Goal: Check status: Check status

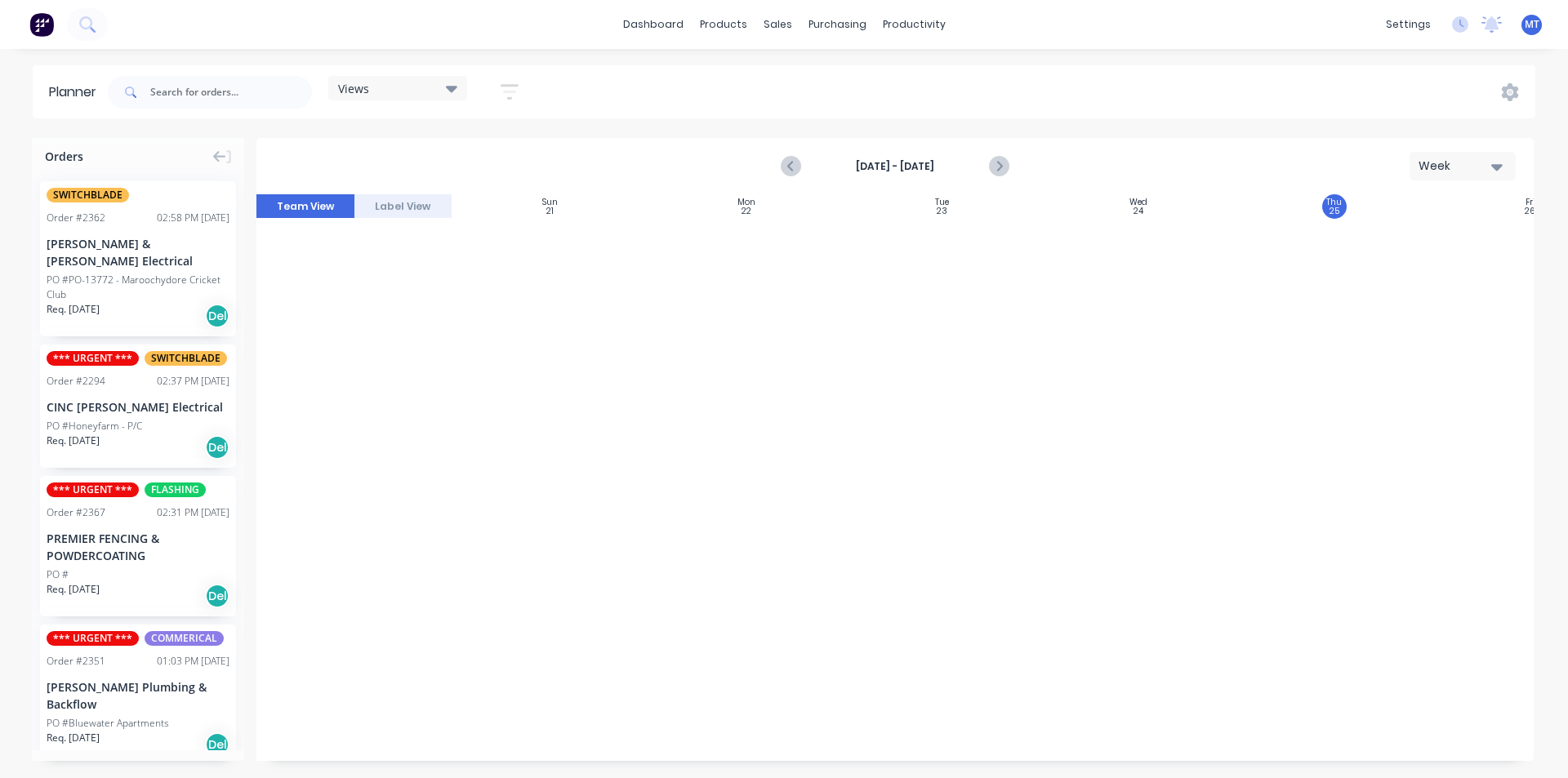
scroll to position [2006, 297]
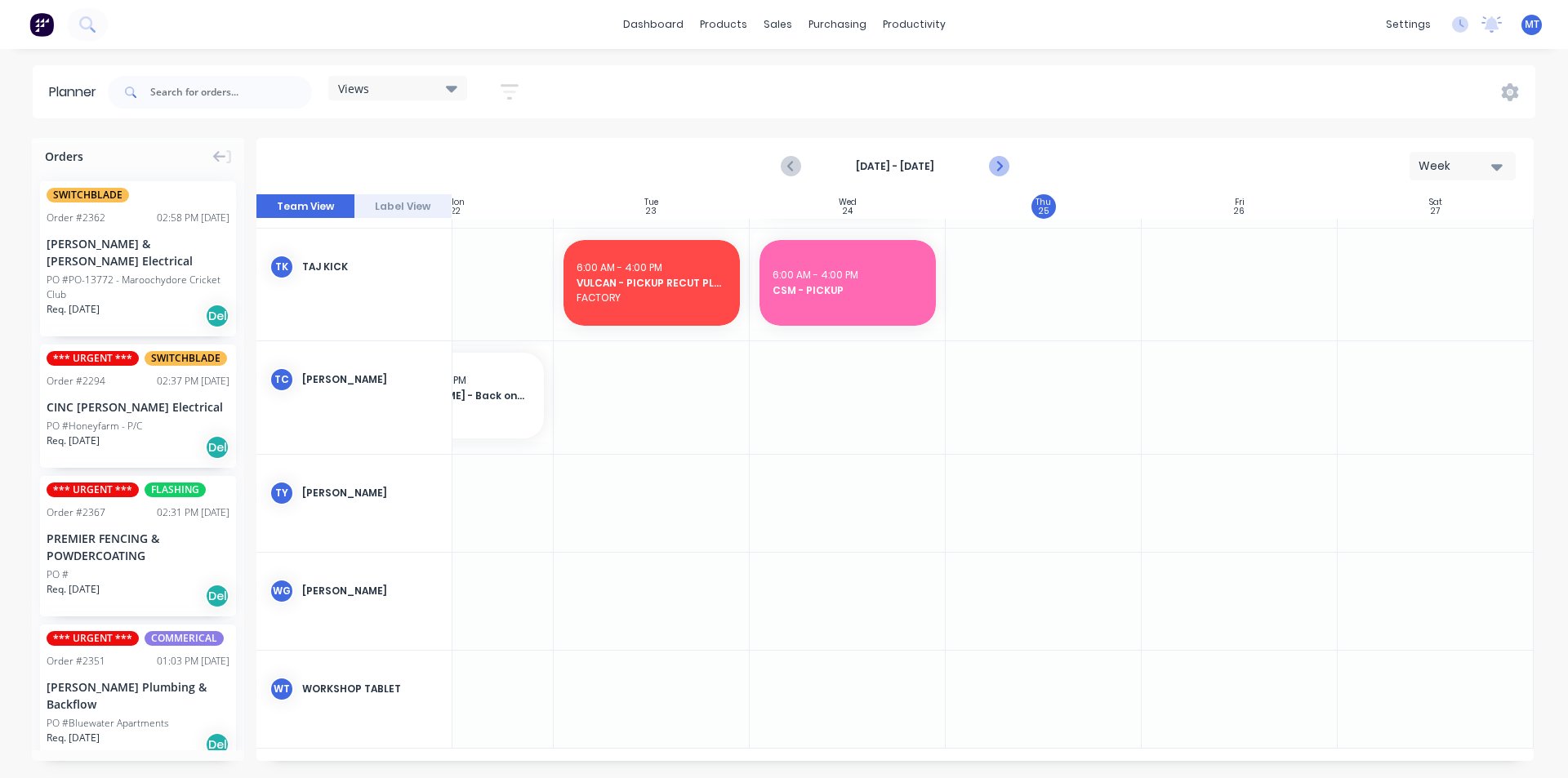
click at [994, 169] on icon "Next page" at bounding box center [998, 166] width 19 height 19
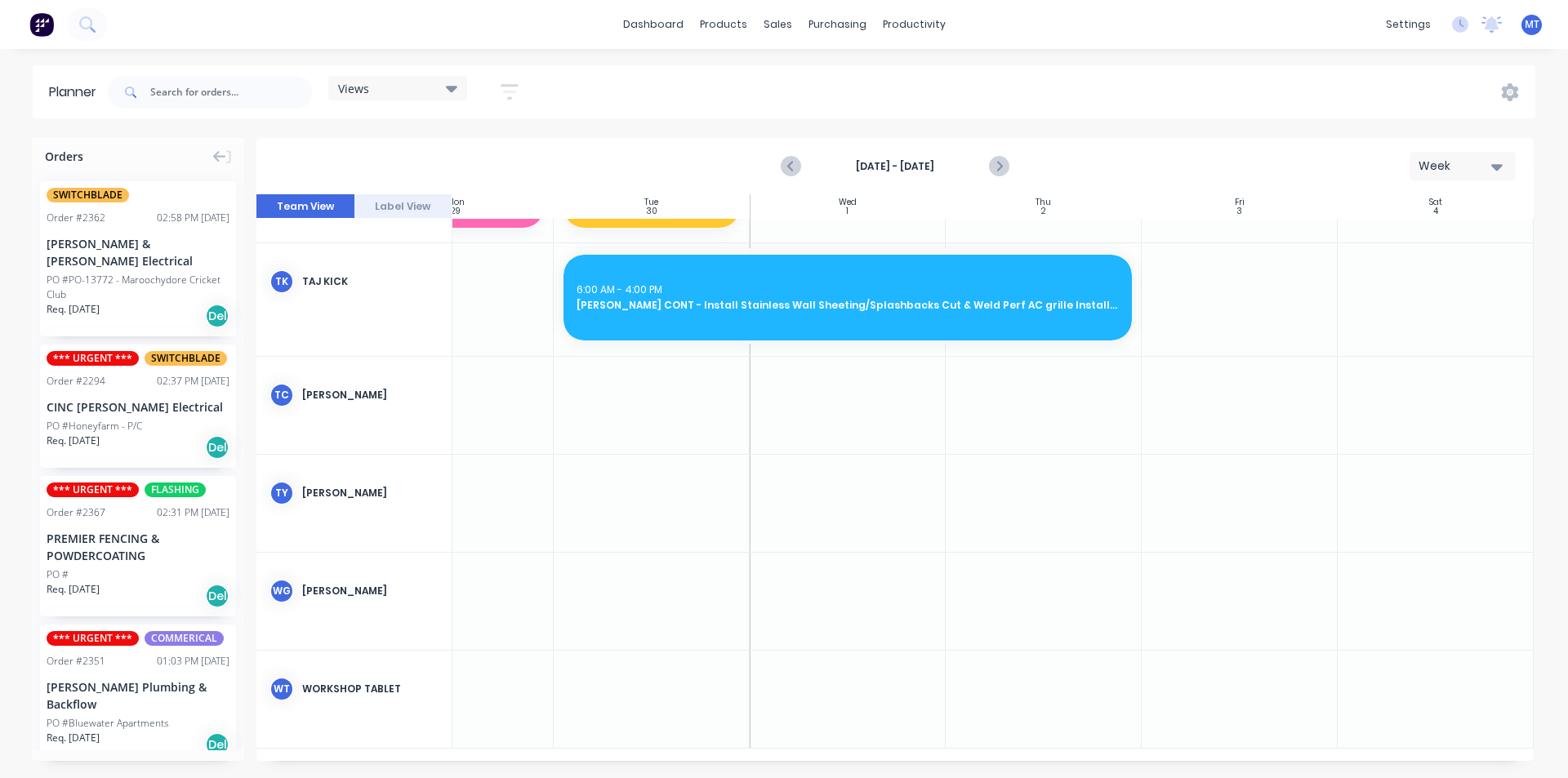
scroll to position [1529, 297]
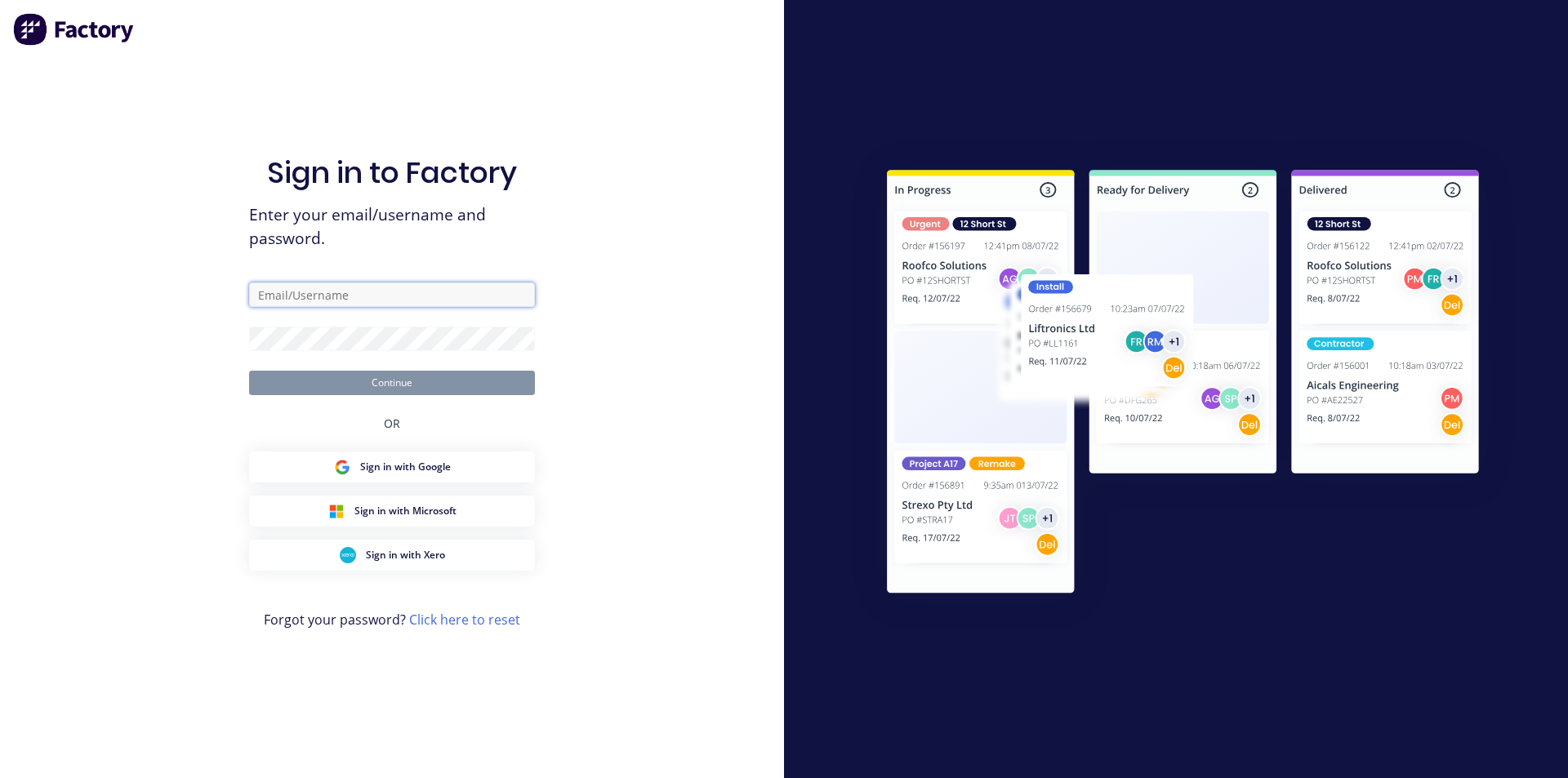
type input "[PERSON_NAME][EMAIL_ADDRESS][DOMAIN_NAME]"
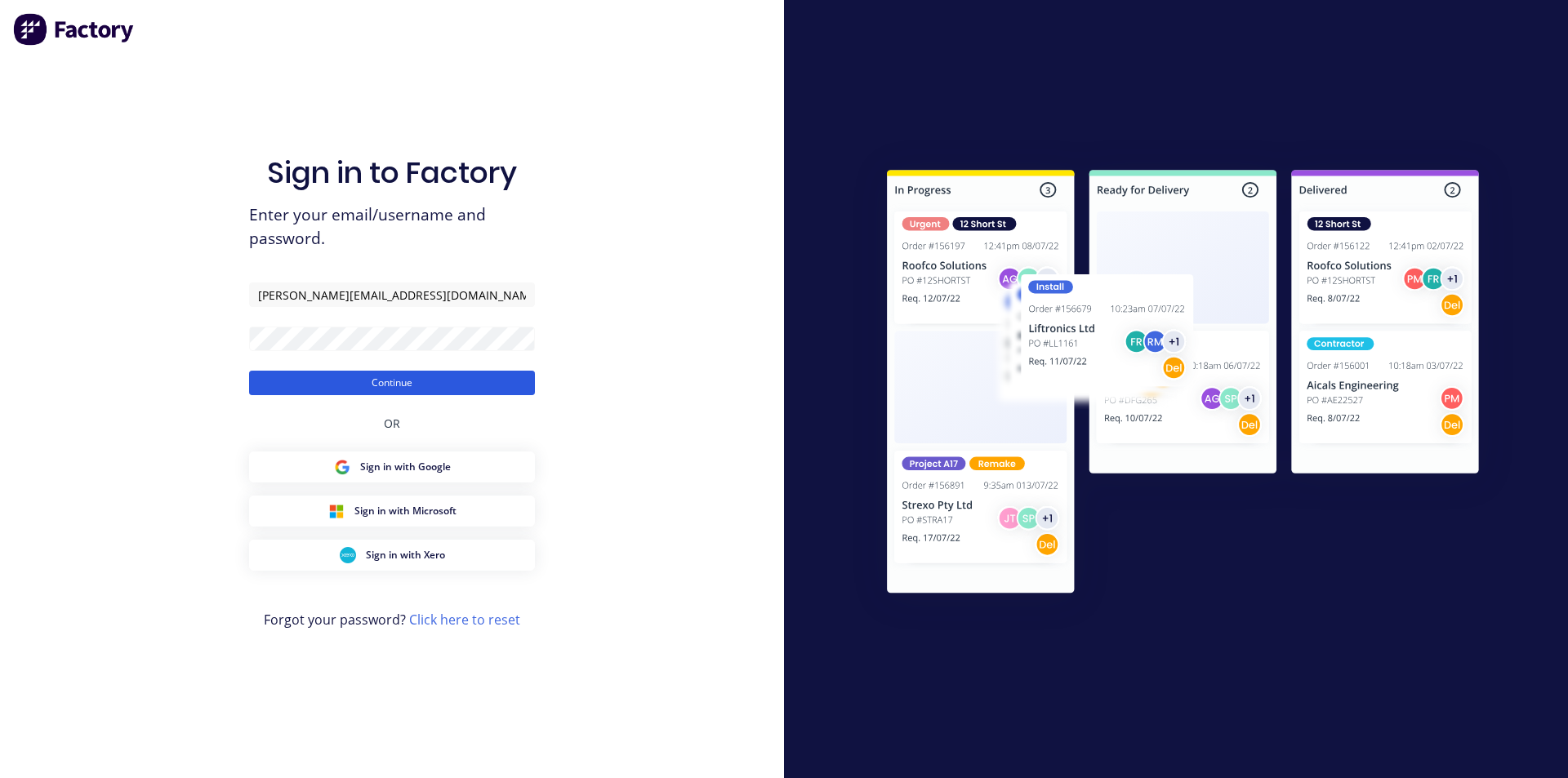
click at [465, 383] on button "Continue" at bounding box center [392, 382] width 285 height 24
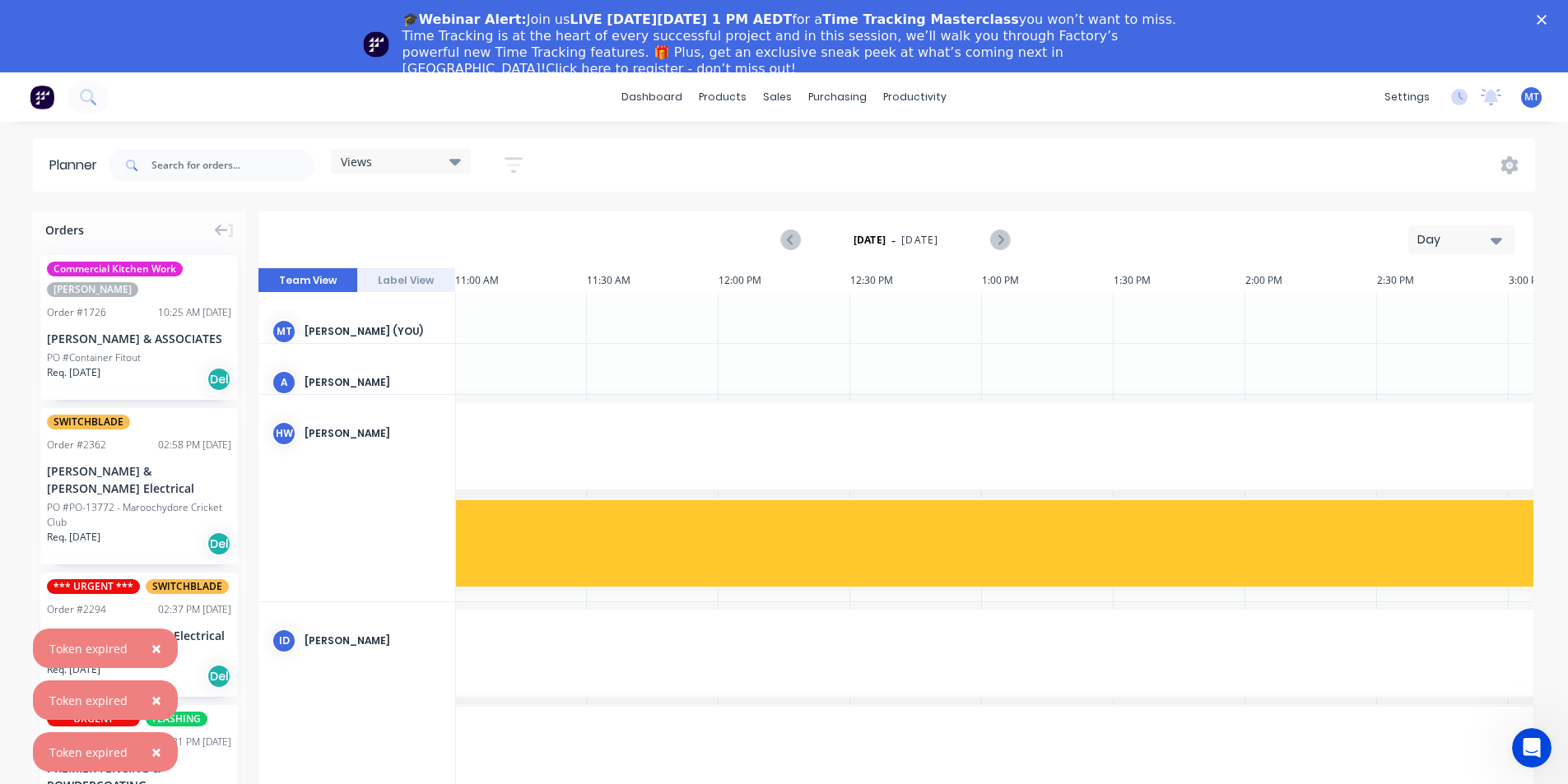
click at [1498, 243] on icon "button" at bounding box center [1497, 241] width 12 height 7
click at [1405, 321] on div "Week" at bounding box center [1432, 316] width 163 height 33
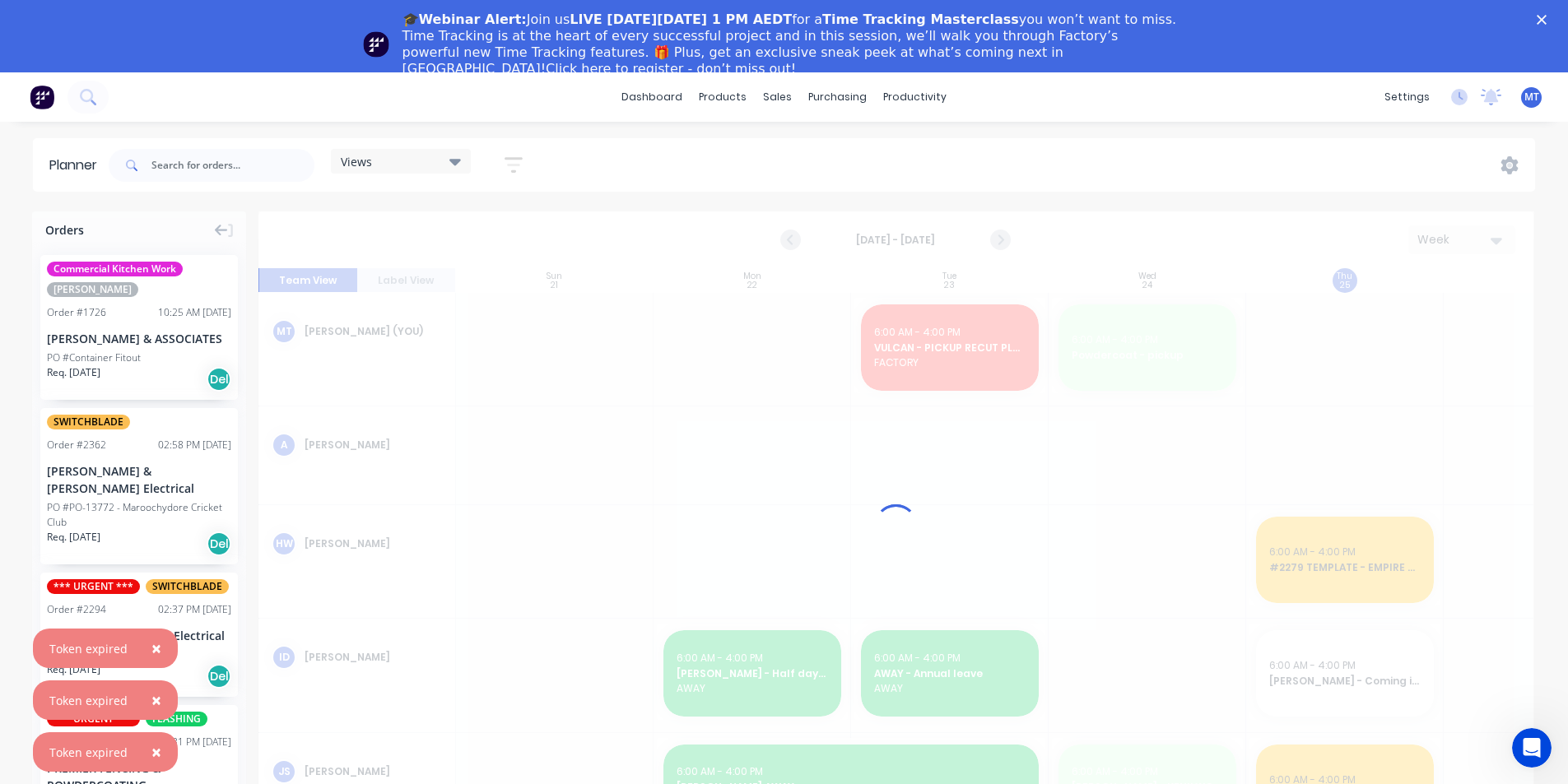
scroll to position [0, 1]
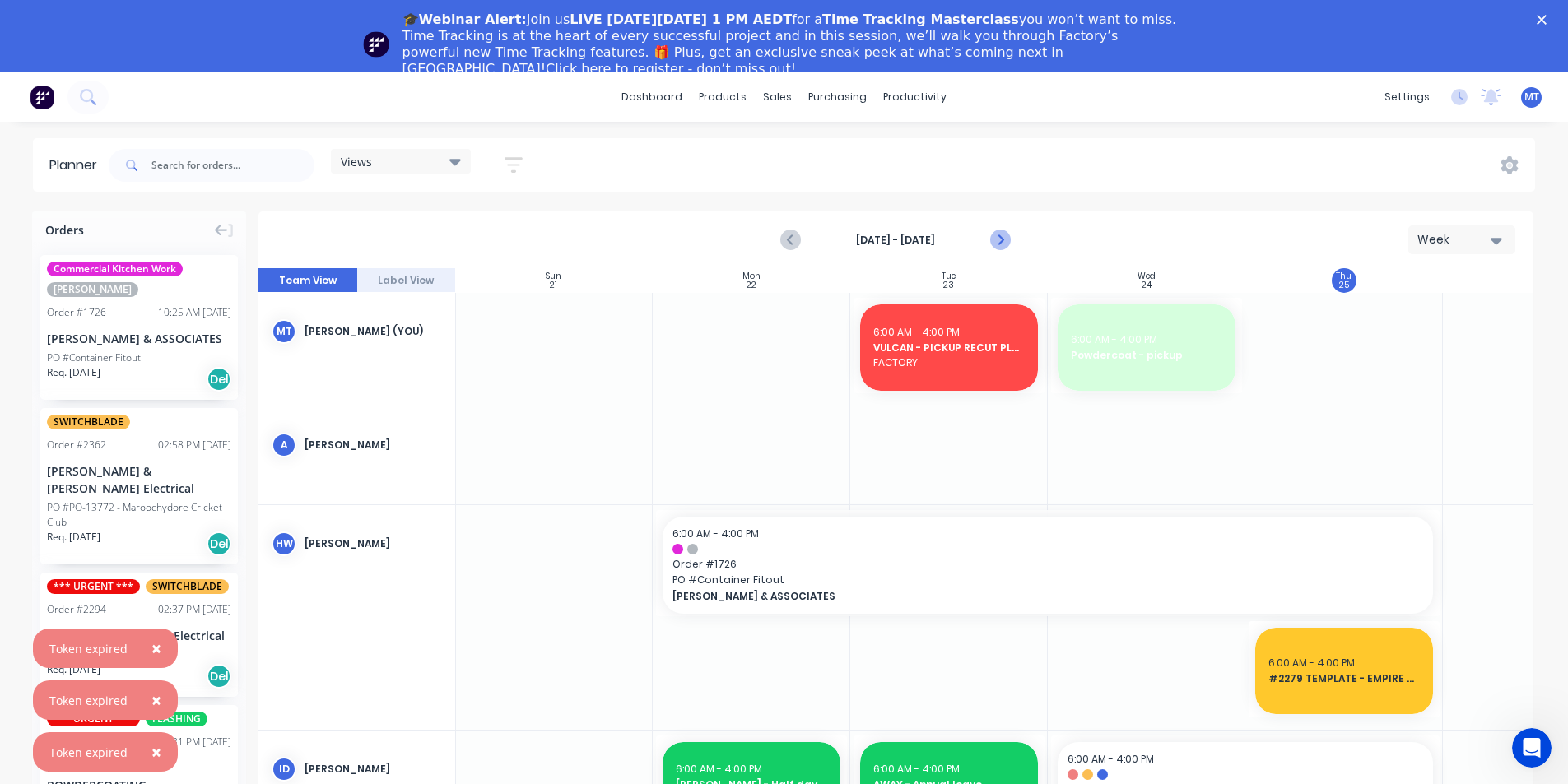
click at [1000, 235] on icon "Next page" at bounding box center [1000, 240] width 8 height 14
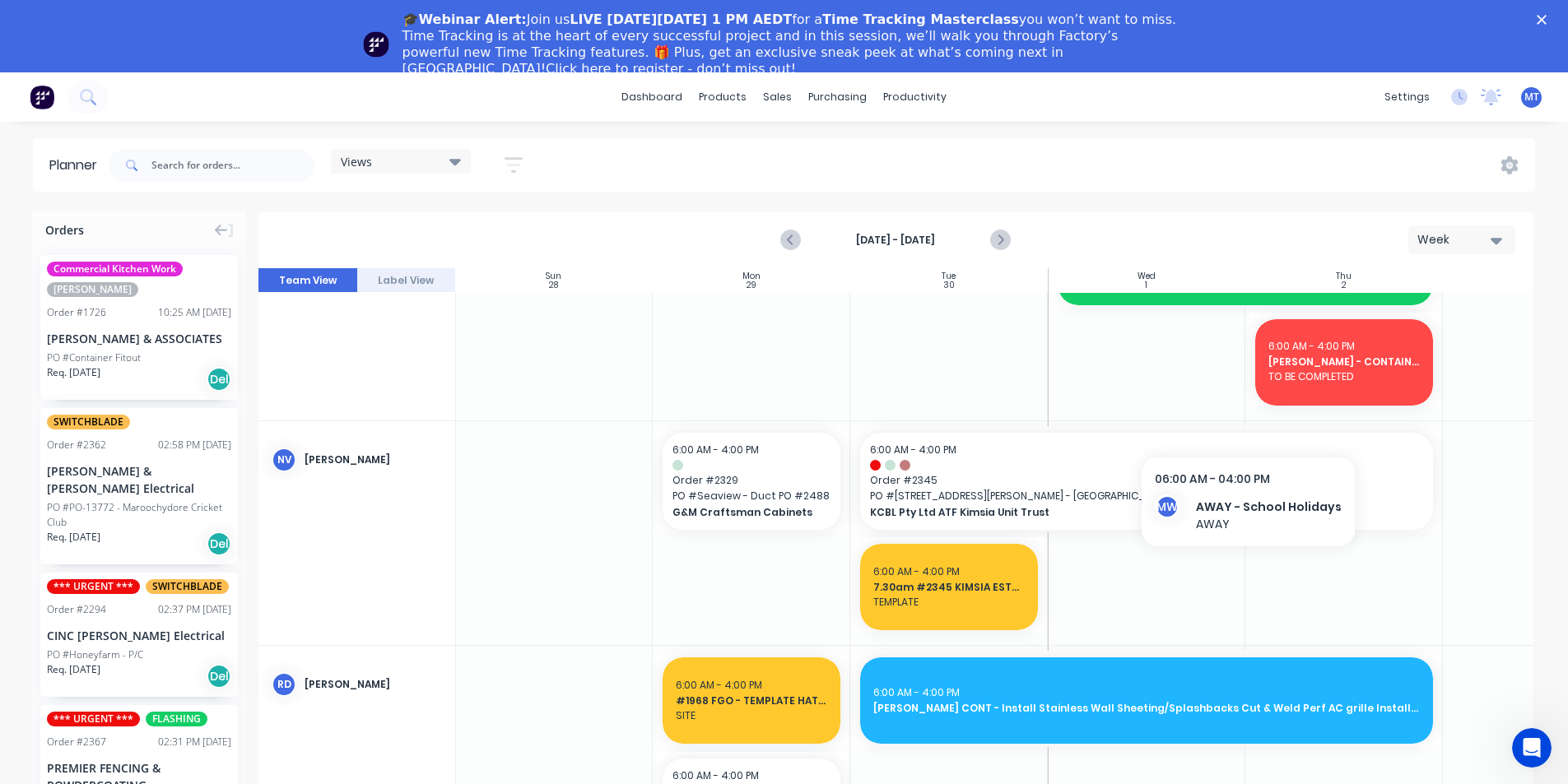
scroll to position [1243, 1]
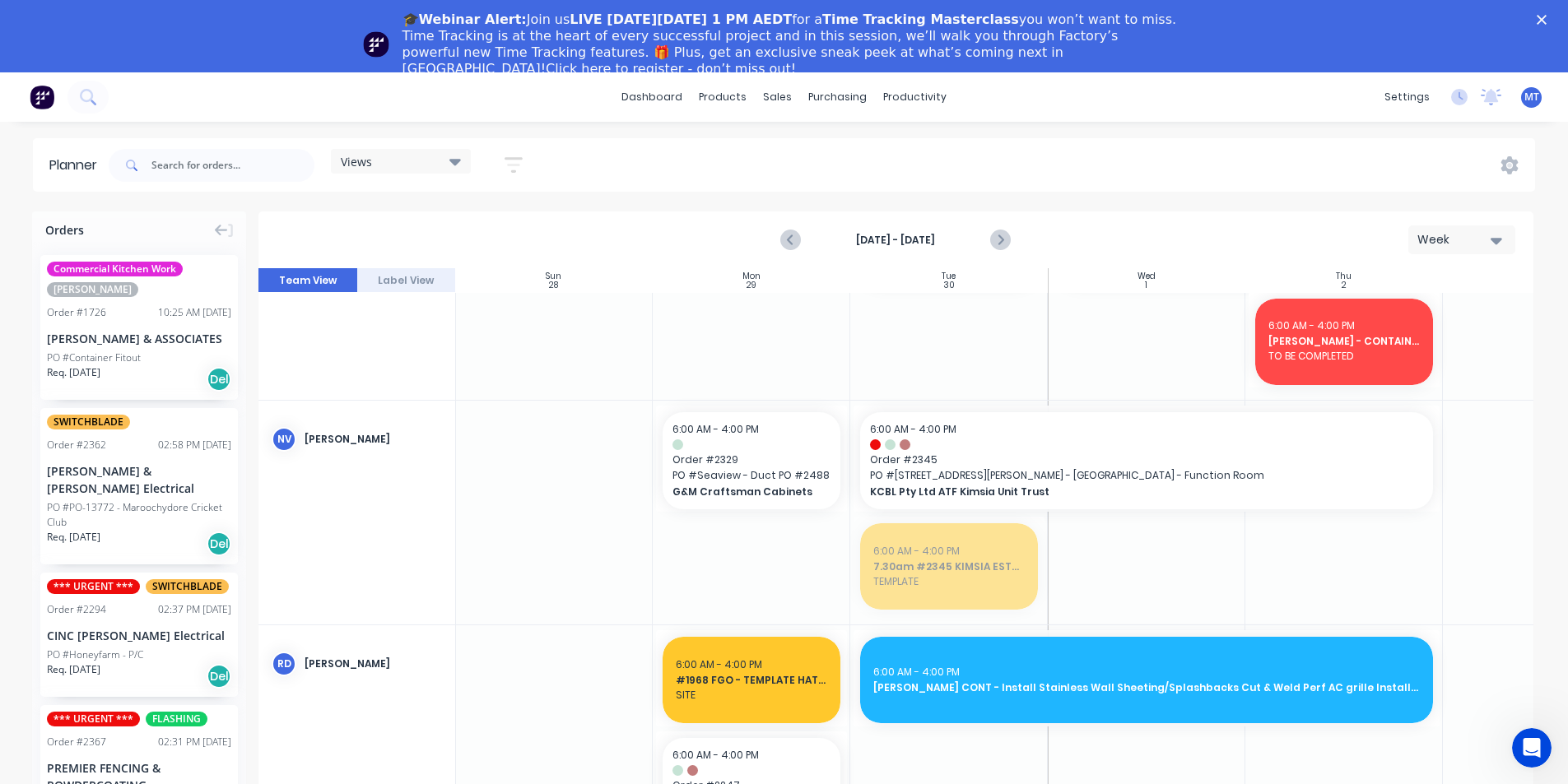
drag, startPoint x: 972, startPoint y: 585, endPoint x: 1004, endPoint y: 344, distance: 243.1
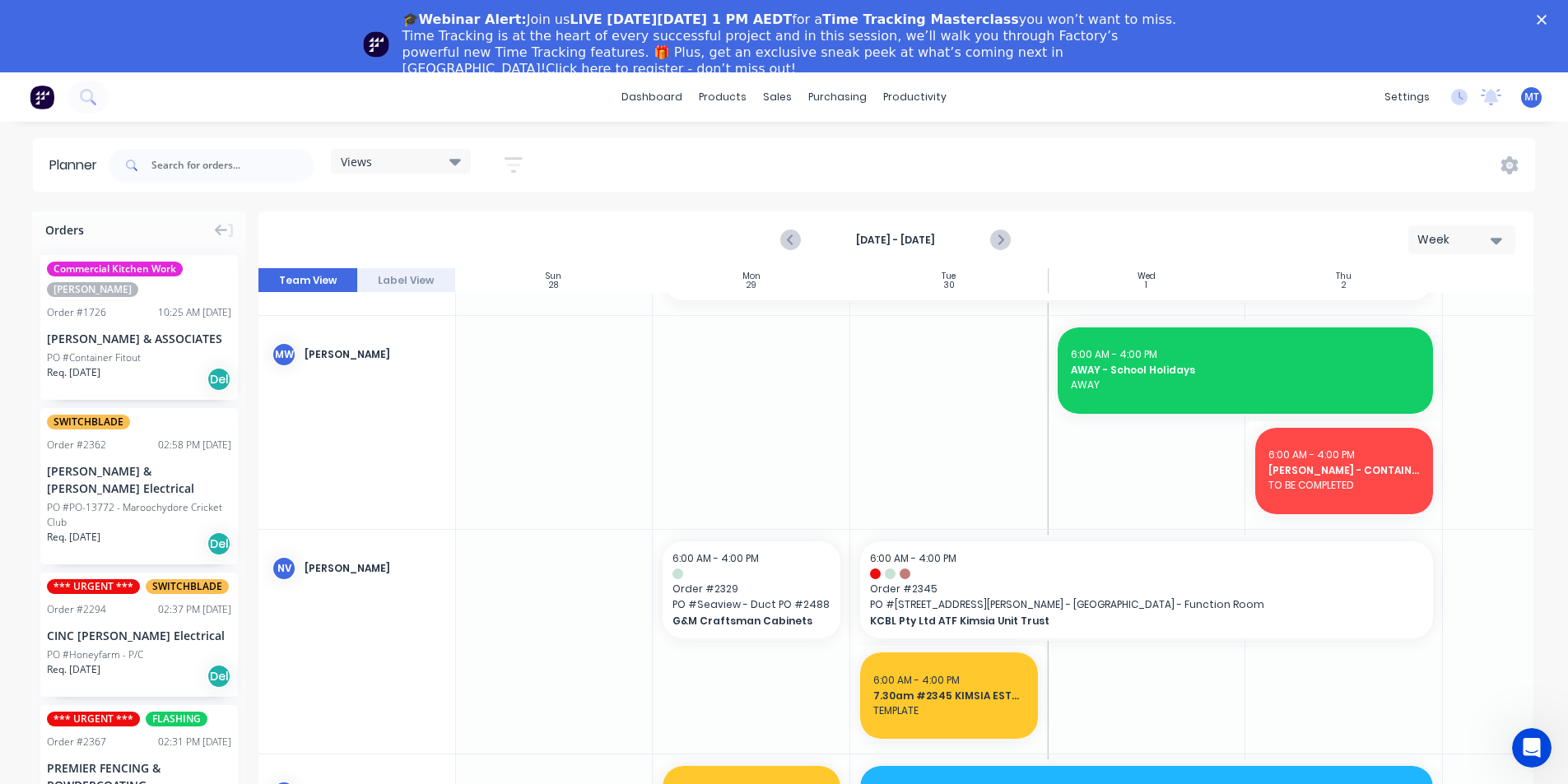
scroll to position [996, 1]
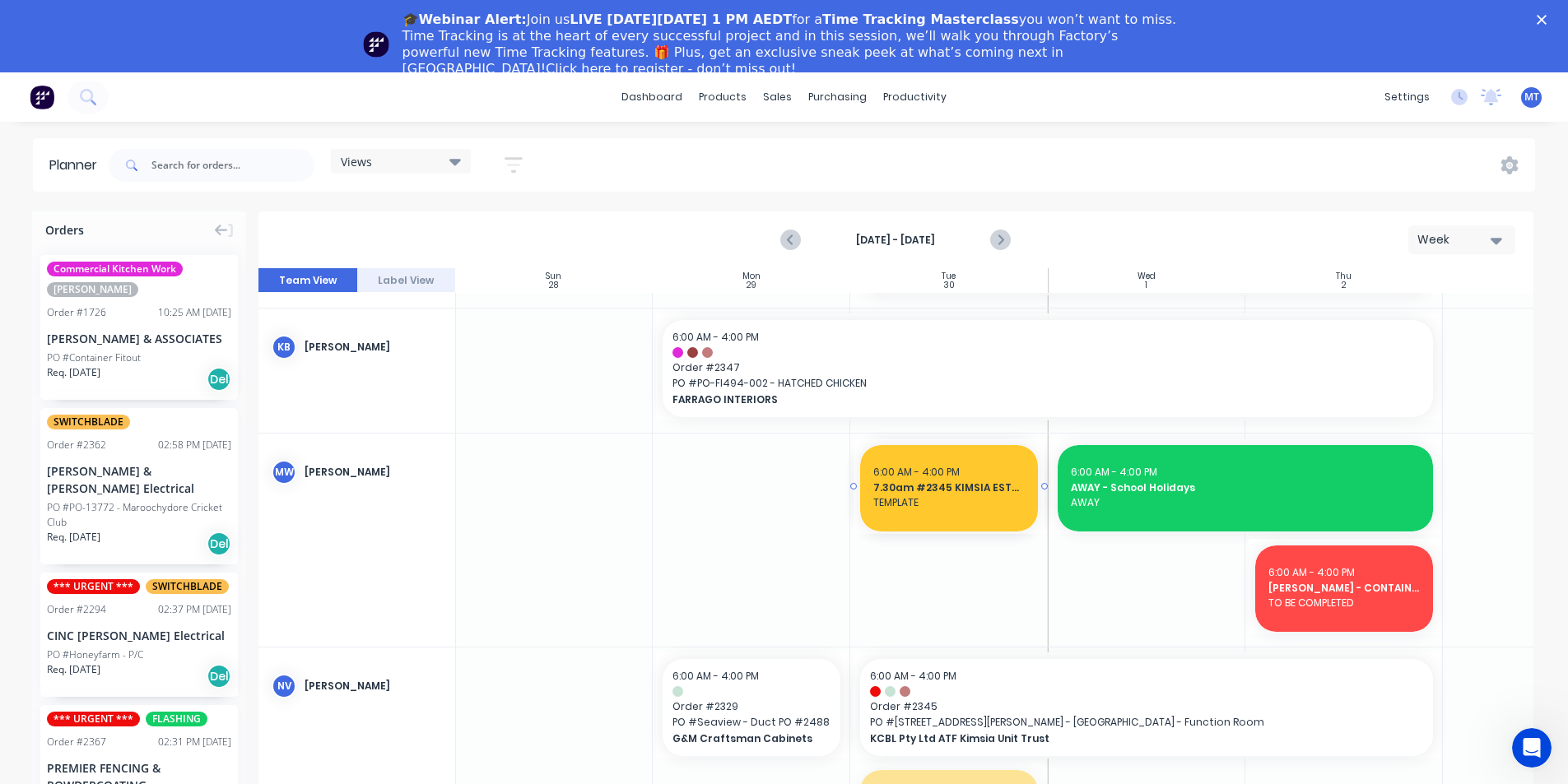
drag, startPoint x: 971, startPoint y: 776, endPoint x: 978, endPoint y: 494, distance: 282.1
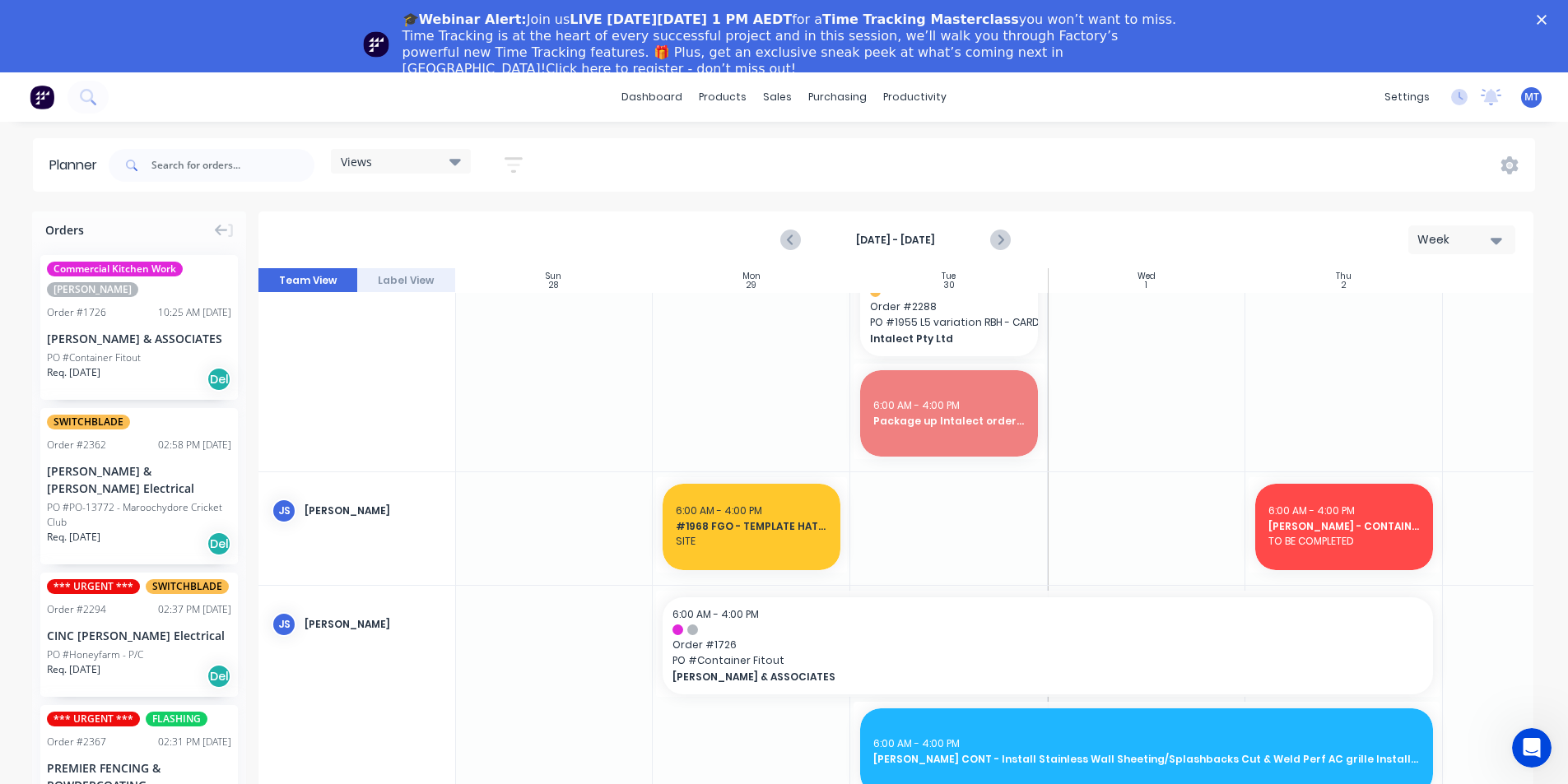
scroll to position [905, 1]
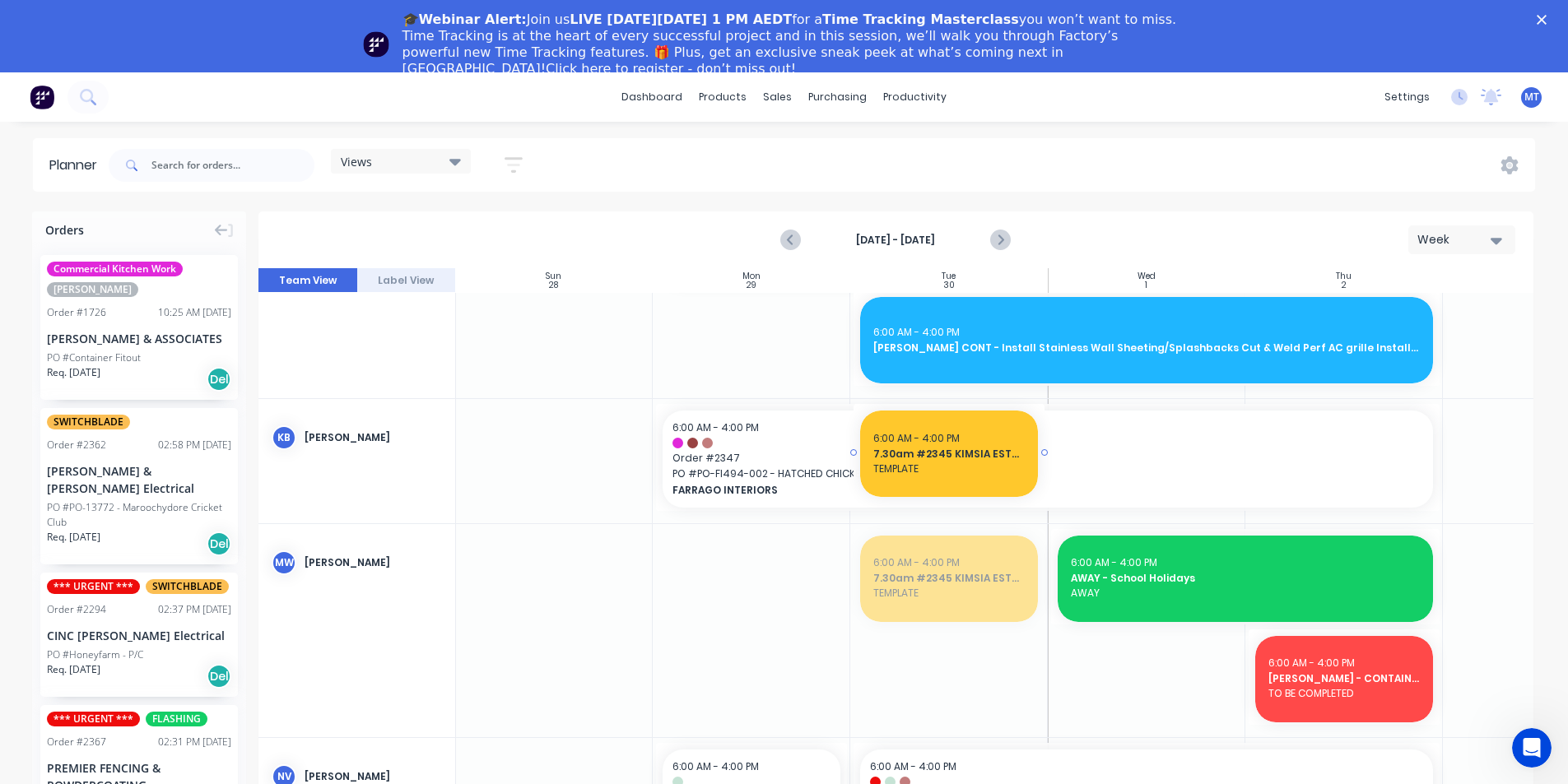
drag, startPoint x: 965, startPoint y: 585, endPoint x: 980, endPoint y: 454, distance: 131.9
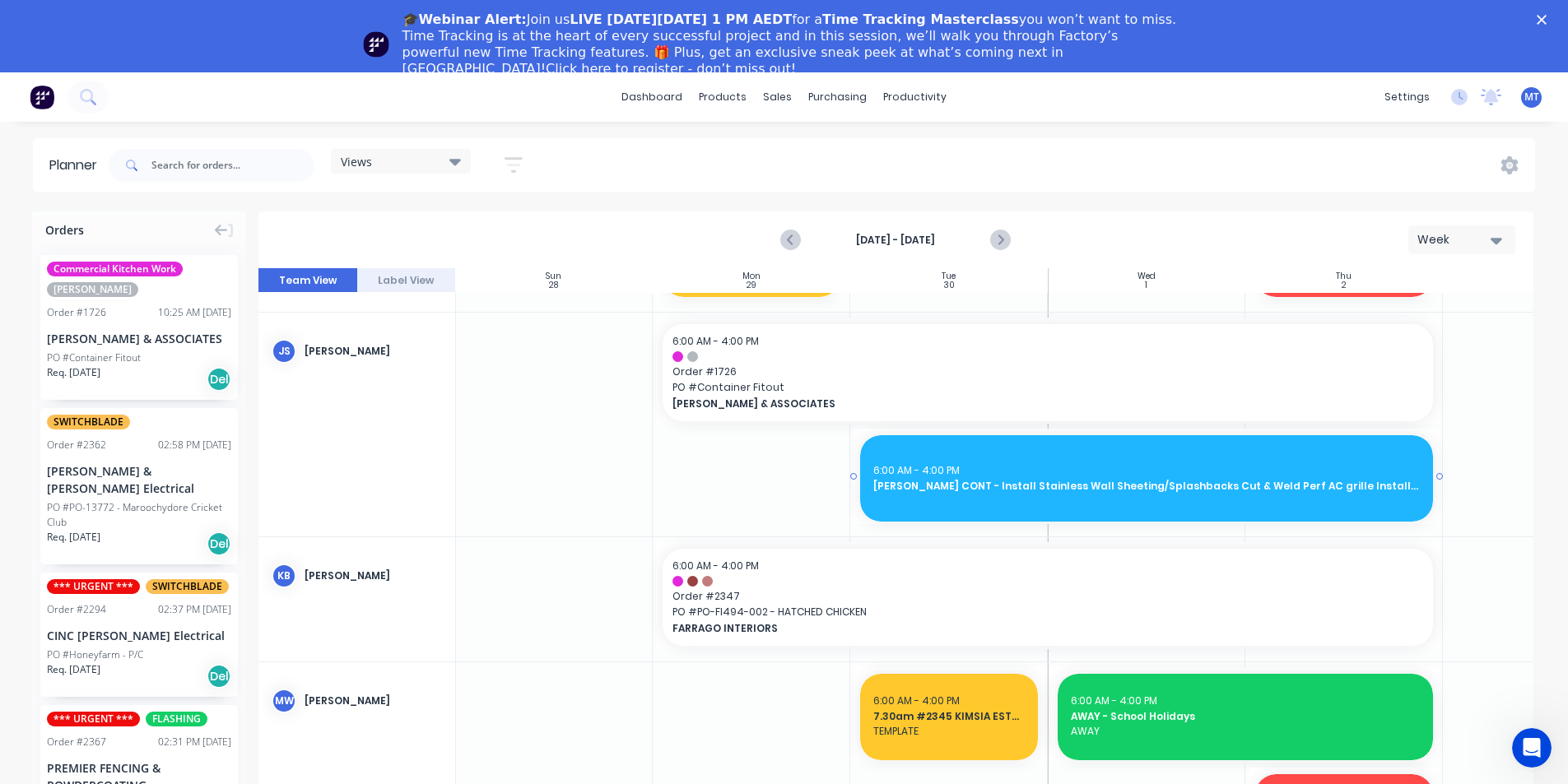
scroll to position [741, 1]
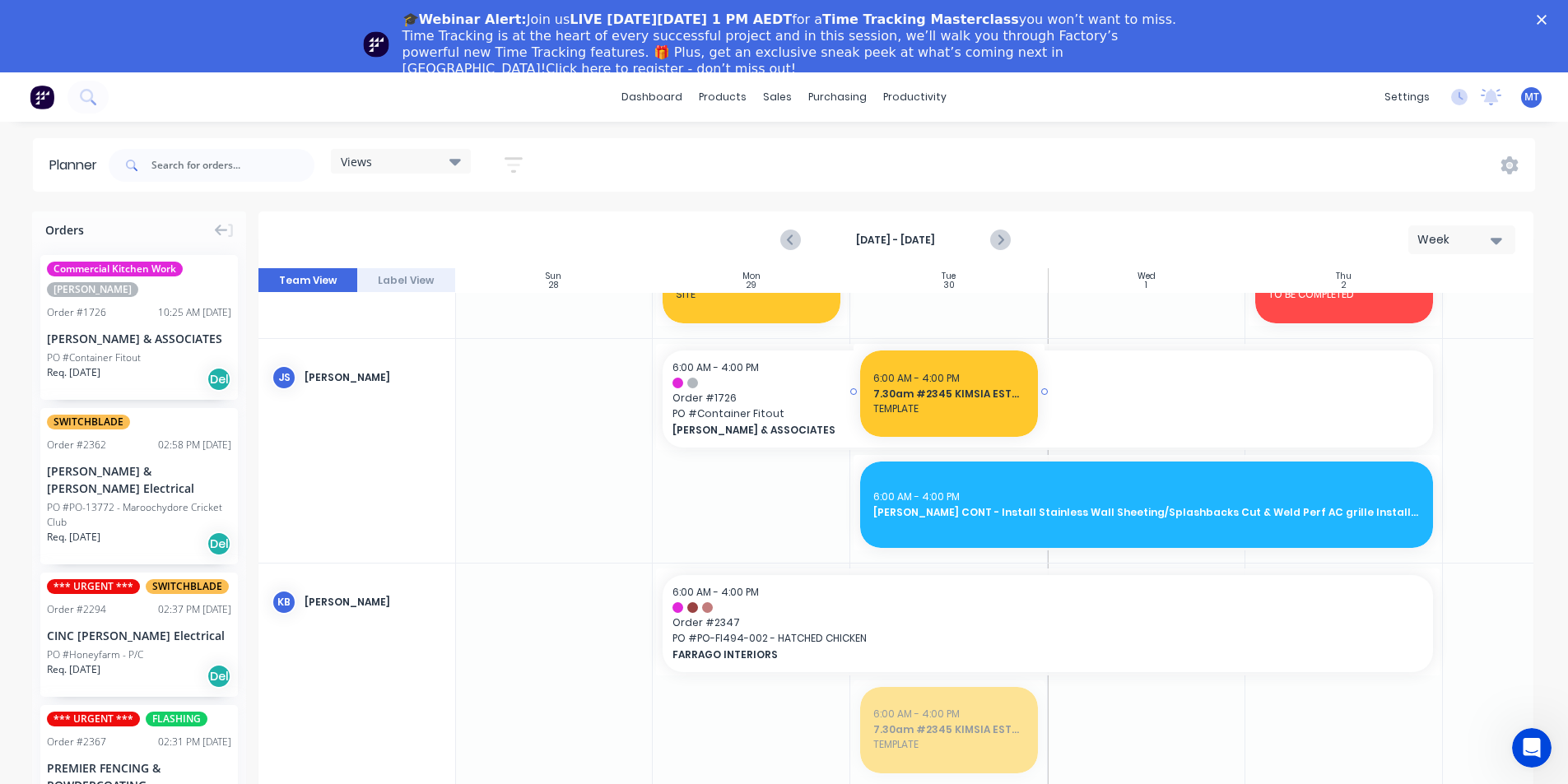
drag, startPoint x: 1179, startPoint y: 535, endPoint x: 1011, endPoint y: 376, distance: 231.3
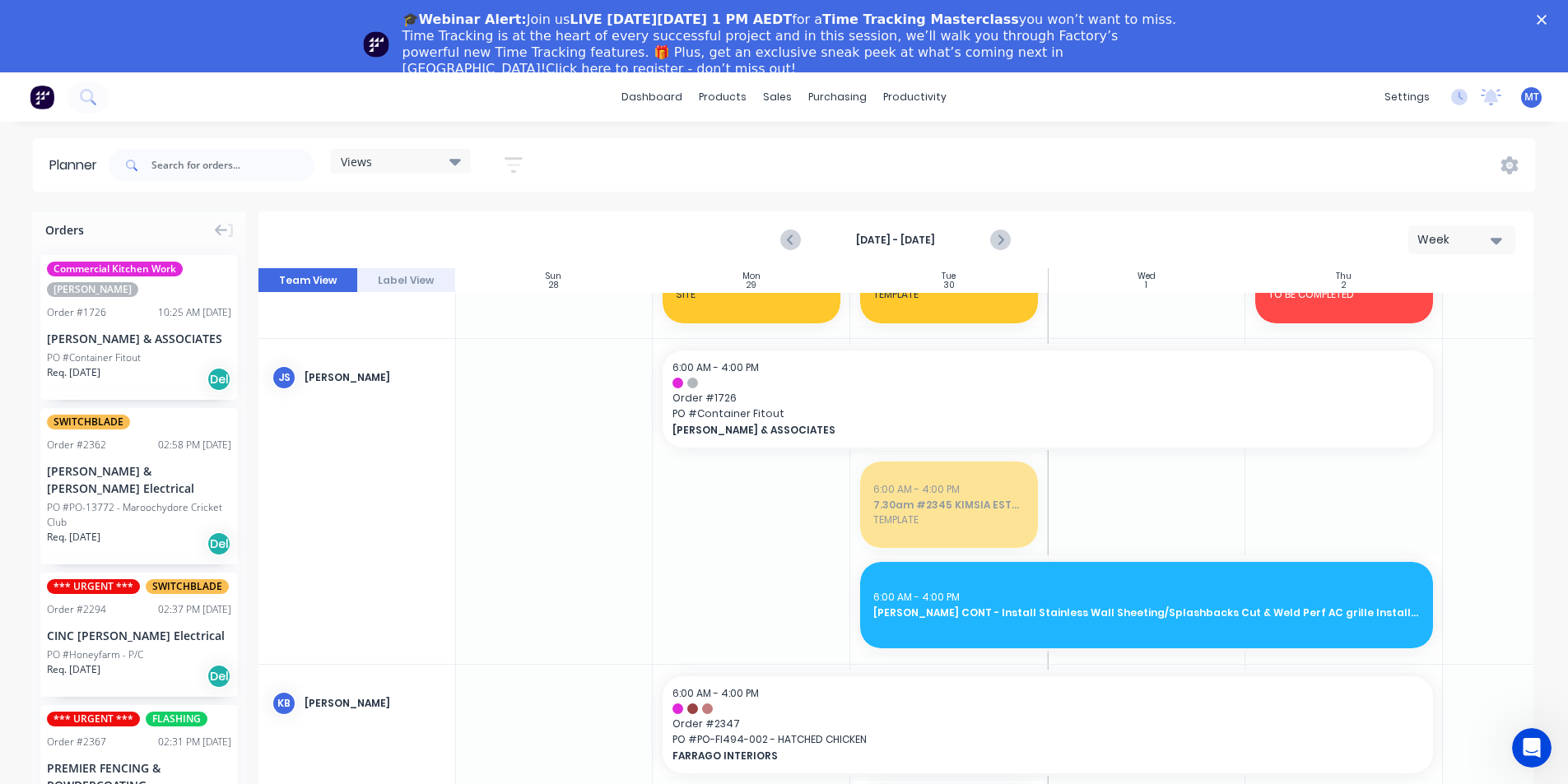
drag, startPoint x: 939, startPoint y: 502, endPoint x: 955, endPoint y: 313, distance: 189.7
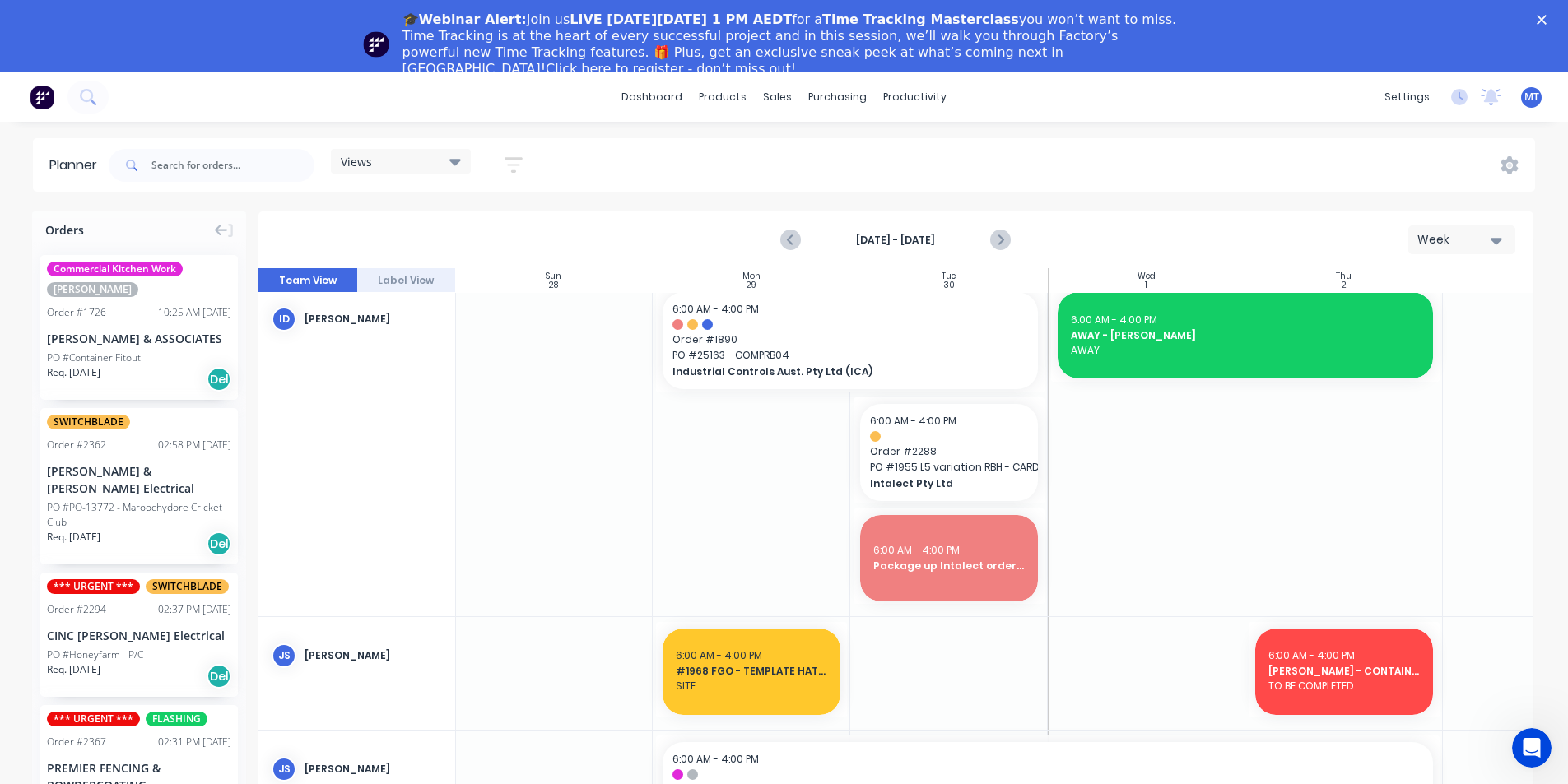
scroll to position [329, 1]
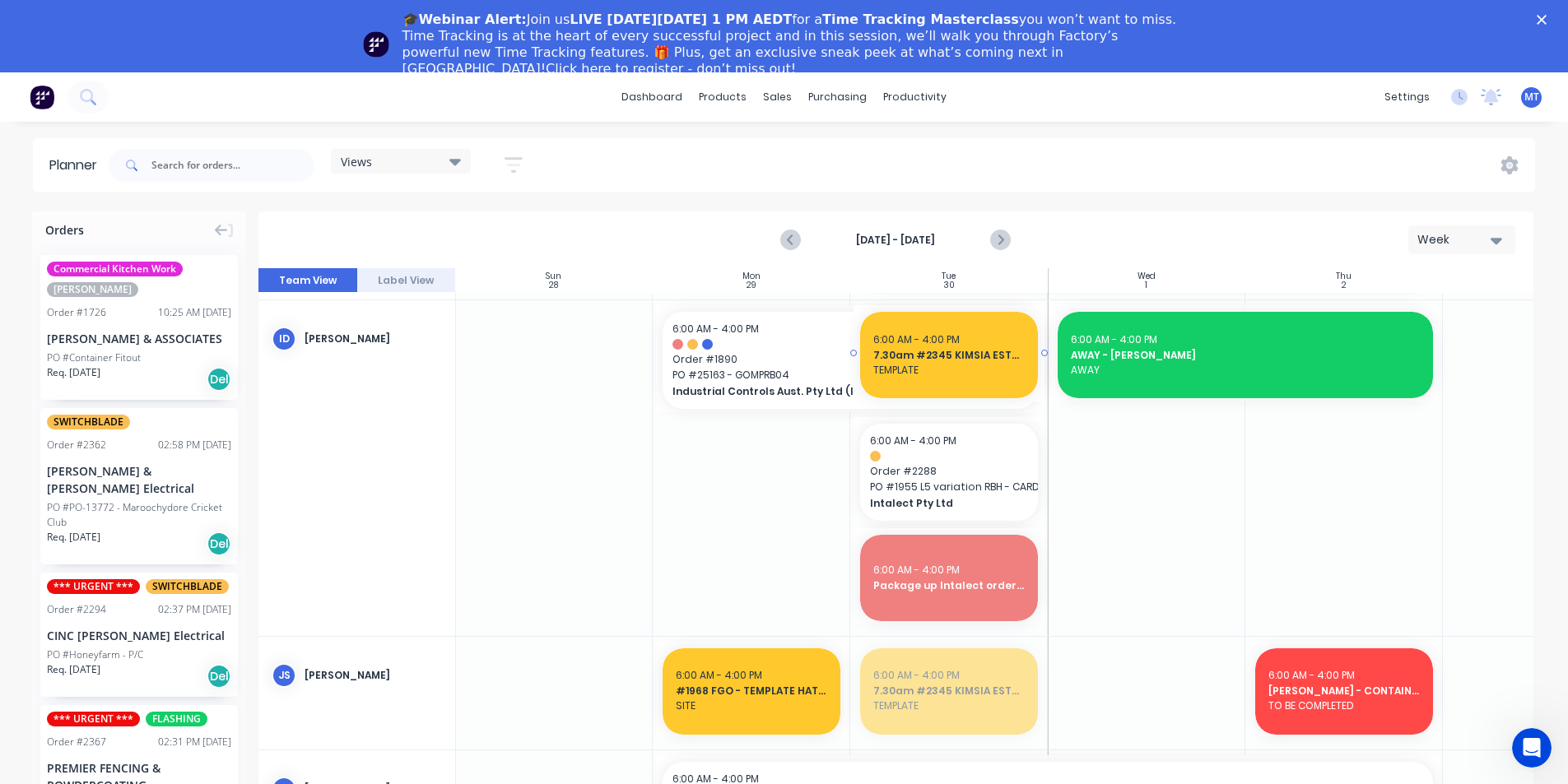
drag, startPoint x: 948, startPoint y: 695, endPoint x: 955, endPoint y: 387, distance: 308.1
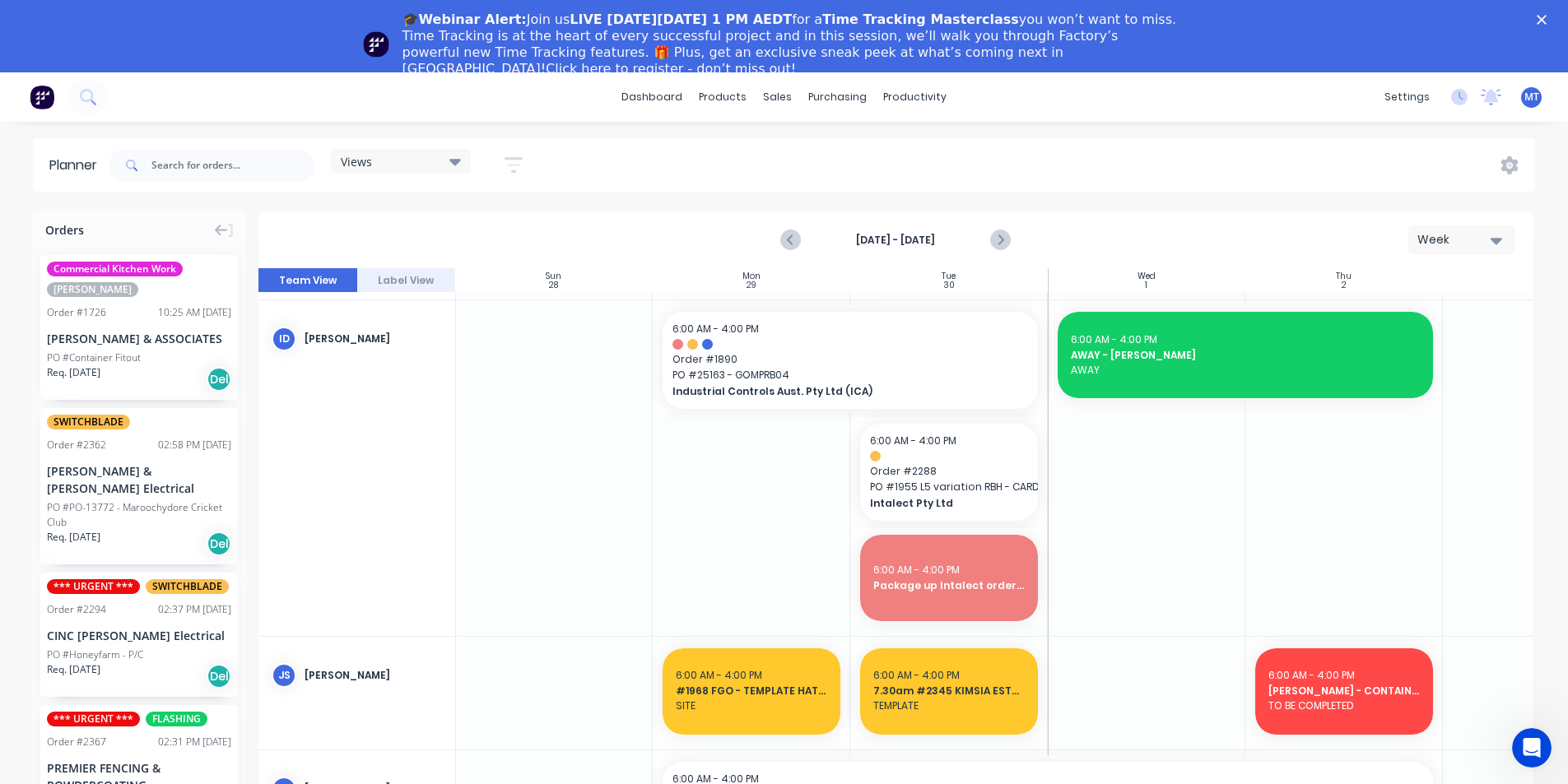
scroll to position [247, 1]
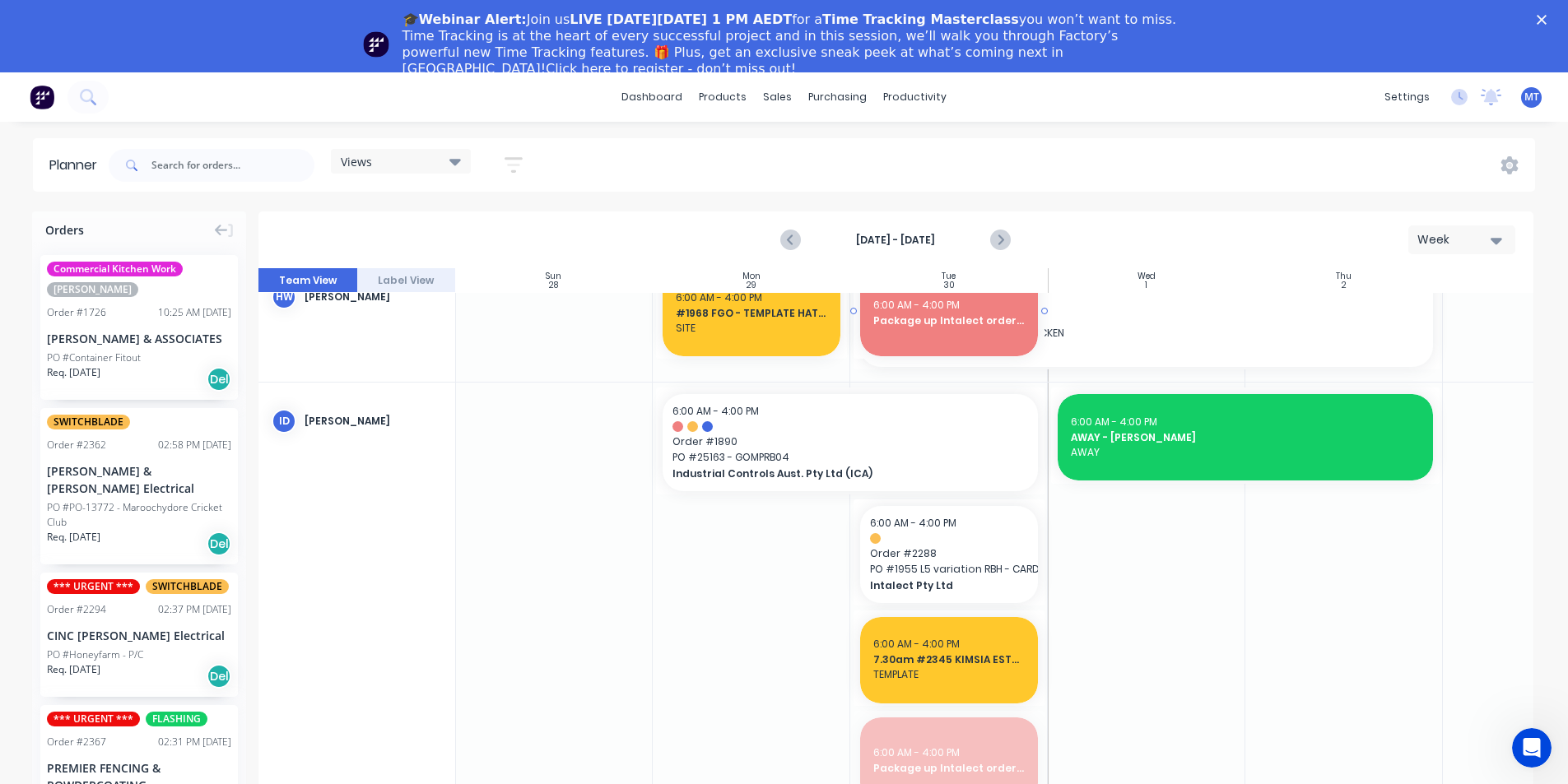
drag, startPoint x: 1002, startPoint y: 748, endPoint x: 1000, endPoint y: 318, distance: 430.0
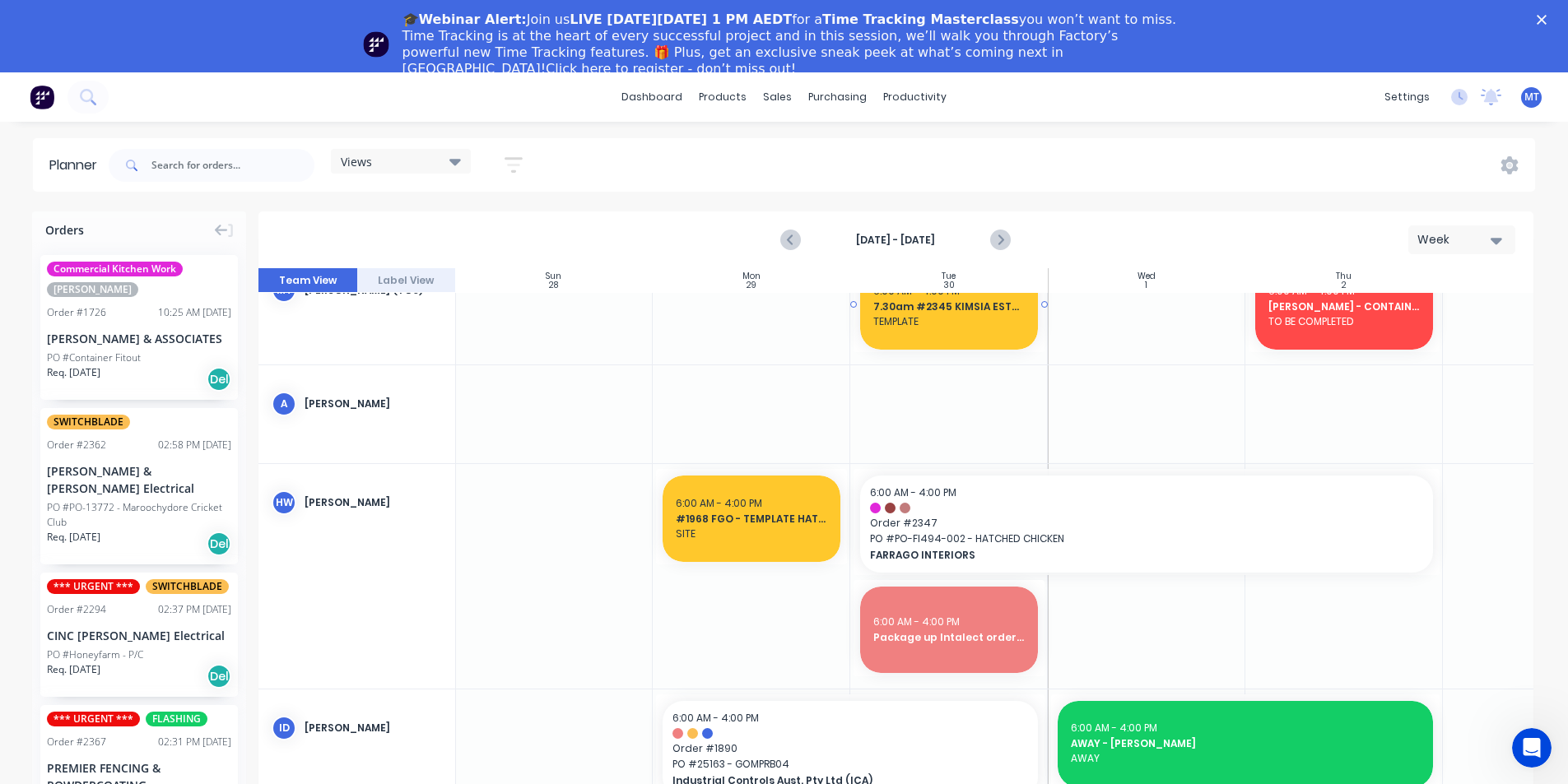
scroll to position [0, 1]
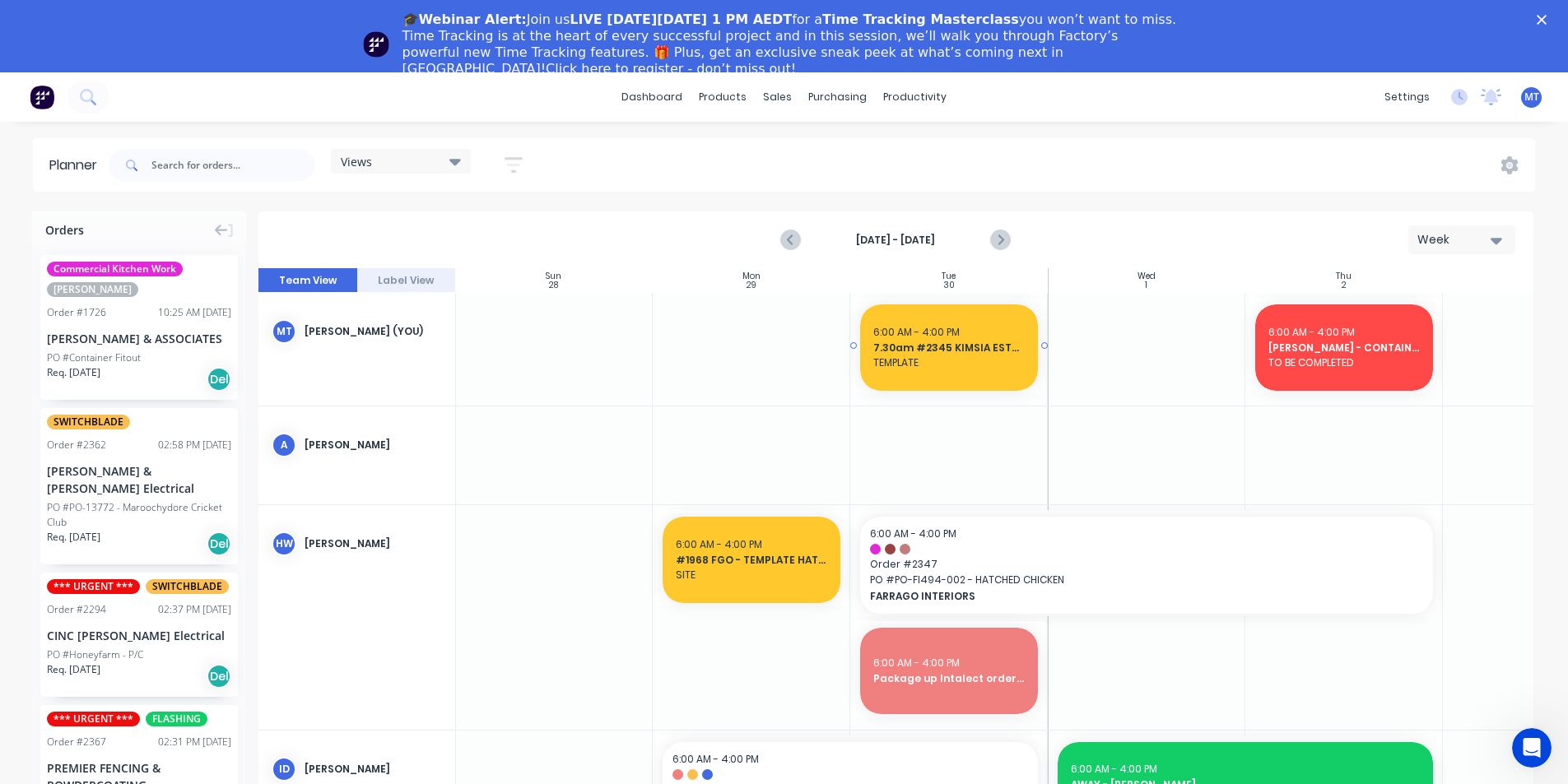
drag, startPoint x: 966, startPoint y: 519, endPoint x: 974, endPoint y: 272, distance: 247.1
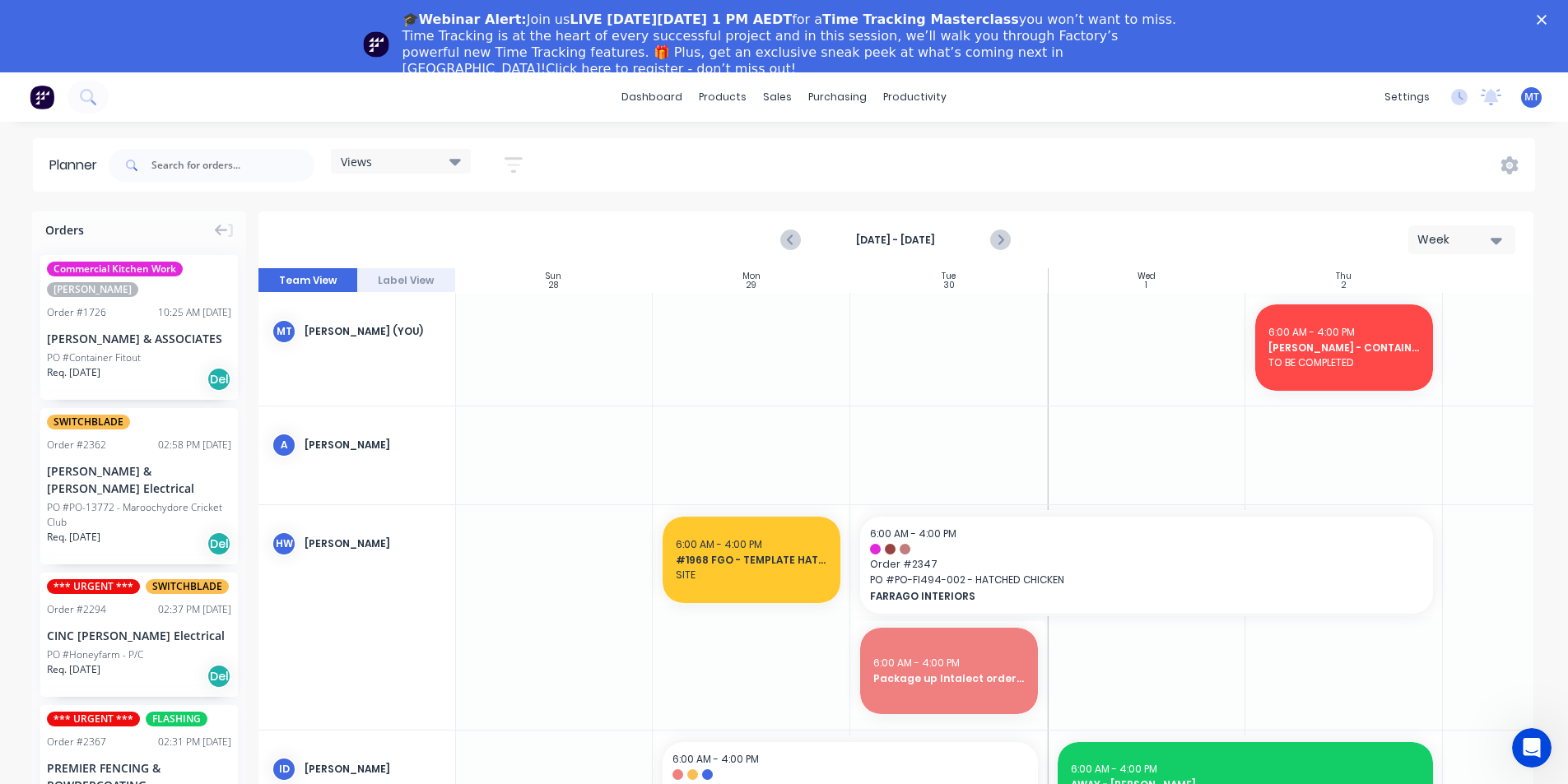
click at [987, 355] on div at bounding box center [949, 349] width 198 height 113
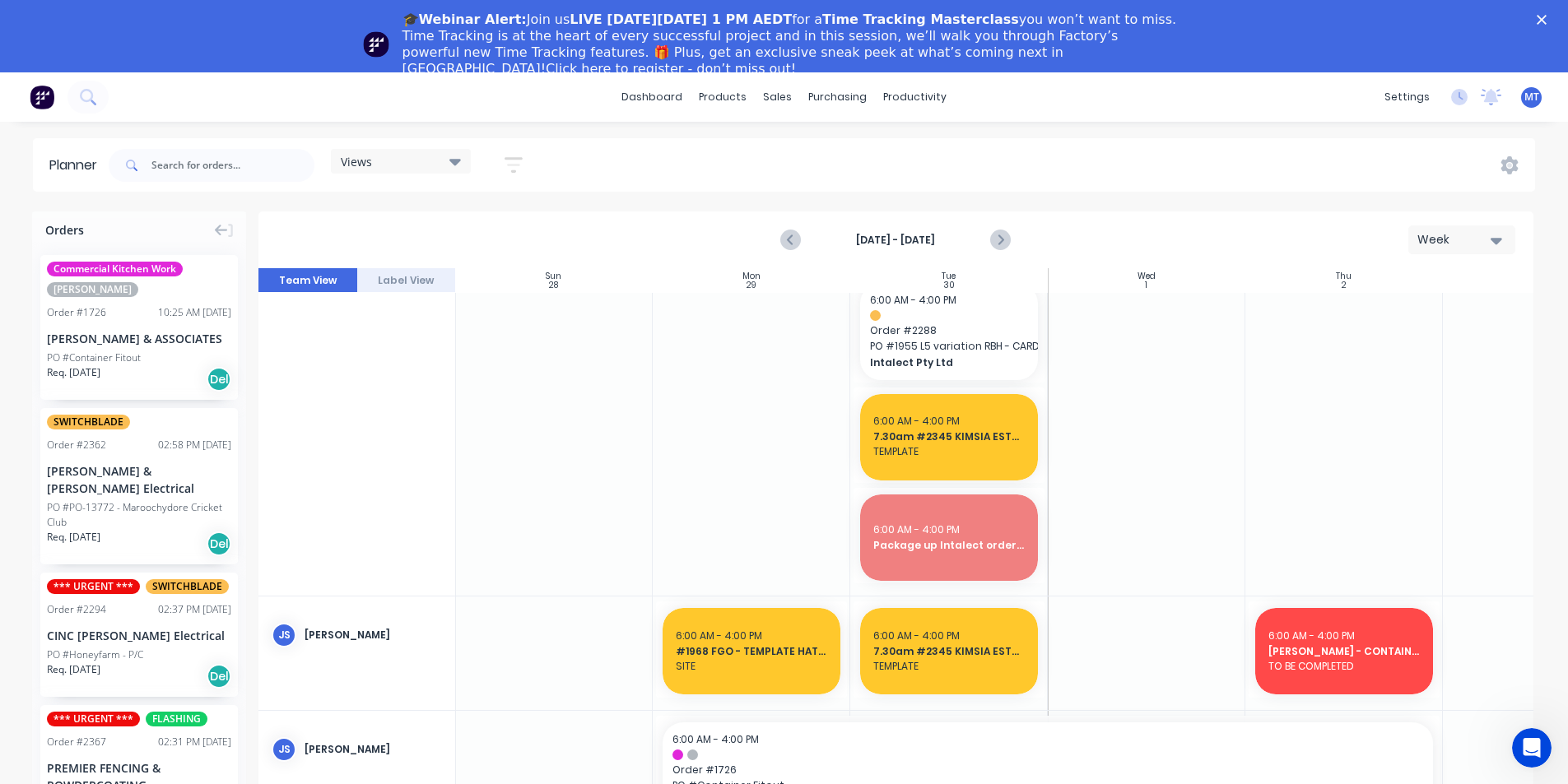
scroll to position [576, 1]
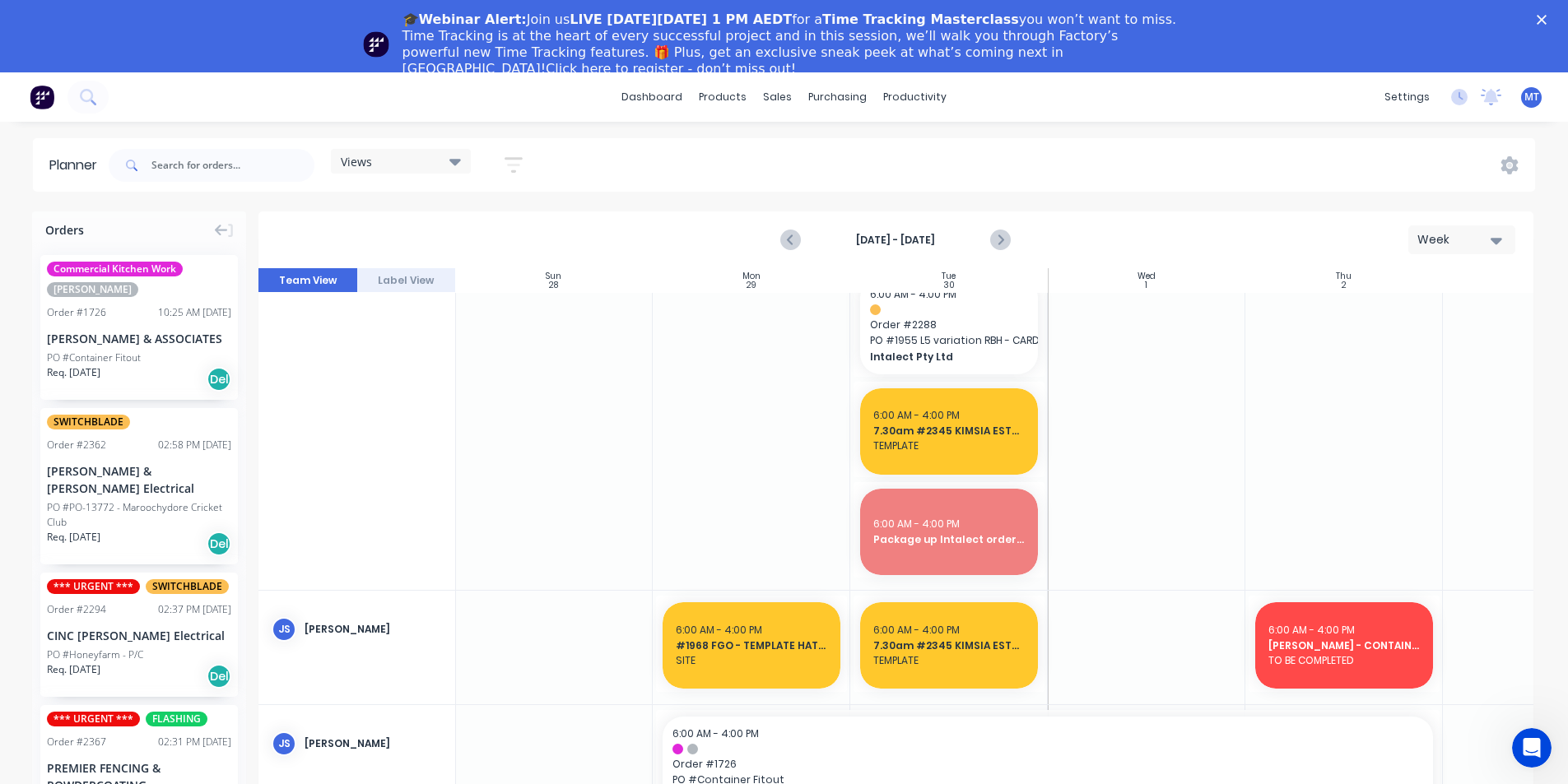
click at [1246, 430] on div at bounding box center [1344, 372] width 198 height 436
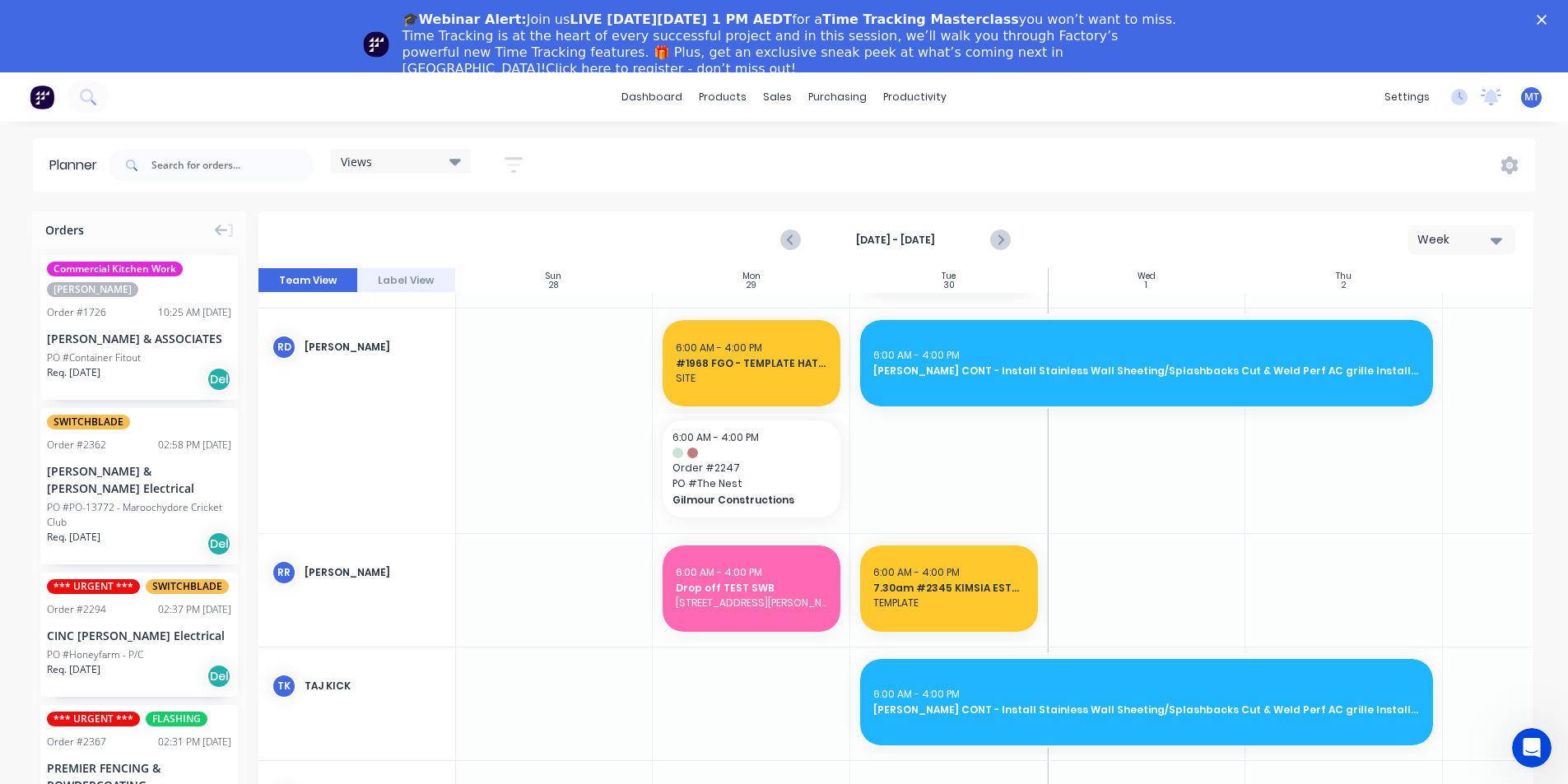
scroll to position [1975, 1]
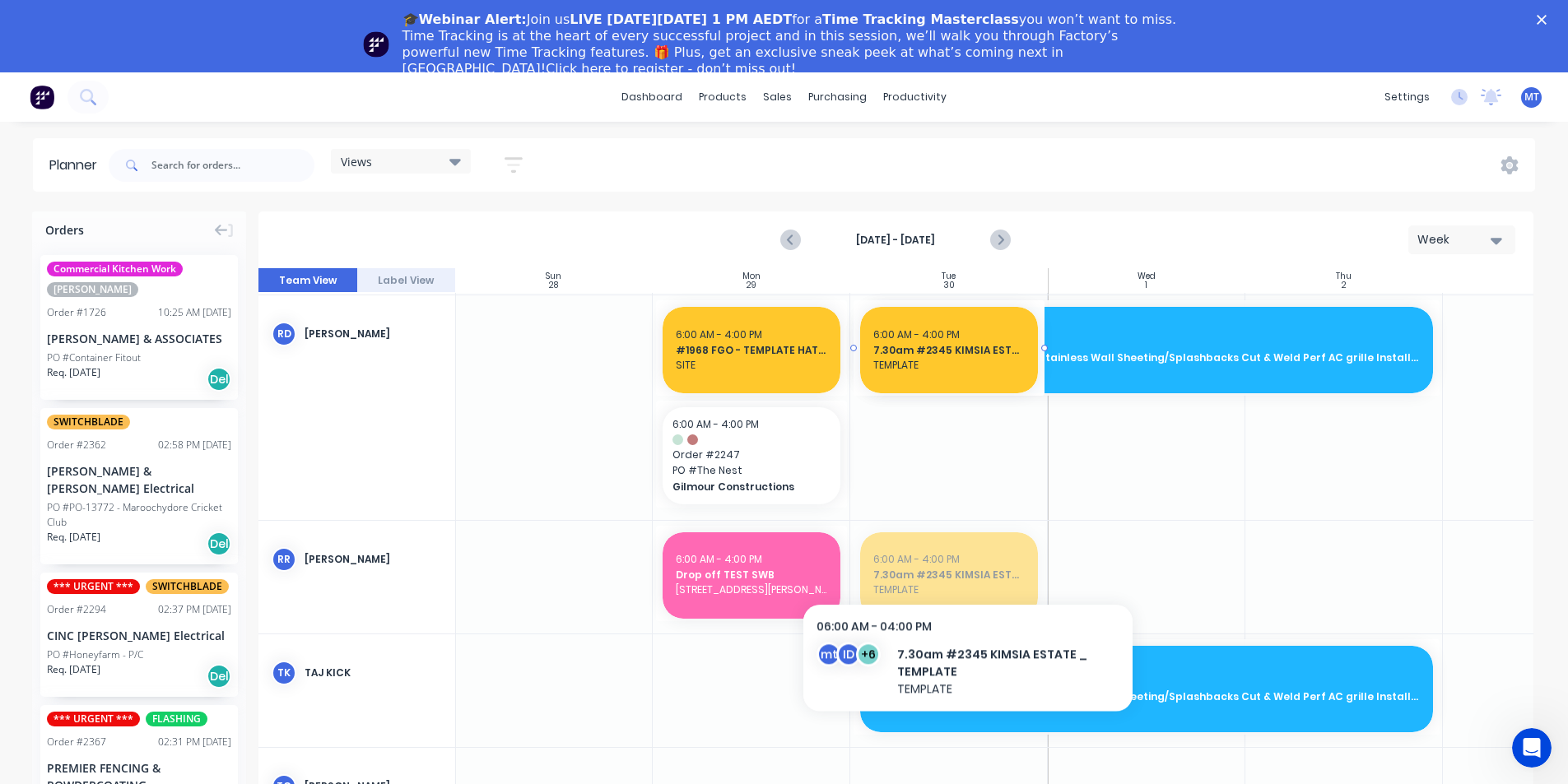
drag, startPoint x: 969, startPoint y: 580, endPoint x: 965, endPoint y: 439, distance: 141.1
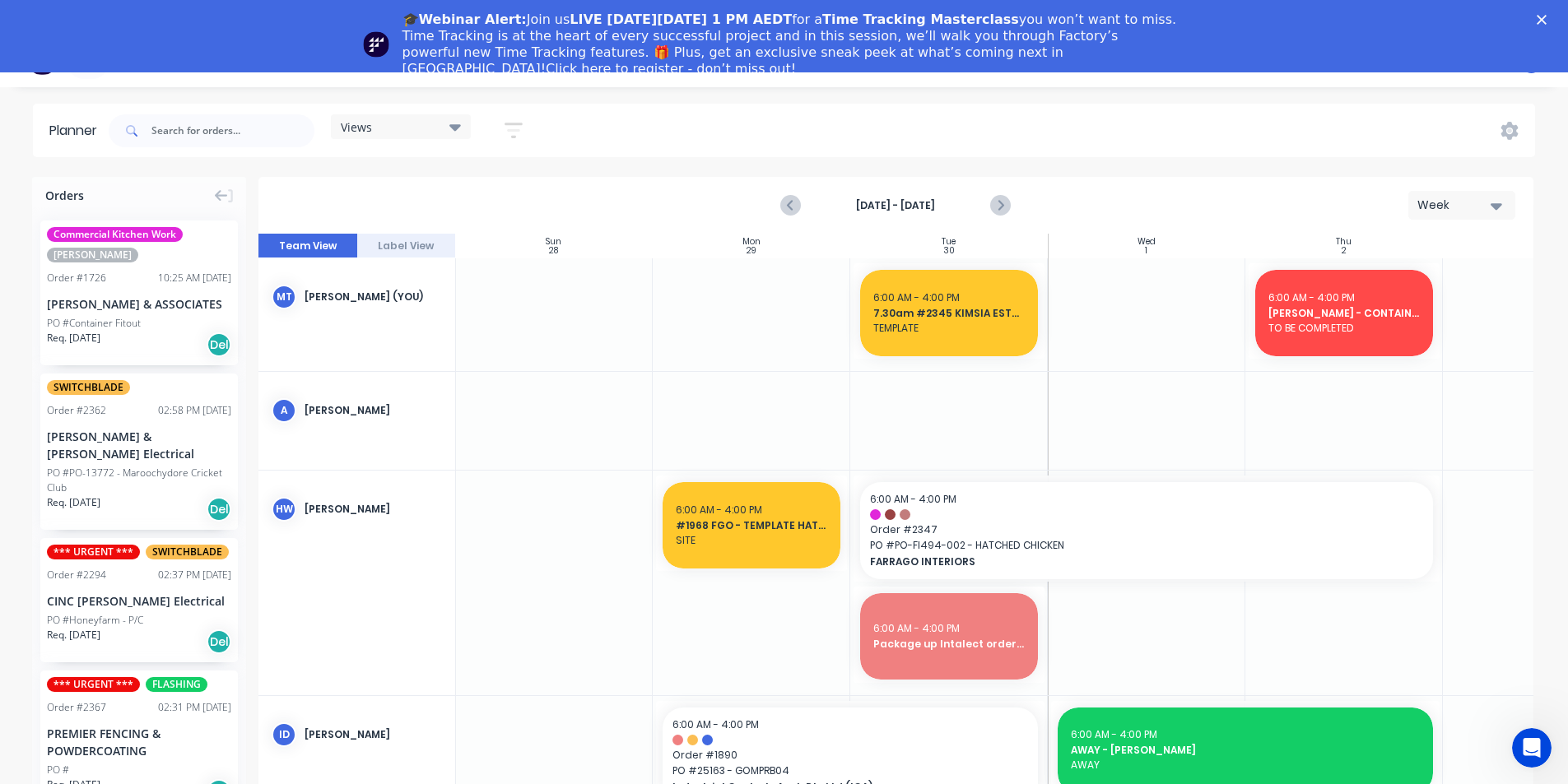
scroll to position [0, 0]
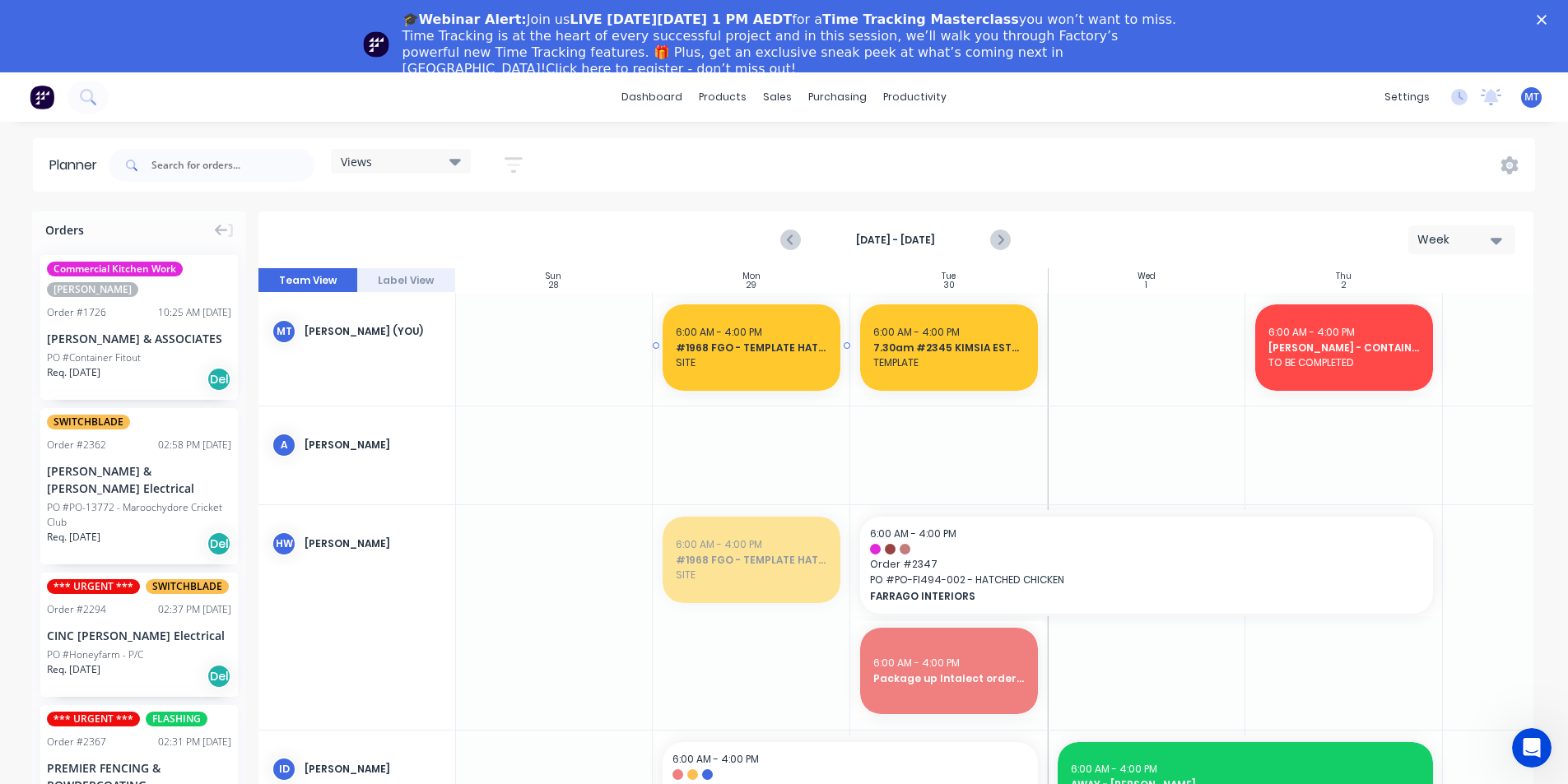
drag, startPoint x: 775, startPoint y: 570, endPoint x: 757, endPoint y: 379, distance: 191.8
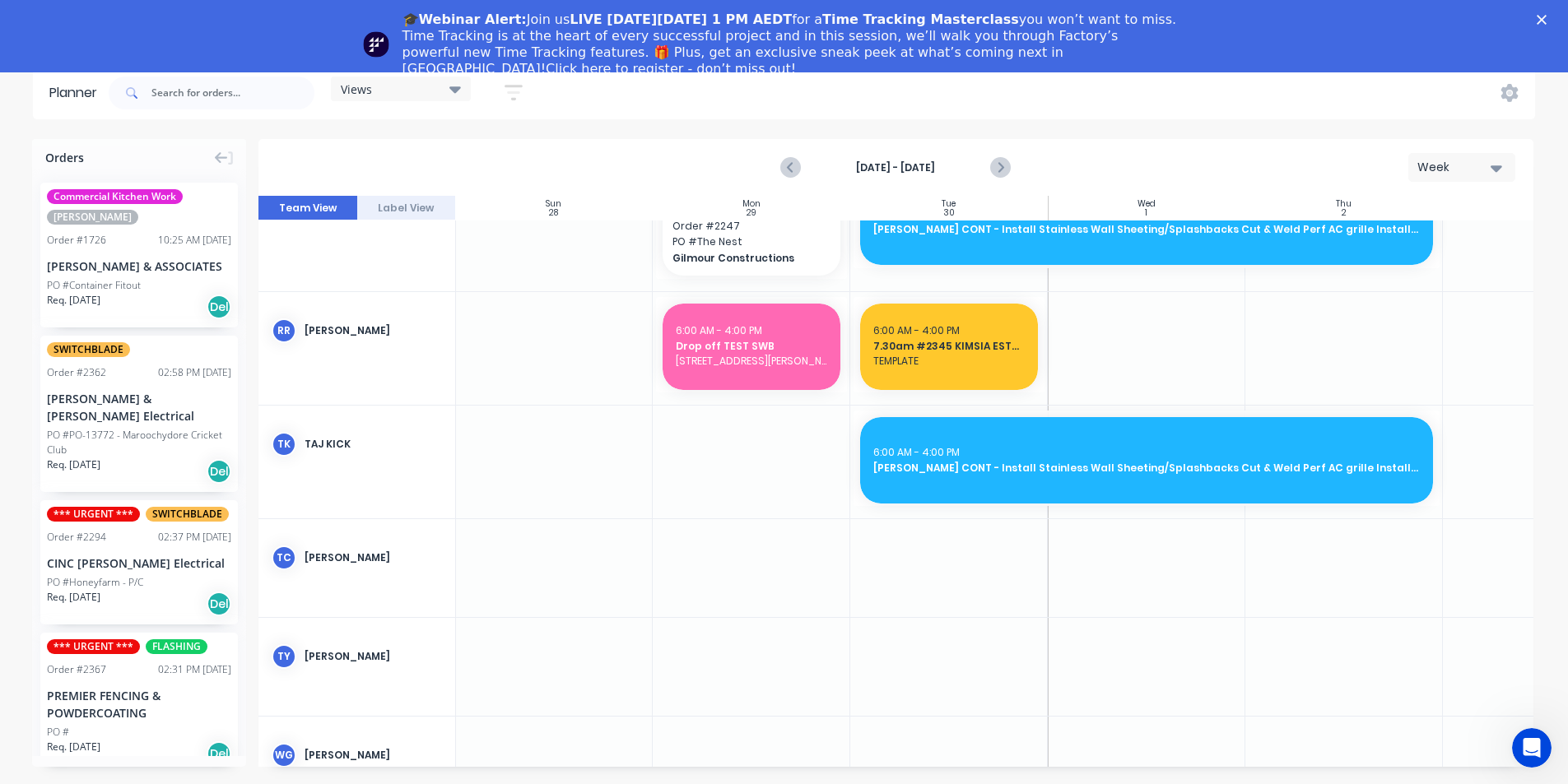
scroll to position [2144, 1]
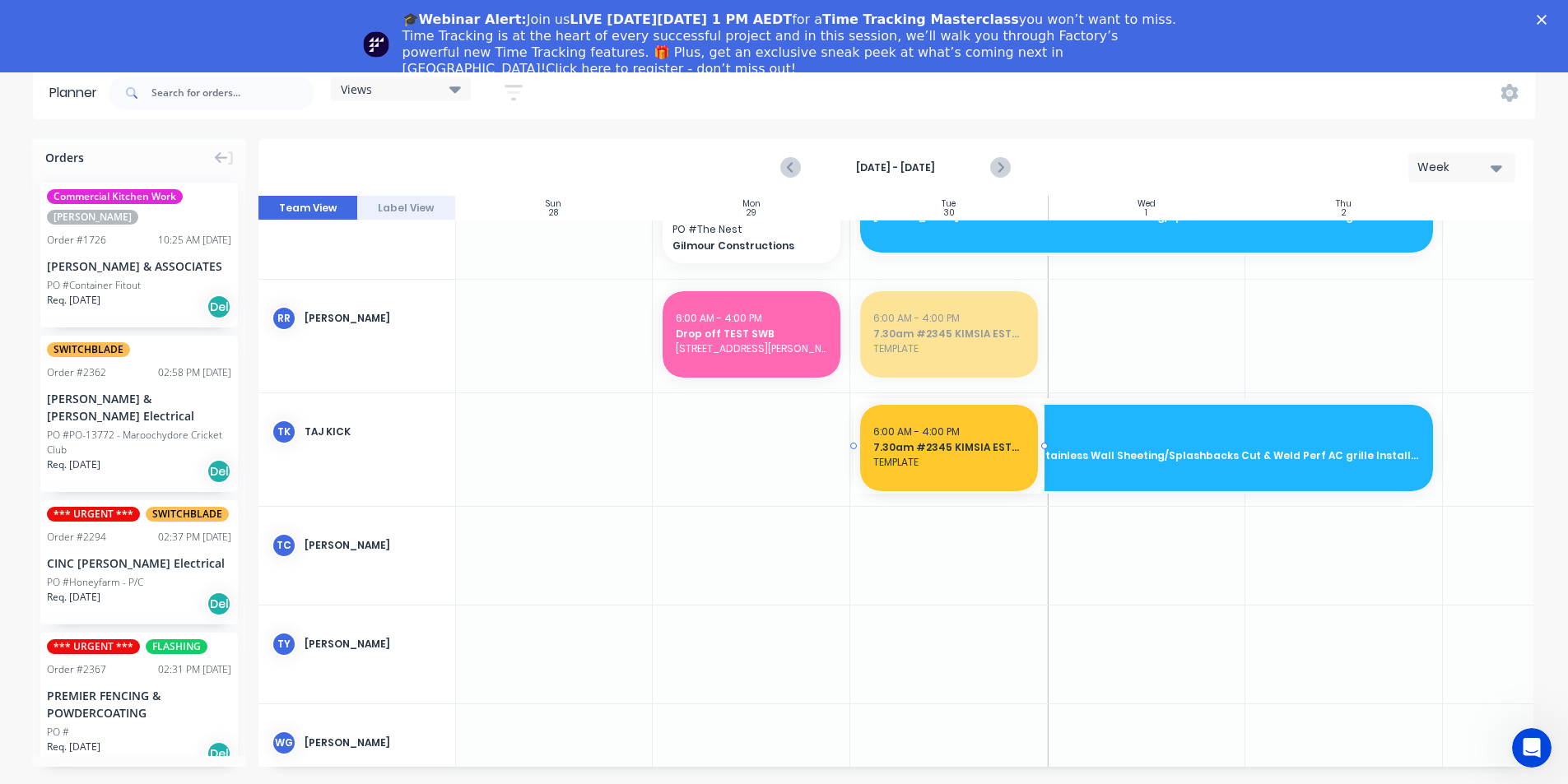
drag, startPoint x: 921, startPoint y: 335, endPoint x: 943, endPoint y: 455, distance: 122.0
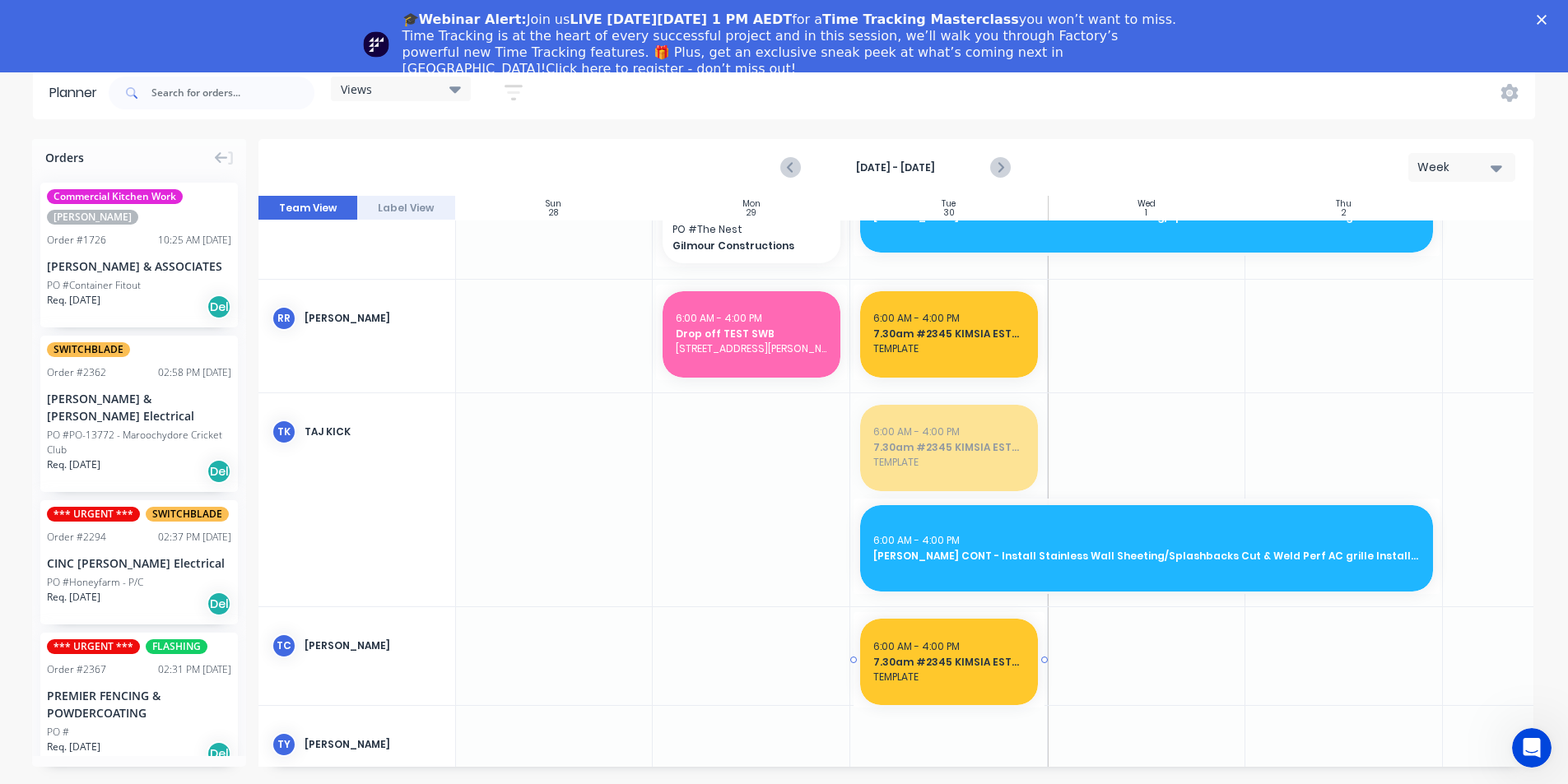
drag, startPoint x: 940, startPoint y: 446, endPoint x: 936, endPoint y: 645, distance: 199.0
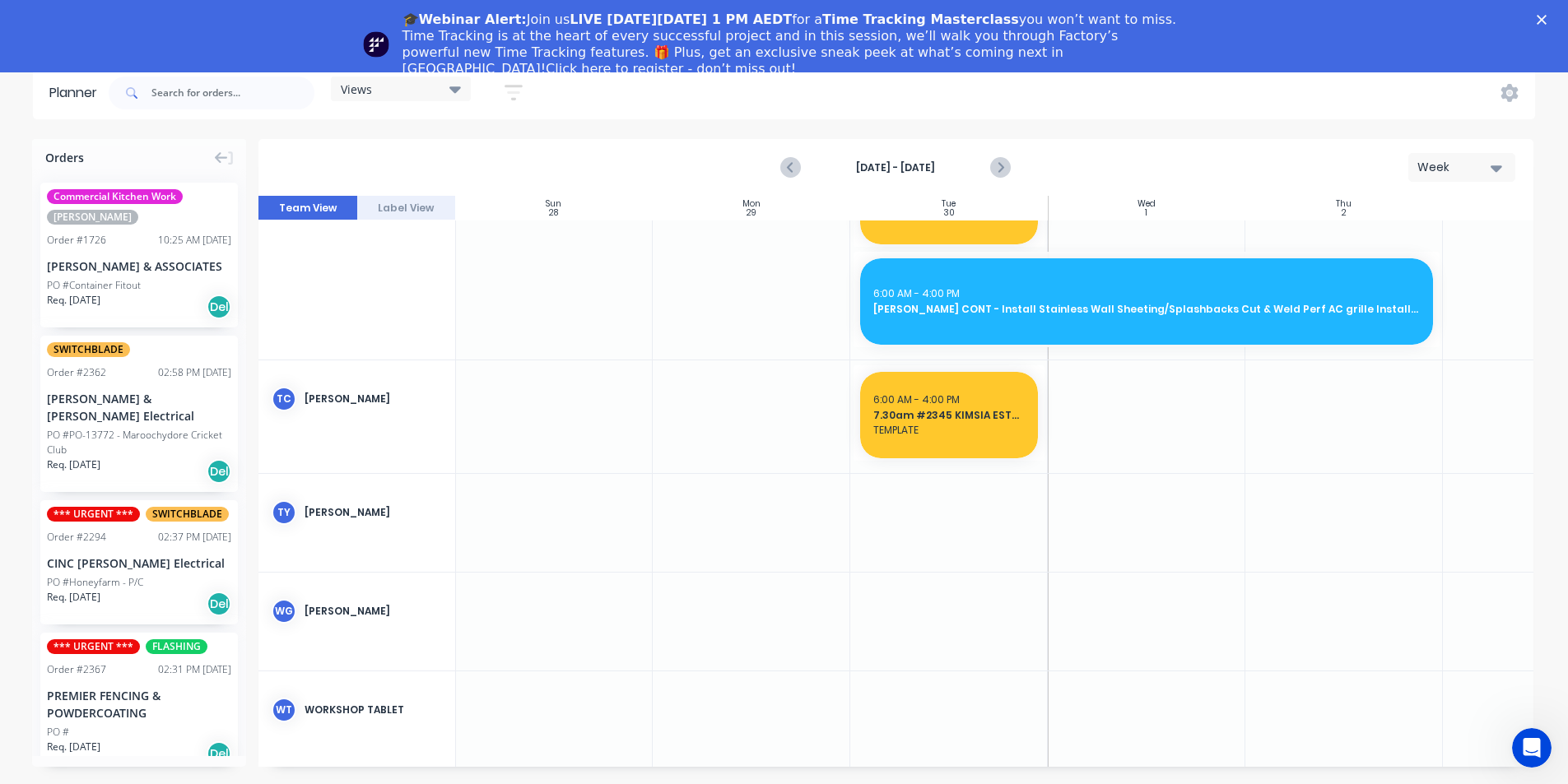
scroll to position [2386, 1]
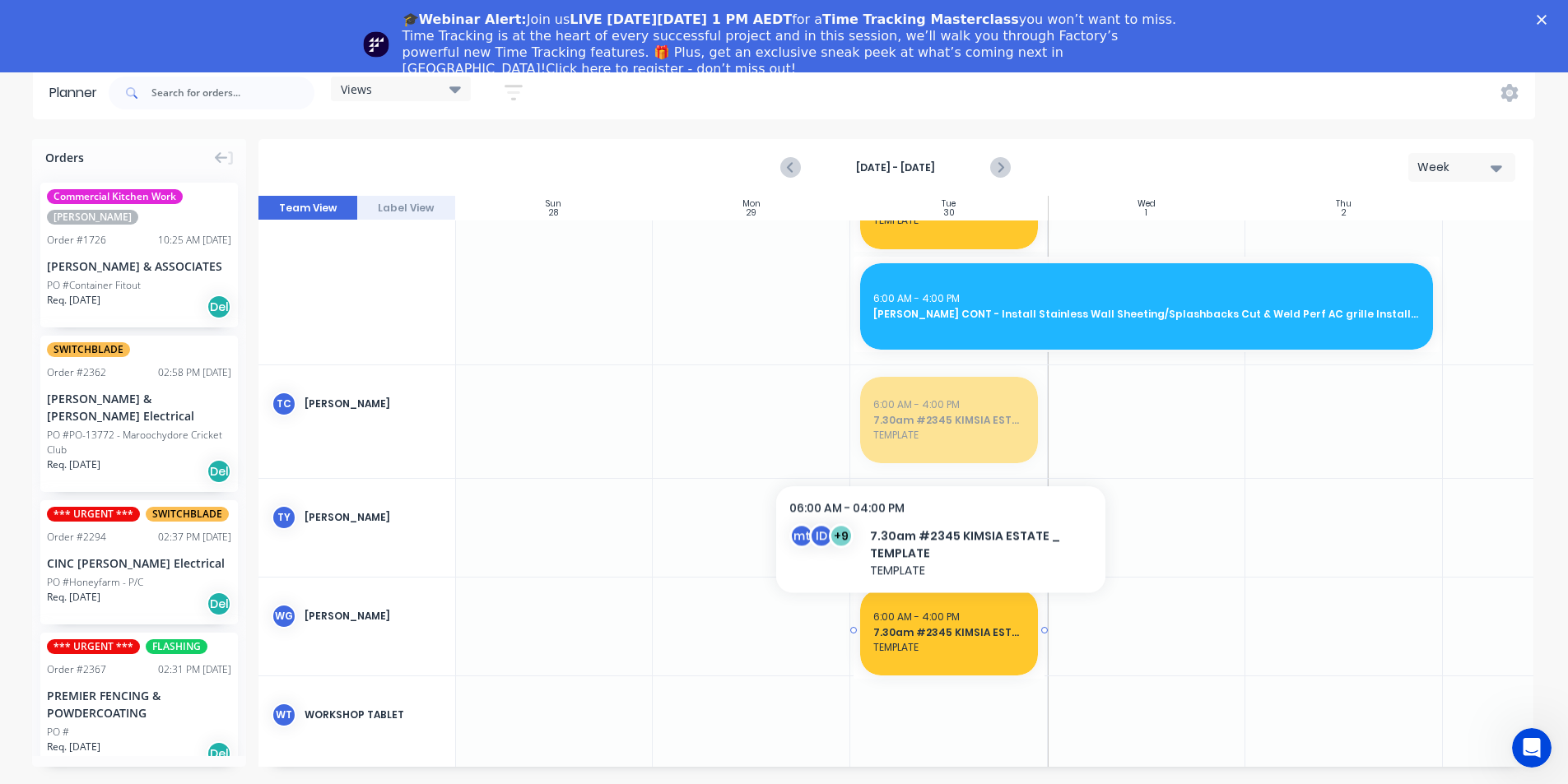
drag, startPoint x: 942, startPoint y: 429, endPoint x: 1006, endPoint y: 608, distance: 190.1
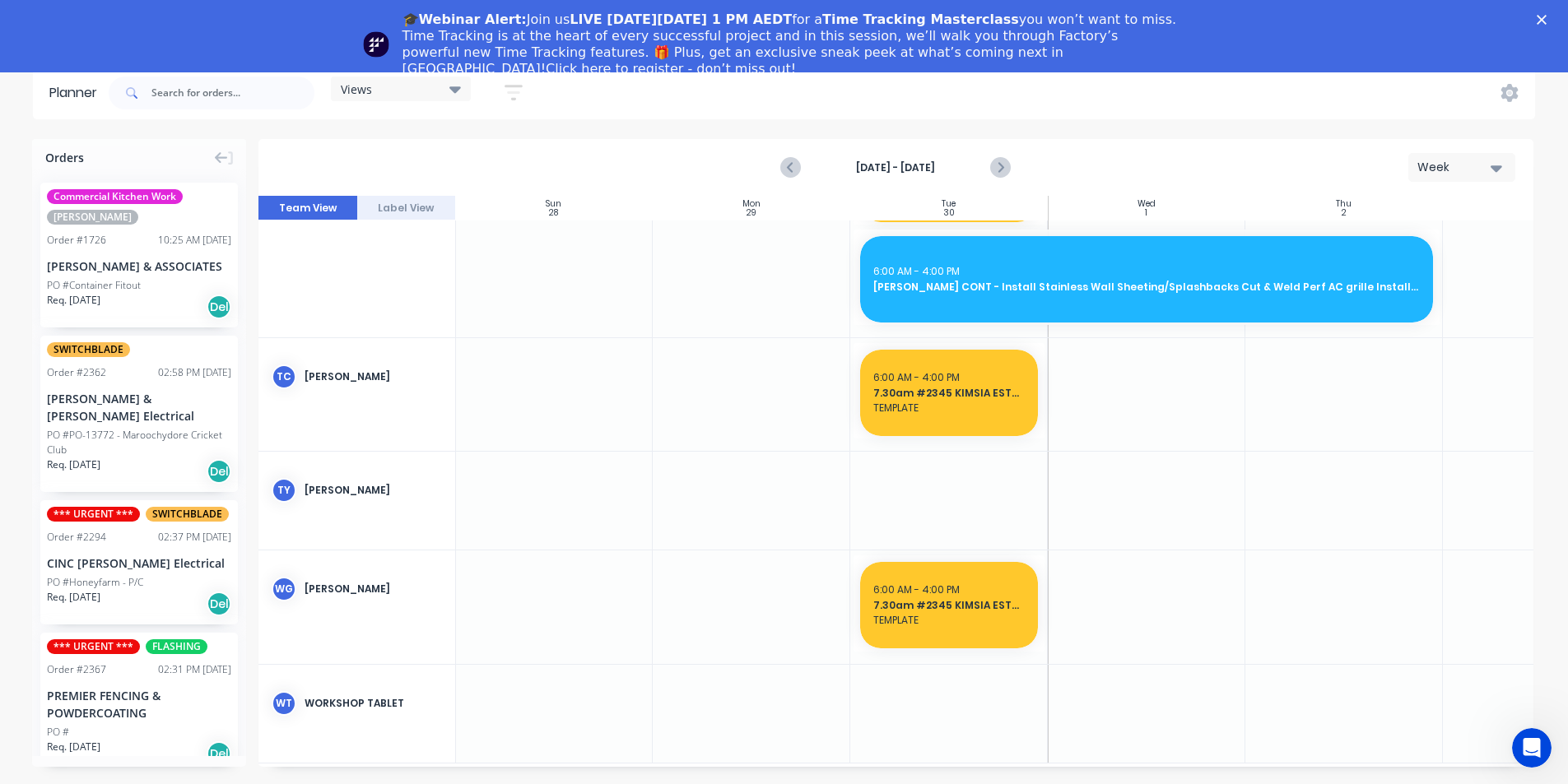
scroll to position [2400, 1]
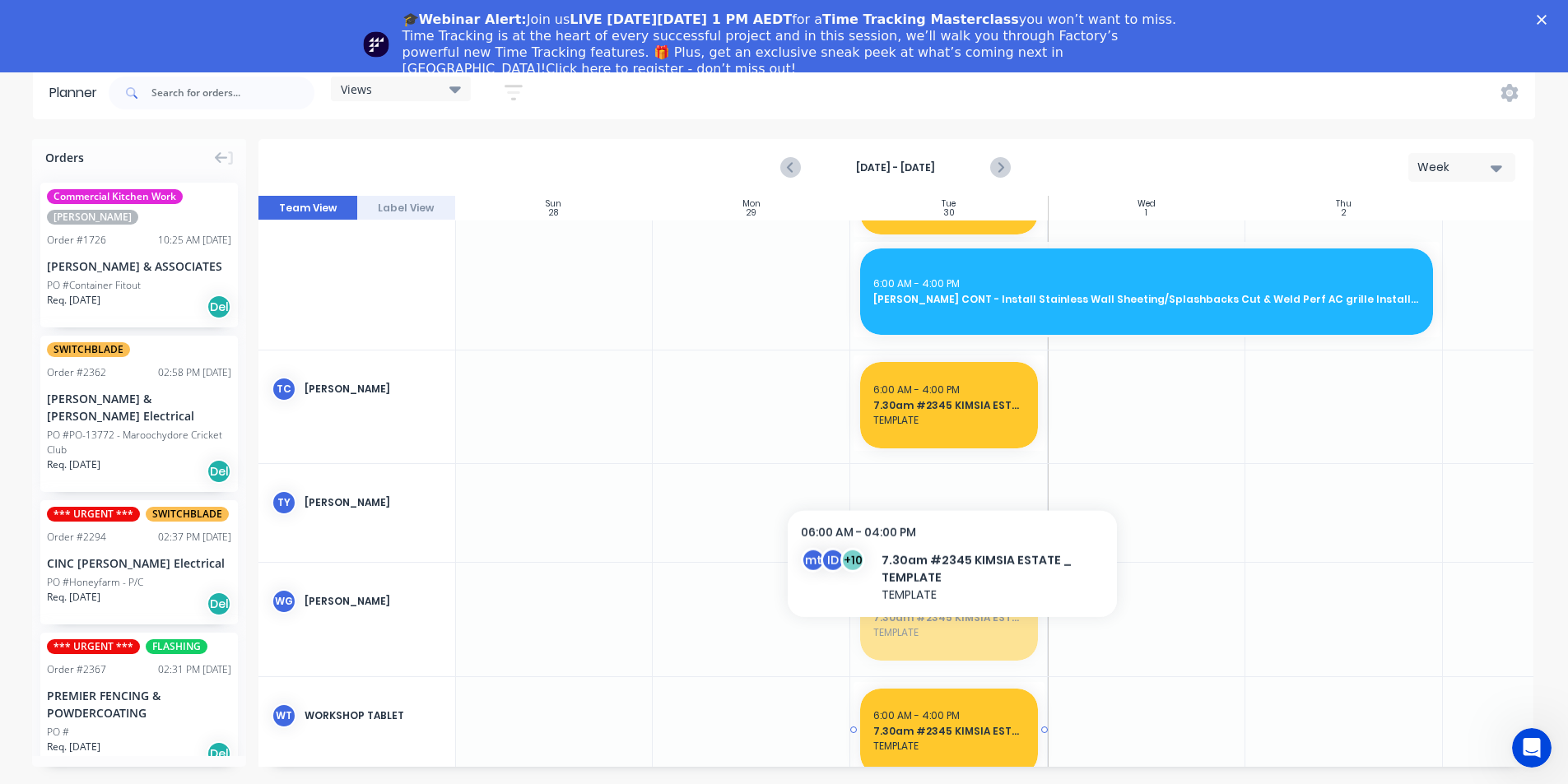
drag, startPoint x: 953, startPoint y: 626, endPoint x: 1166, endPoint y: 686, distance: 221.3
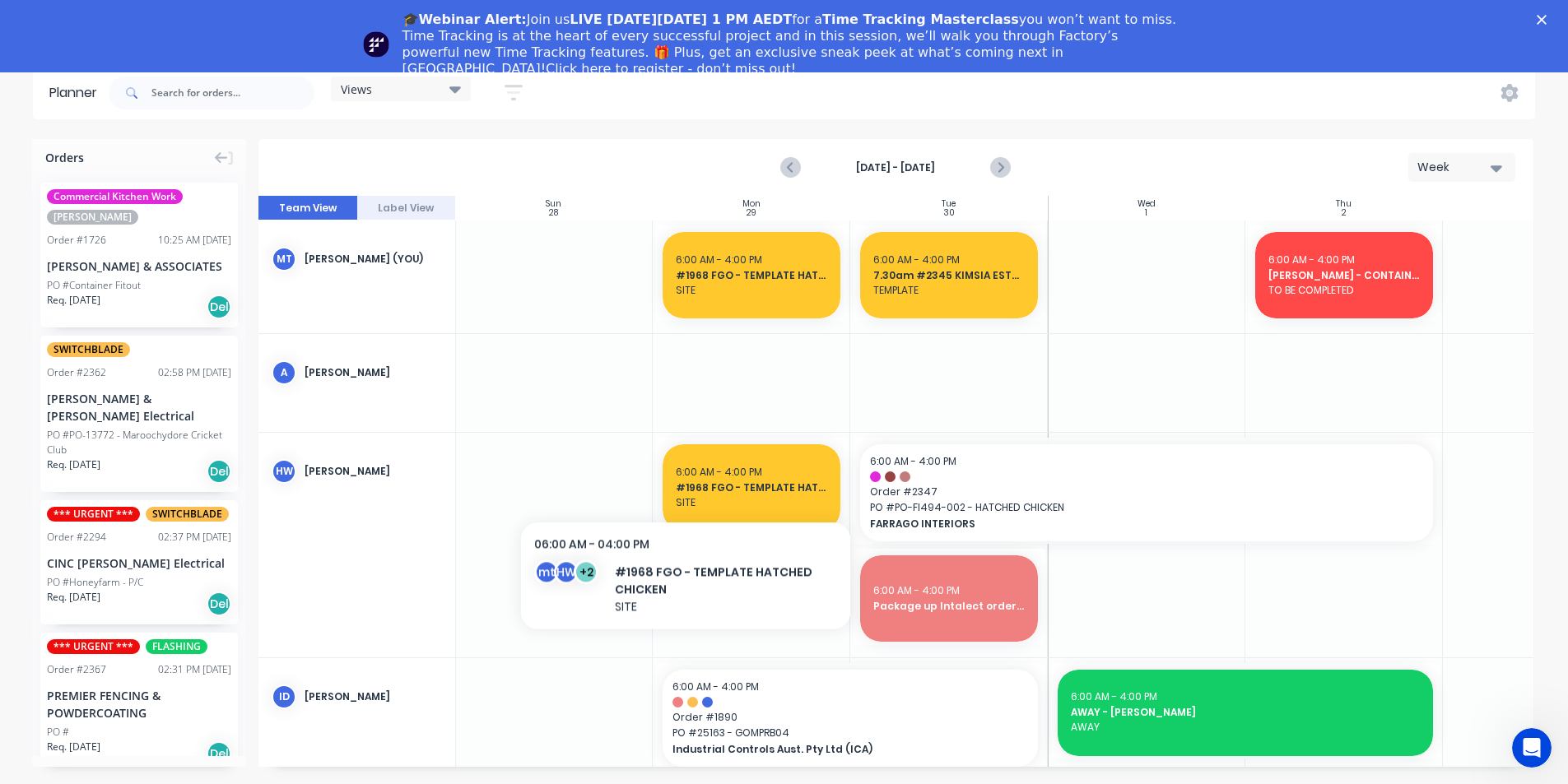
scroll to position [0, 0]
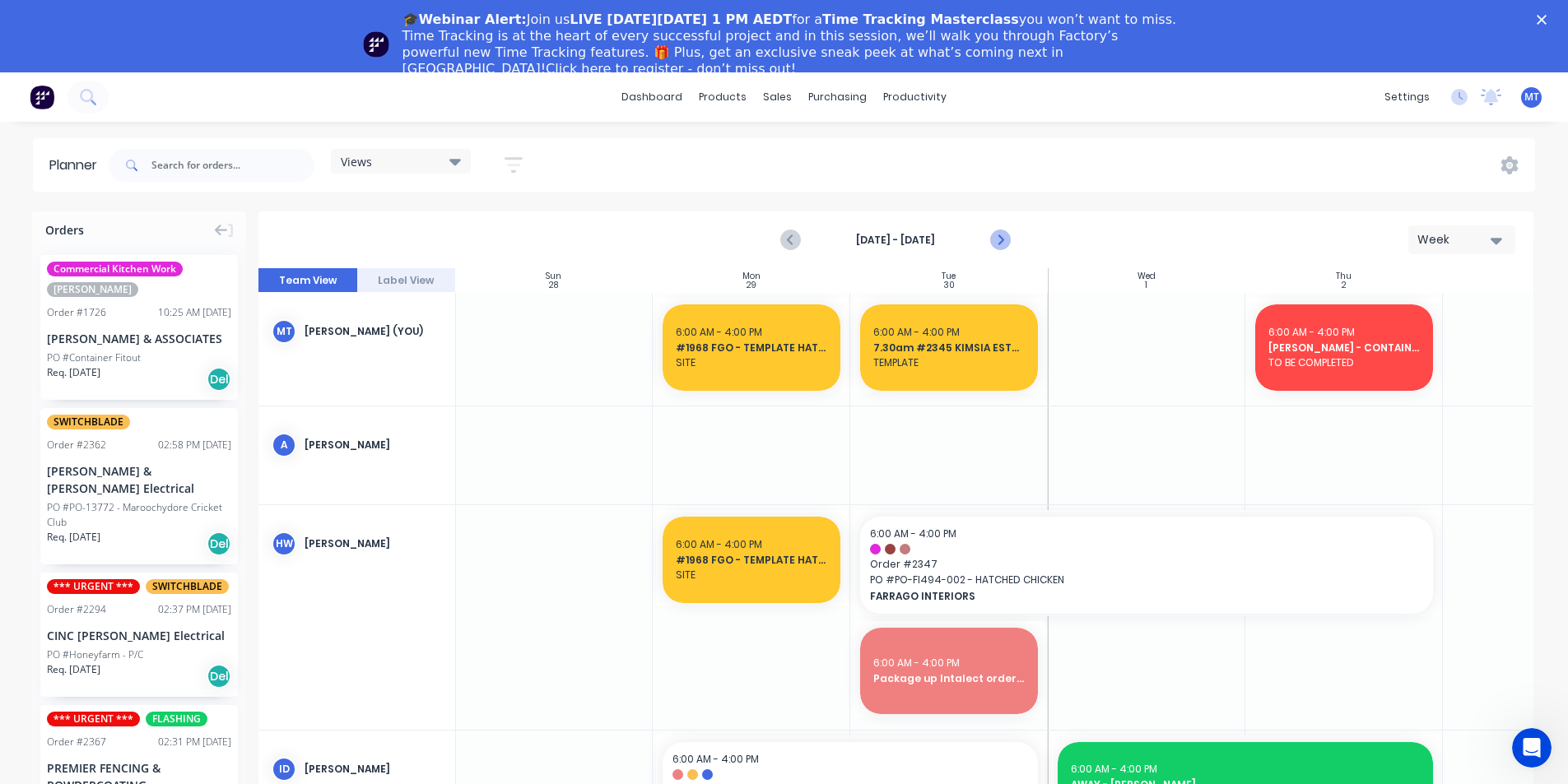
click at [999, 242] on icon "Next page" at bounding box center [1000, 240] width 20 height 20
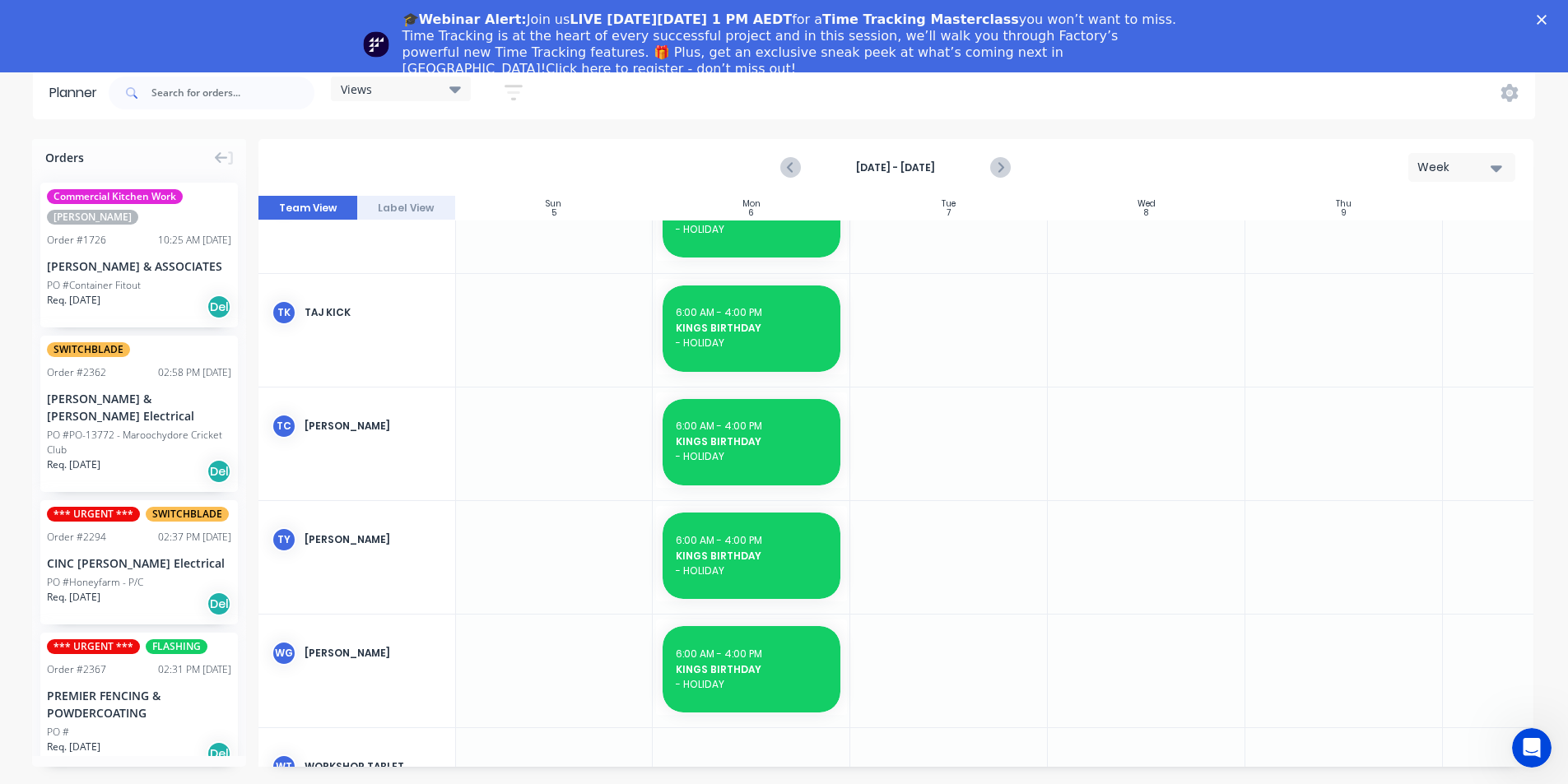
scroll to position [1489, 1]
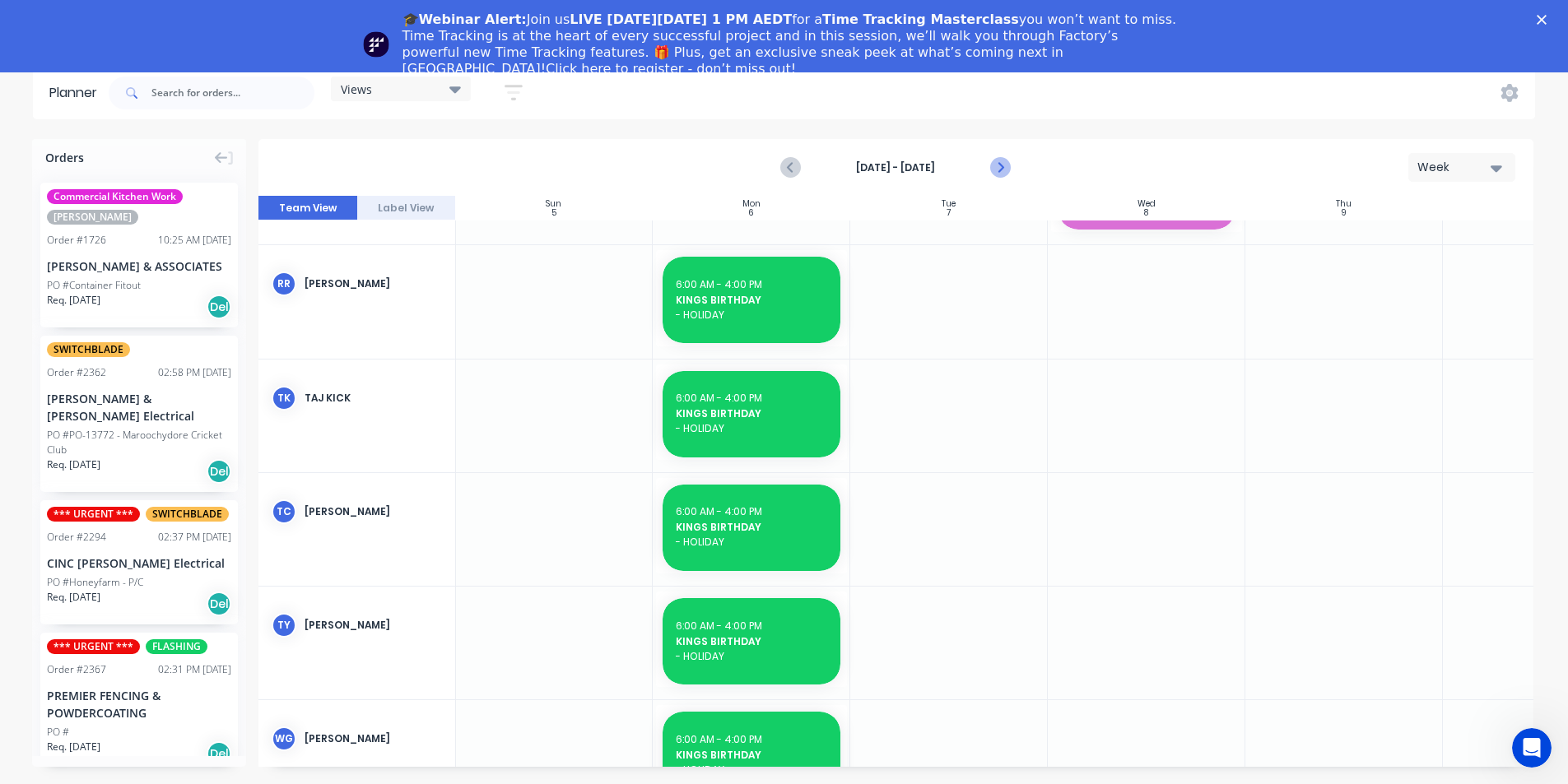
click at [1003, 168] on icon "Next page" at bounding box center [1000, 168] width 8 height 14
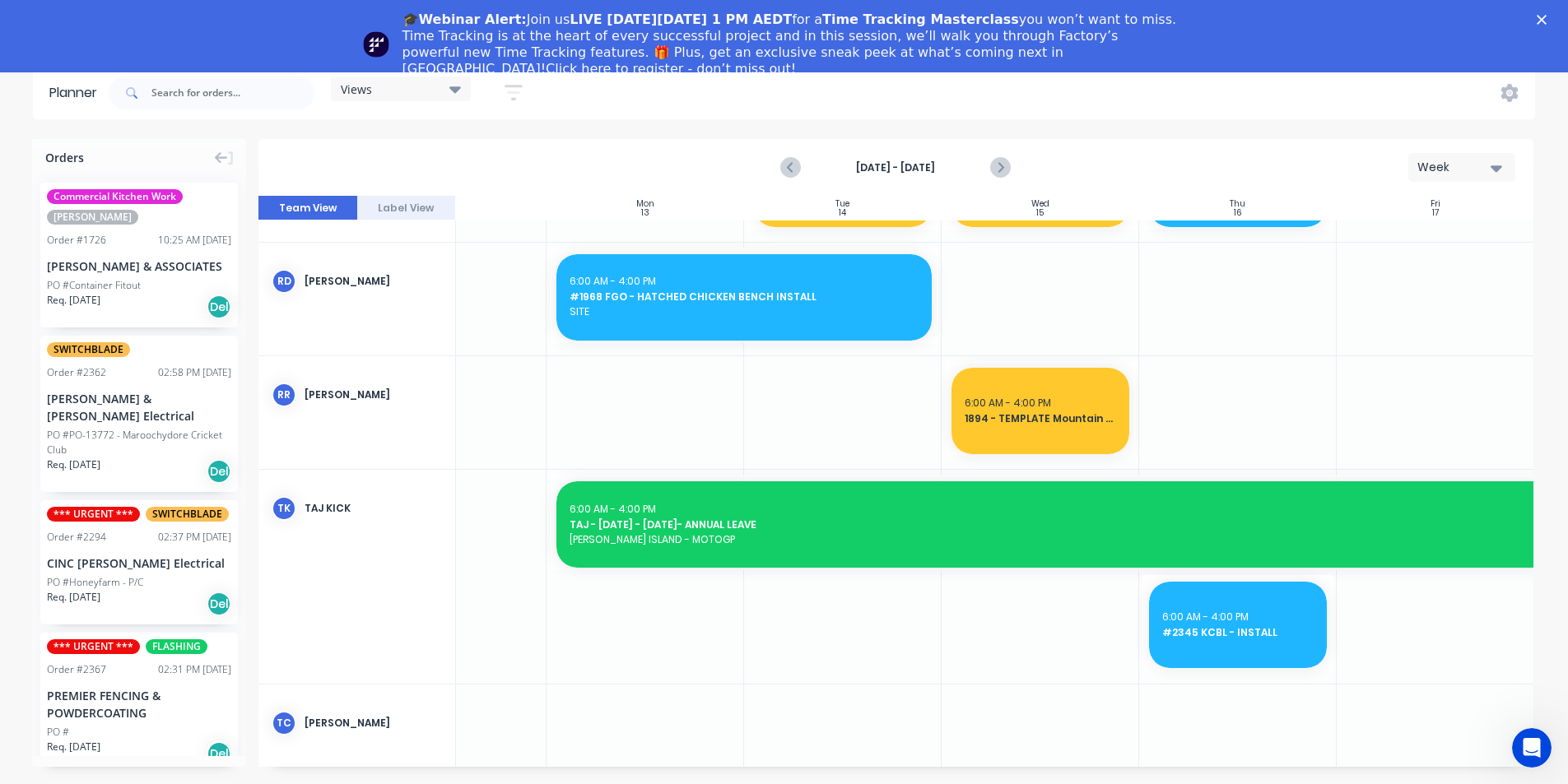
scroll to position [1134, 312]
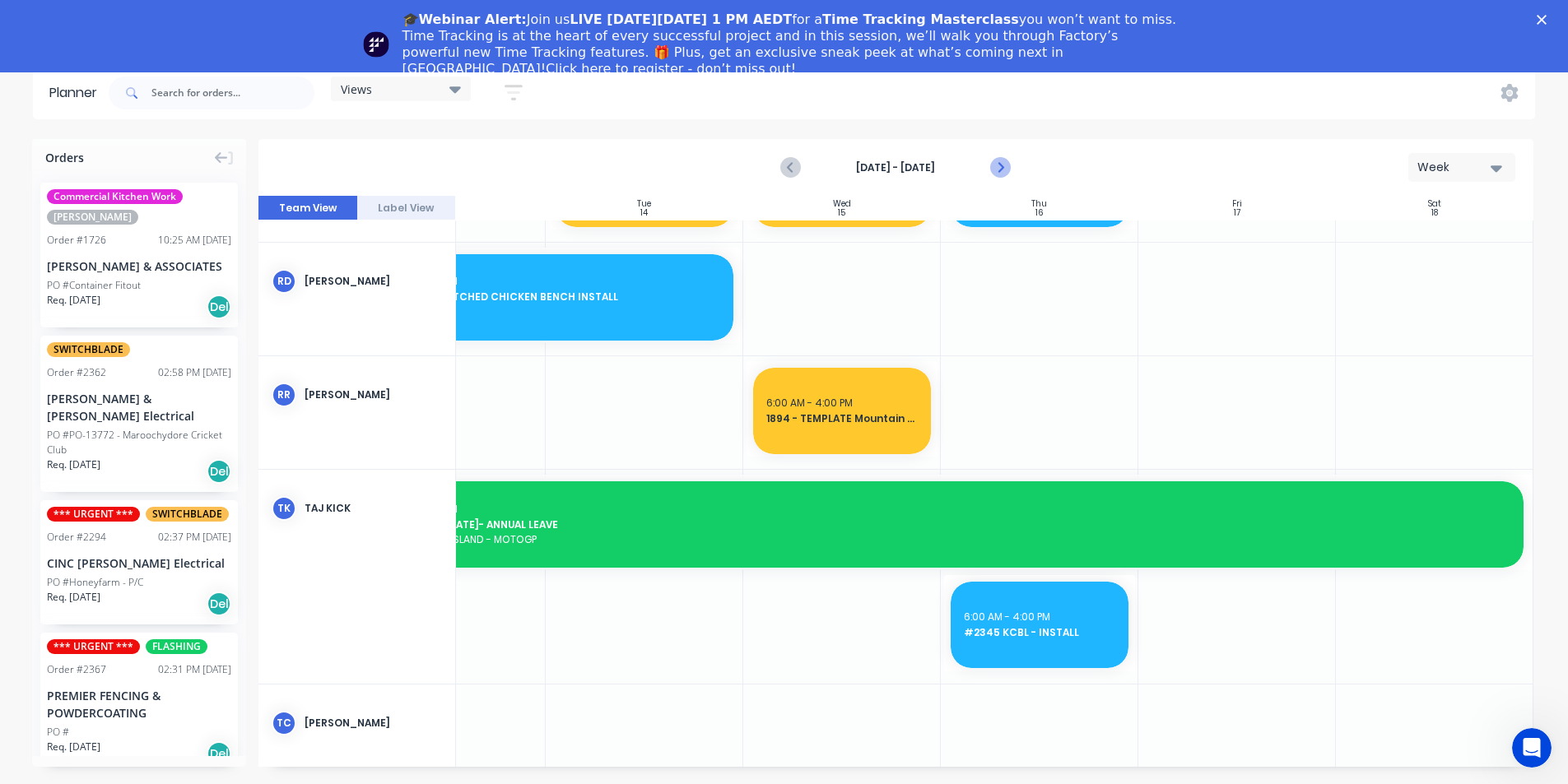
click at [998, 167] on icon "Next page" at bounding box center [1000, 167] width 20 height 20
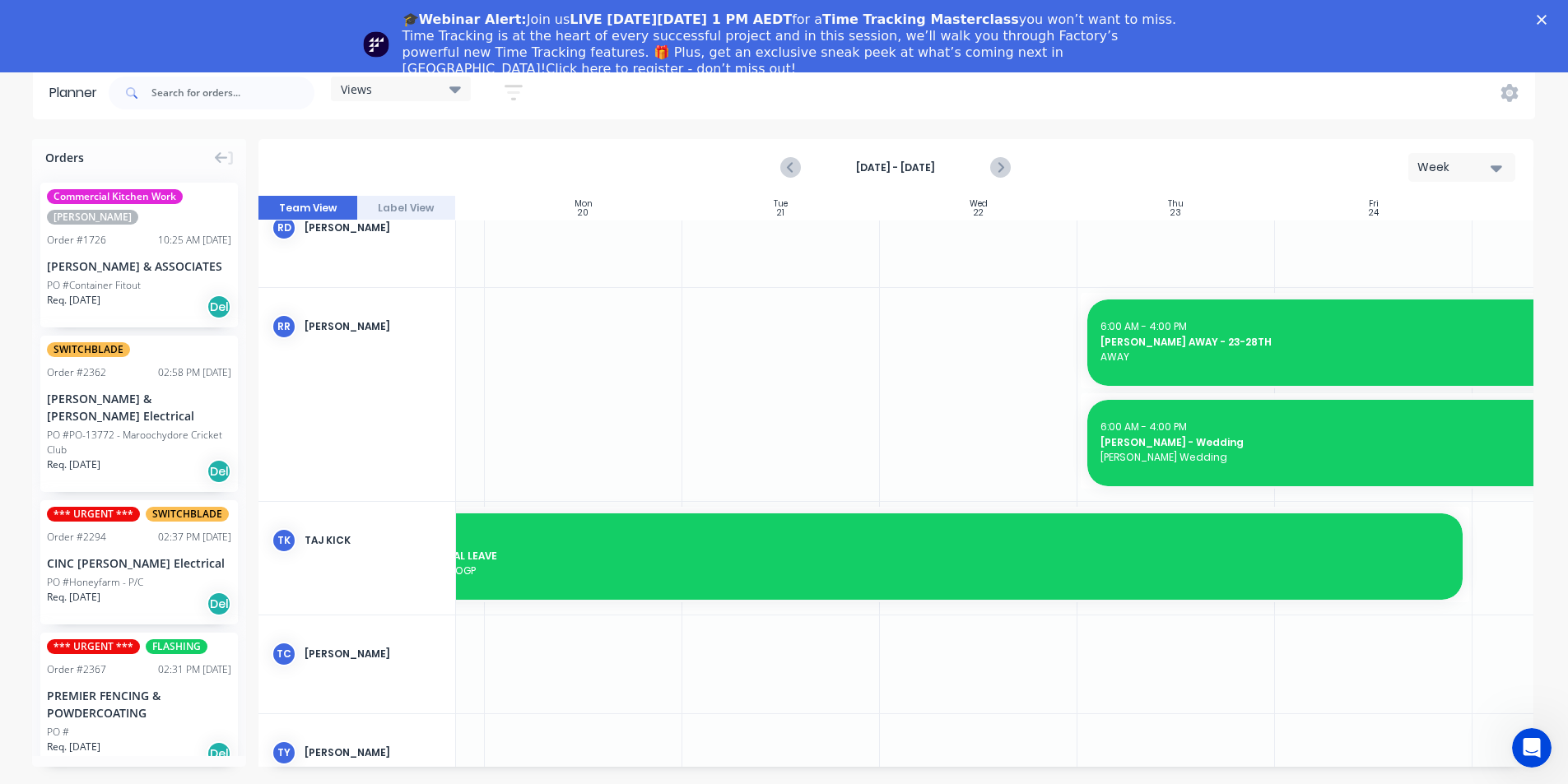
scroll to position [1061, 312]
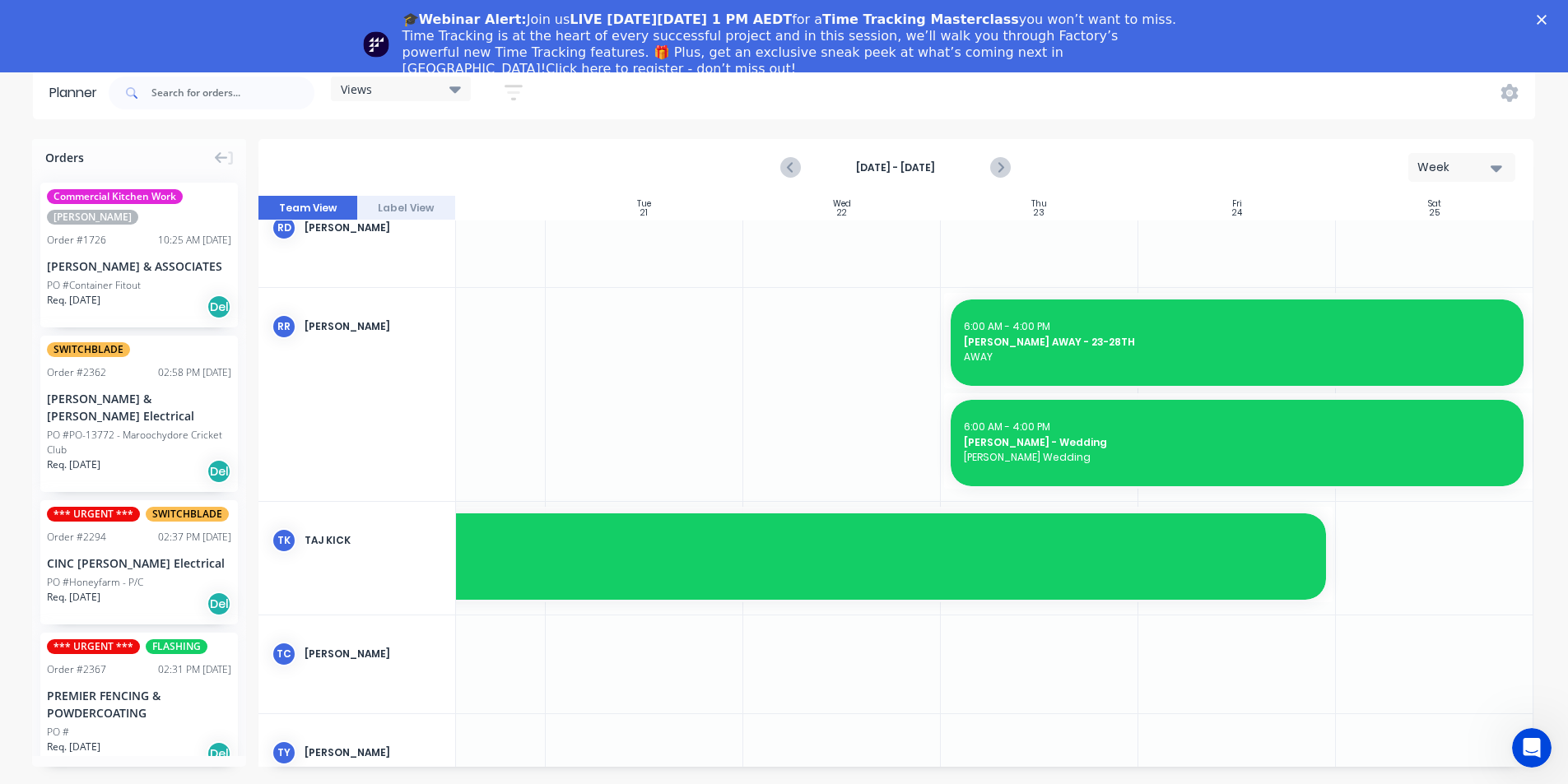
click at [1553, 14] on div "Close" at bounding box center [1544, 20] width 16 height 10
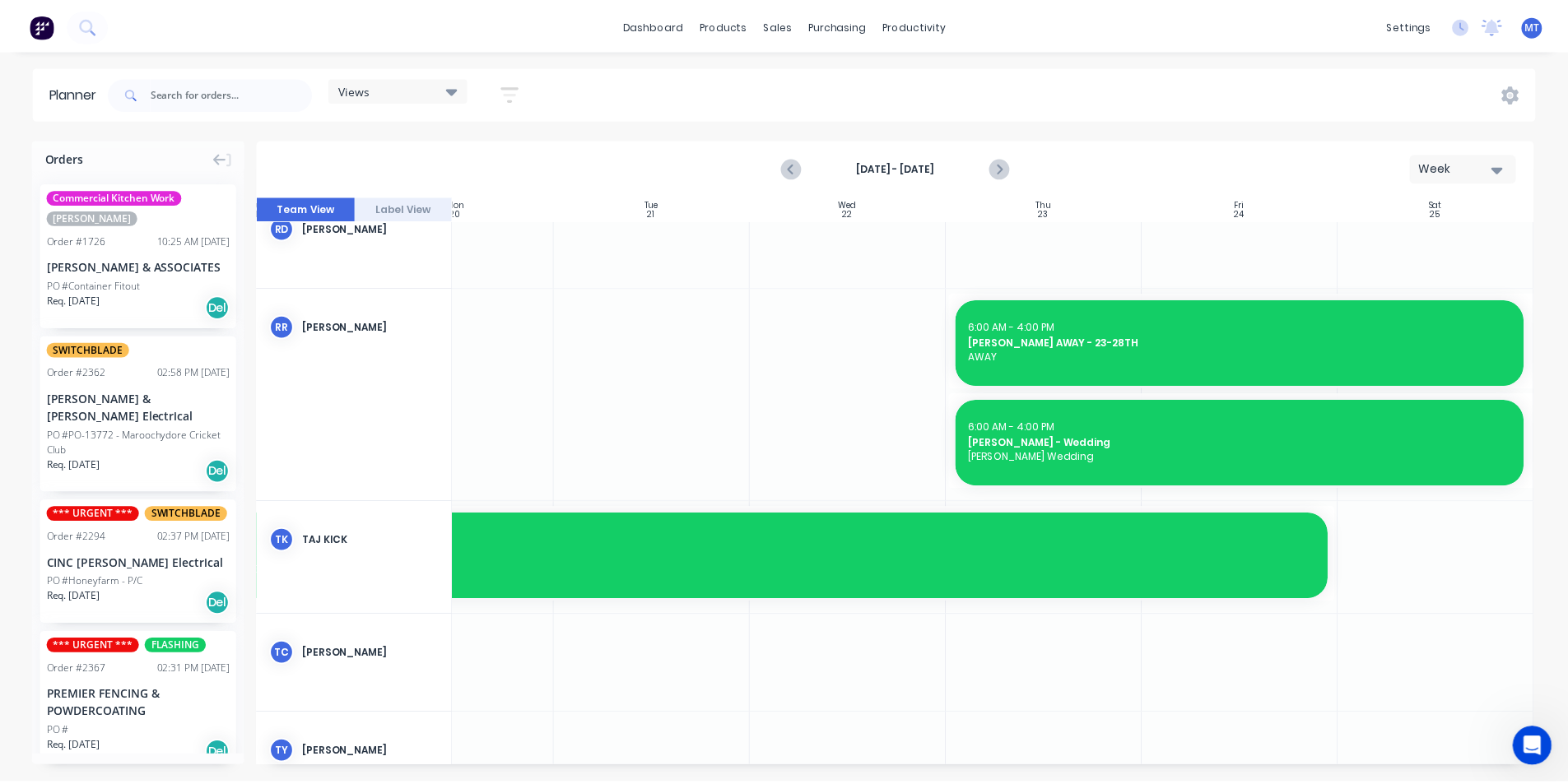
scroll to position [1061, 300]
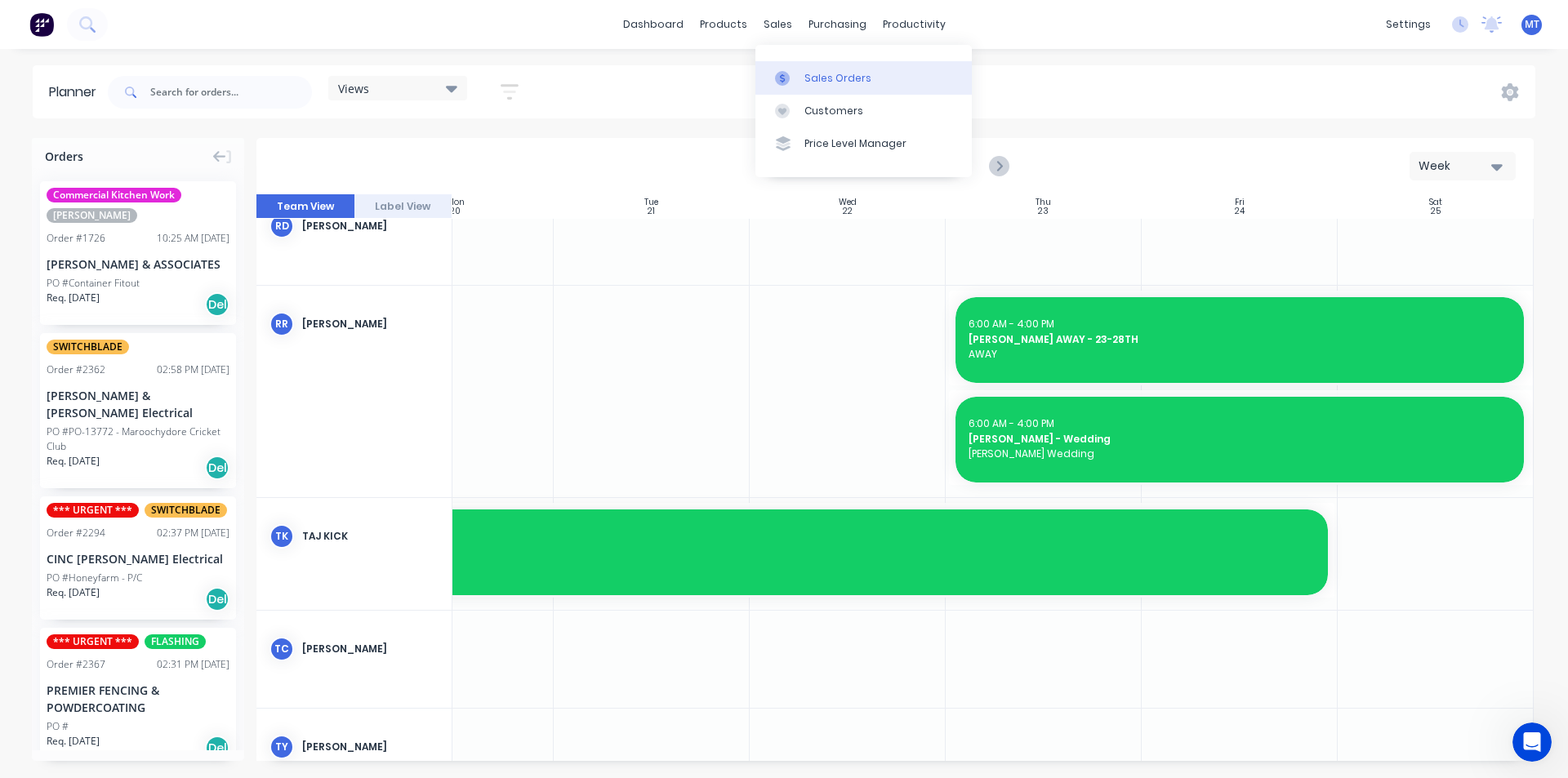
click at [834, 81] on div "Sales Orders" at bounding box center [838, 77] width 67 height 14
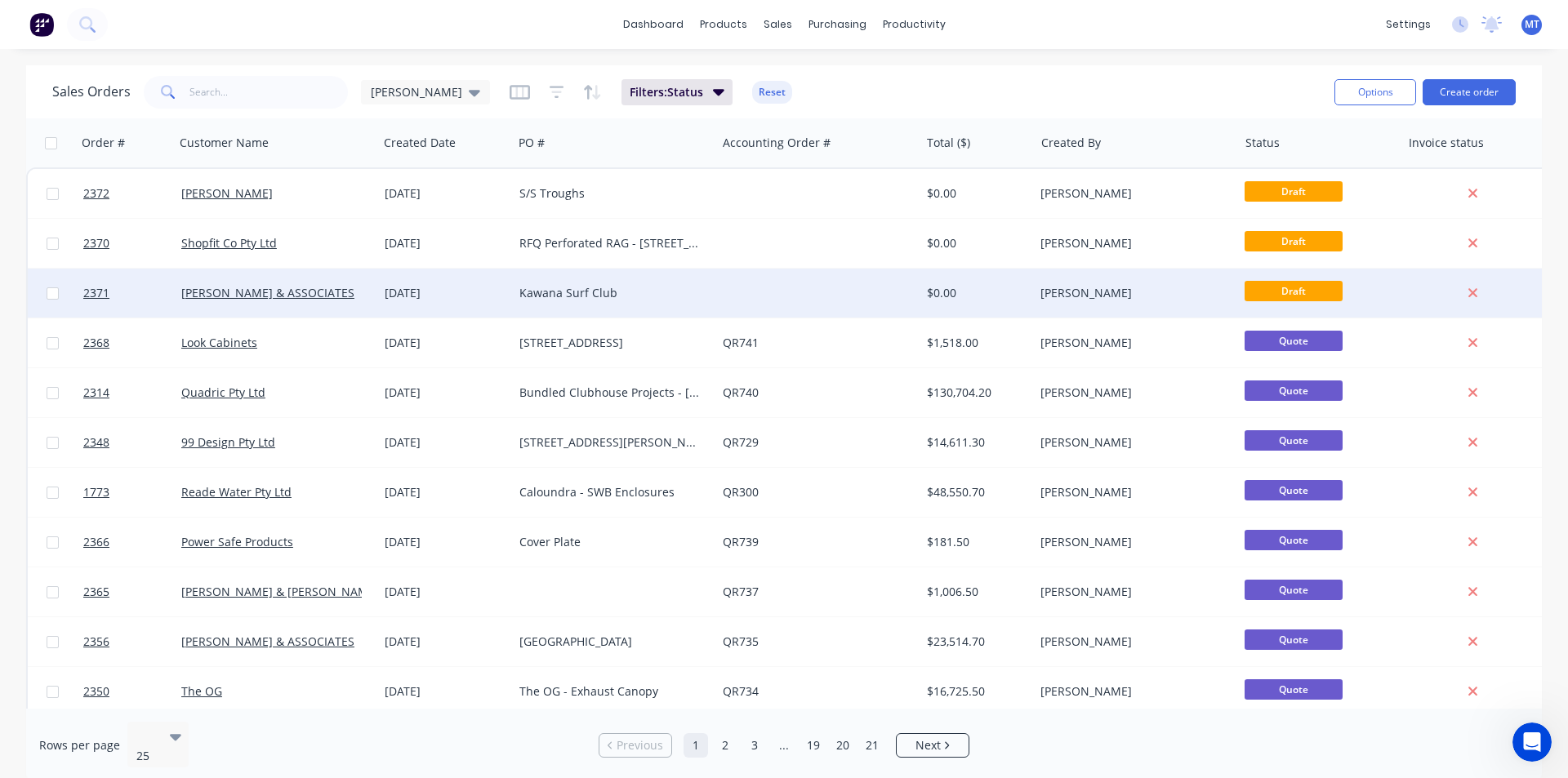
click at [469, 288] on div "[DATE]" at bounding box center [445, 293] width 122 height 16
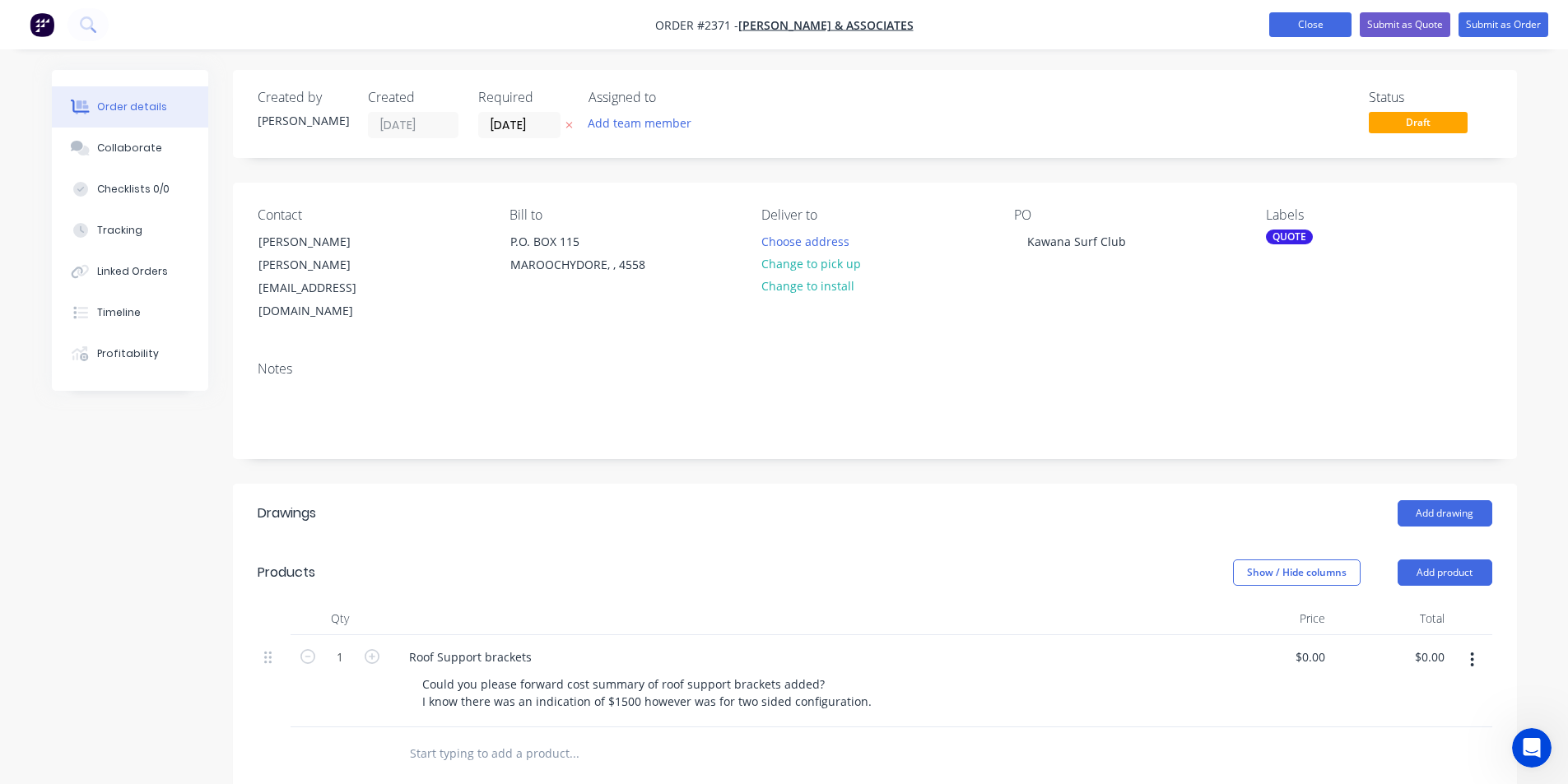
click at [1300, 21] on button "Close" at bounding box center [1310, 25] width 82 height 25
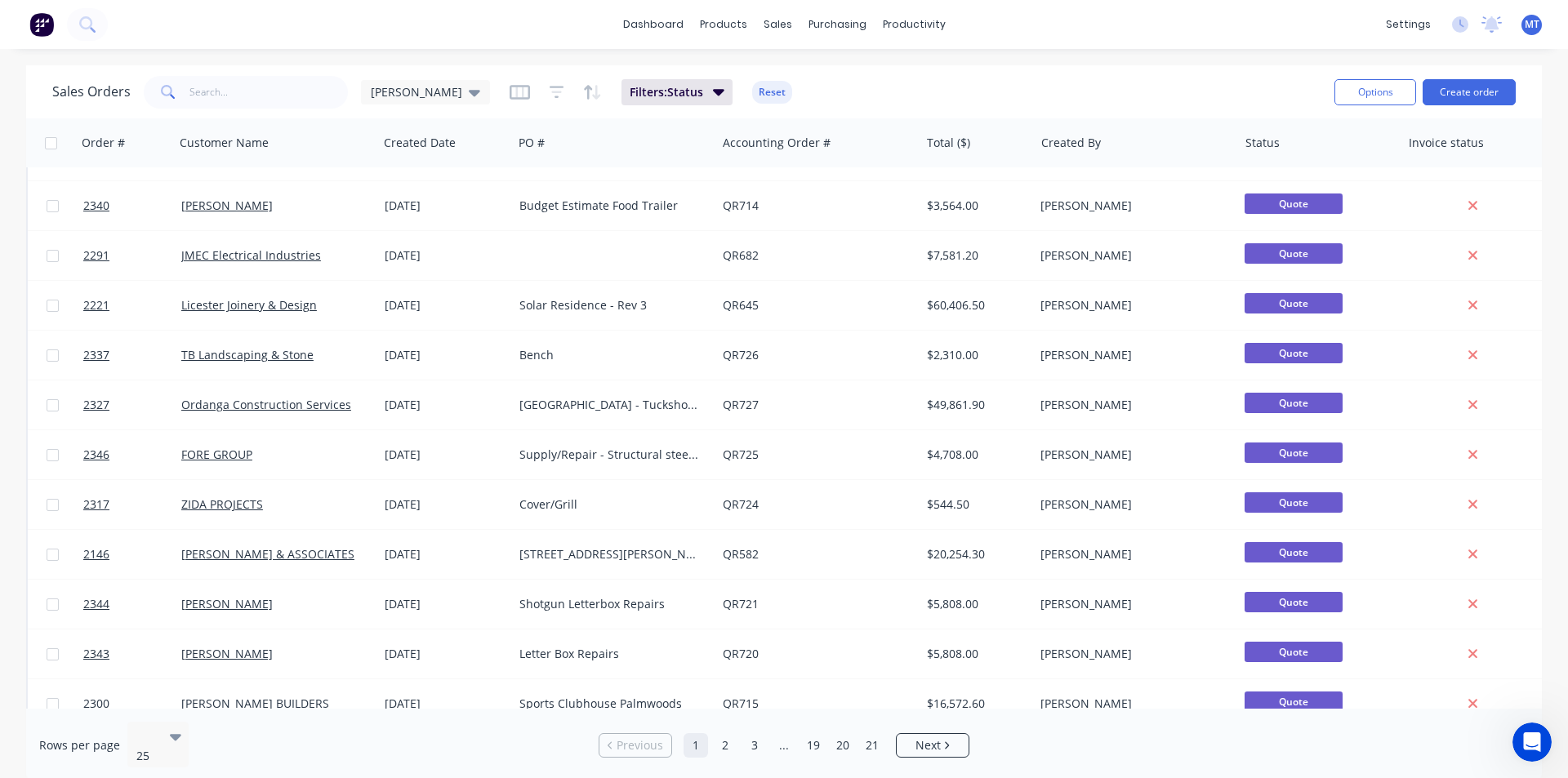
scroll to position [712, 0]
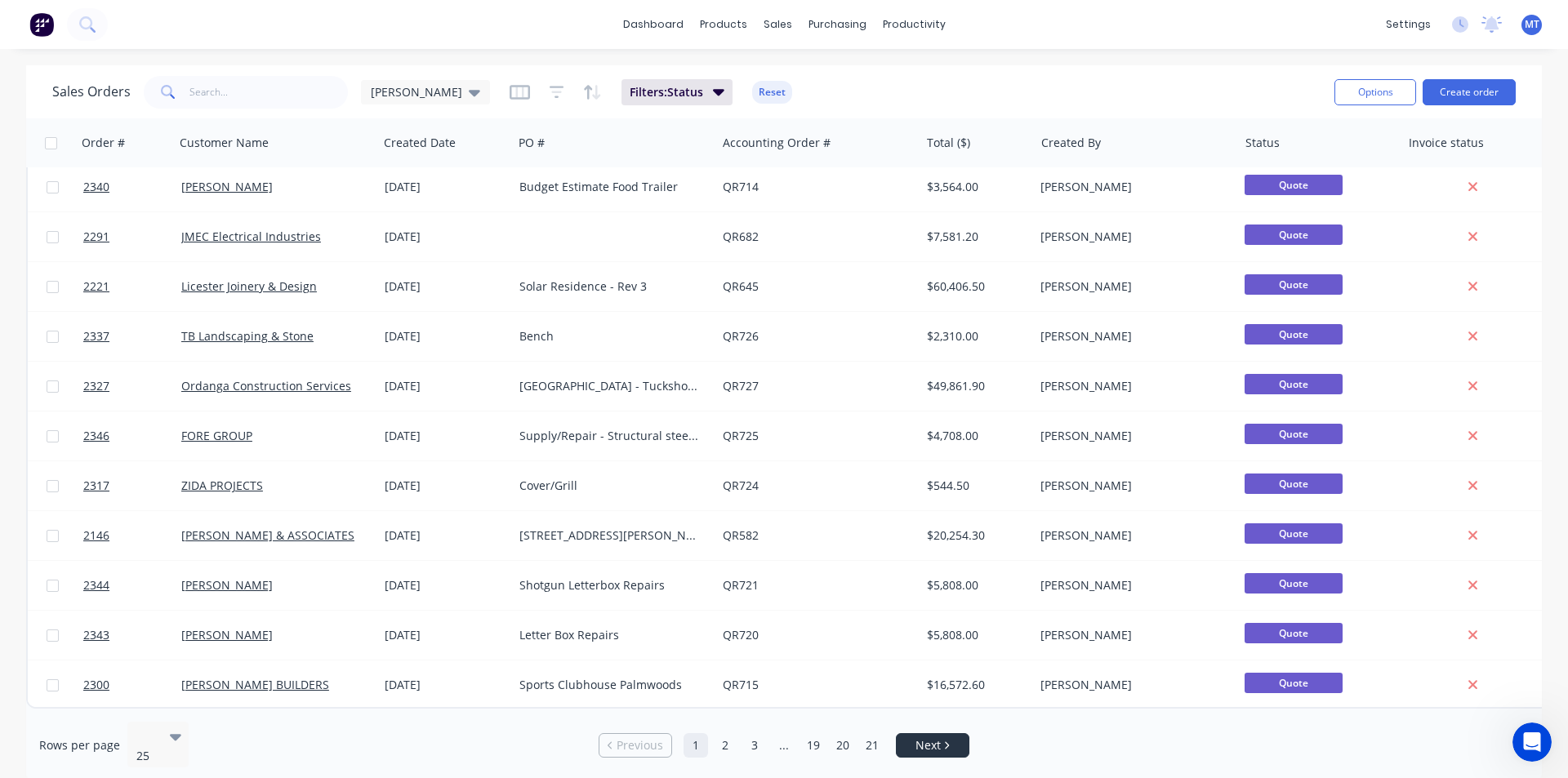
click at [925, 748] on li "Next" at bounding box center [932, 745] width 73 height 24
click at [934, 740] on span "Next" at bounding box center [928, 745] width 25 height 16
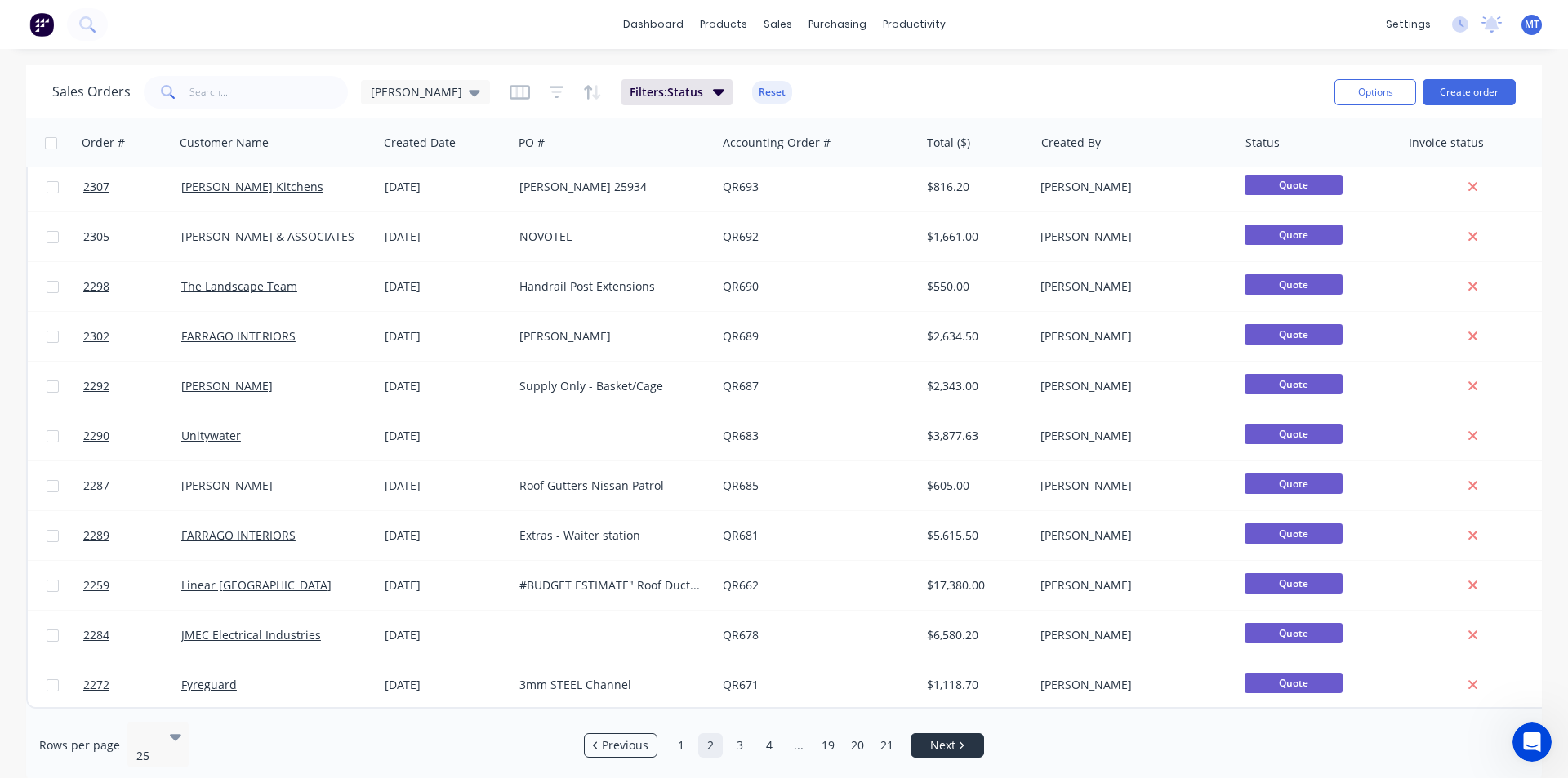
click at [959, 738] on link "Next" at bounding box center [947, 745] width 72 height 16
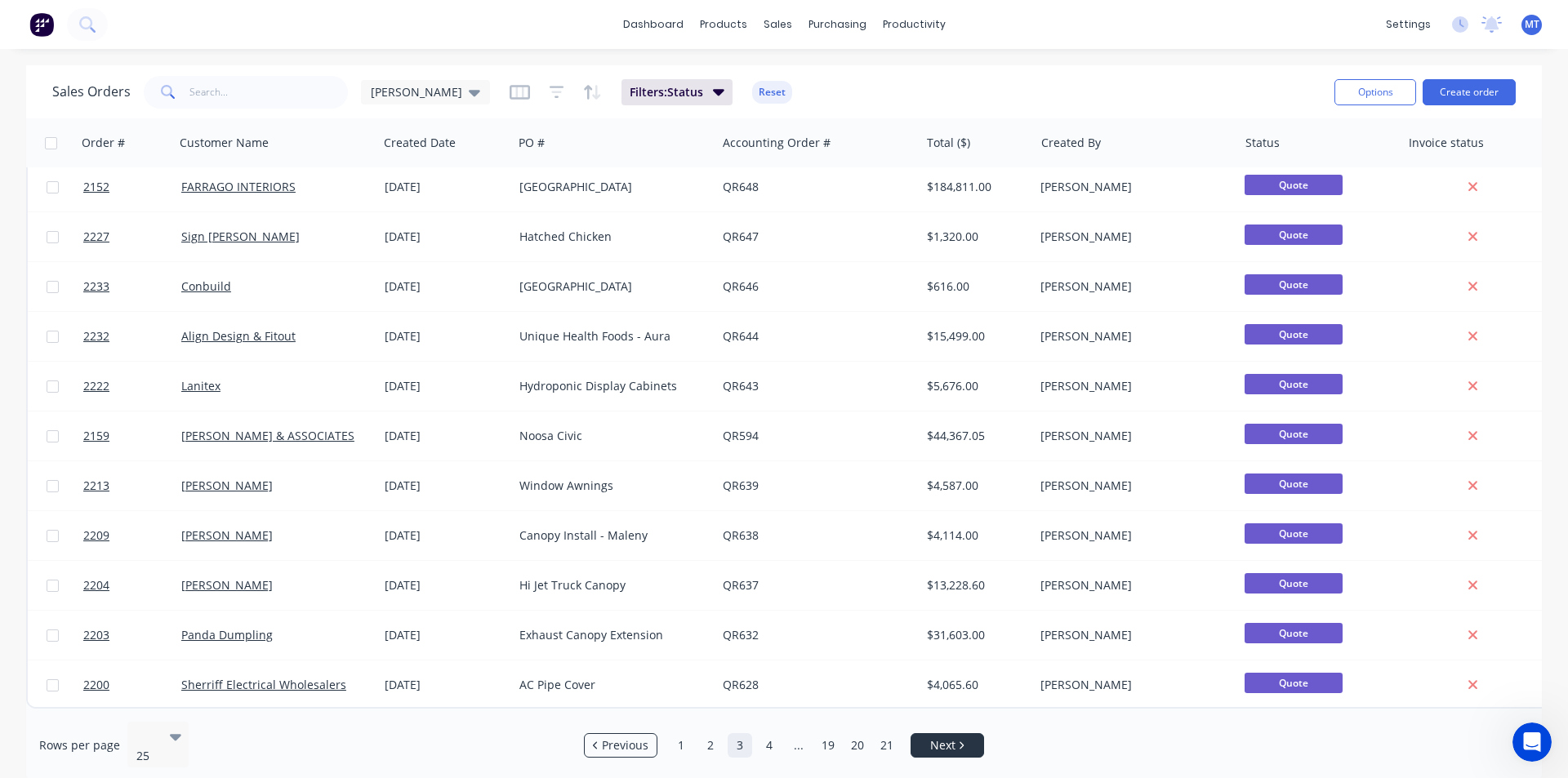
click at [950, 738] on span "Next" at bounding box center [943, 745] width 25 height 16
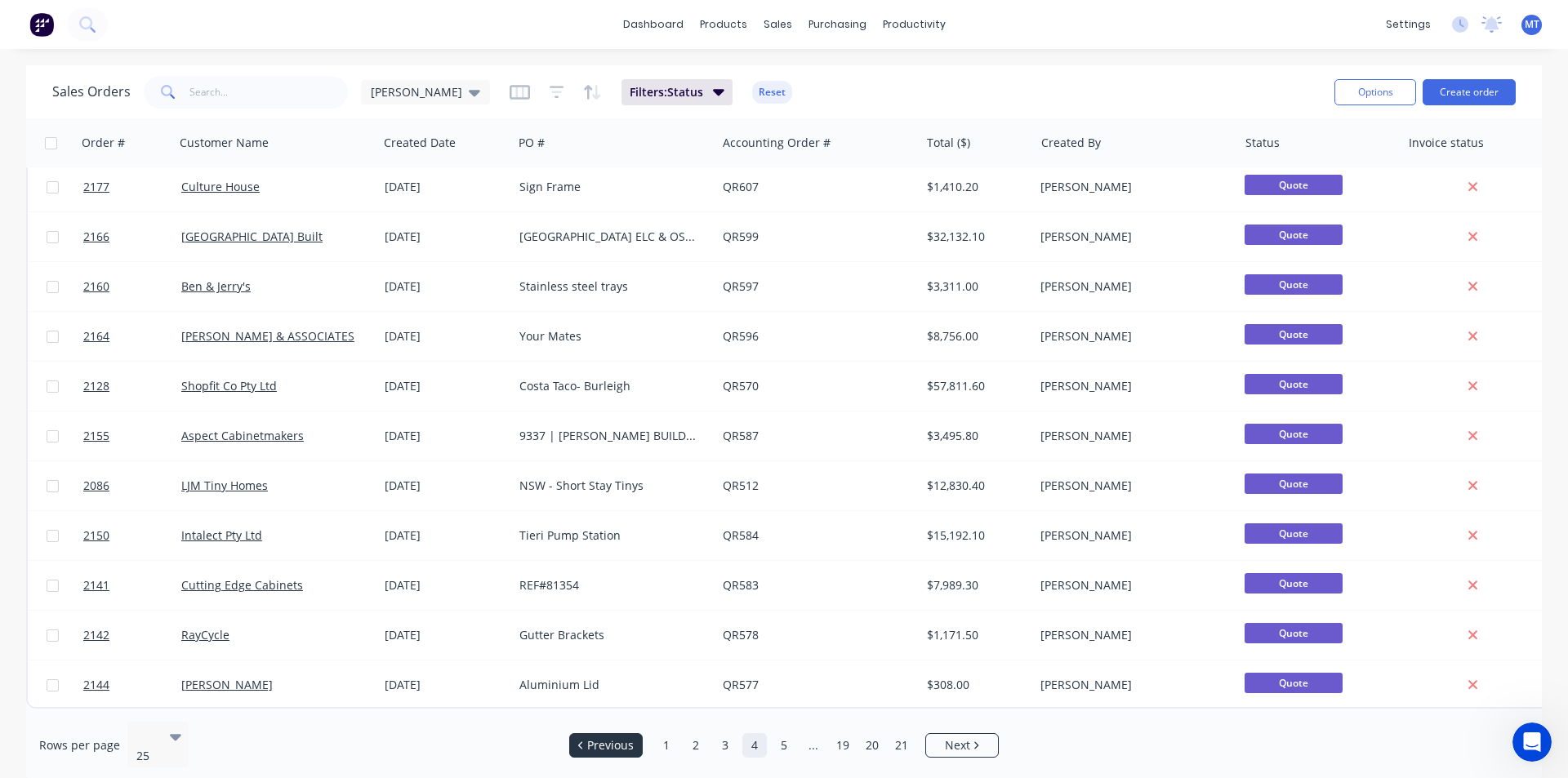
click at [579, 738] on link "Previous" at bounding box center [605, 745] width 72 height 16
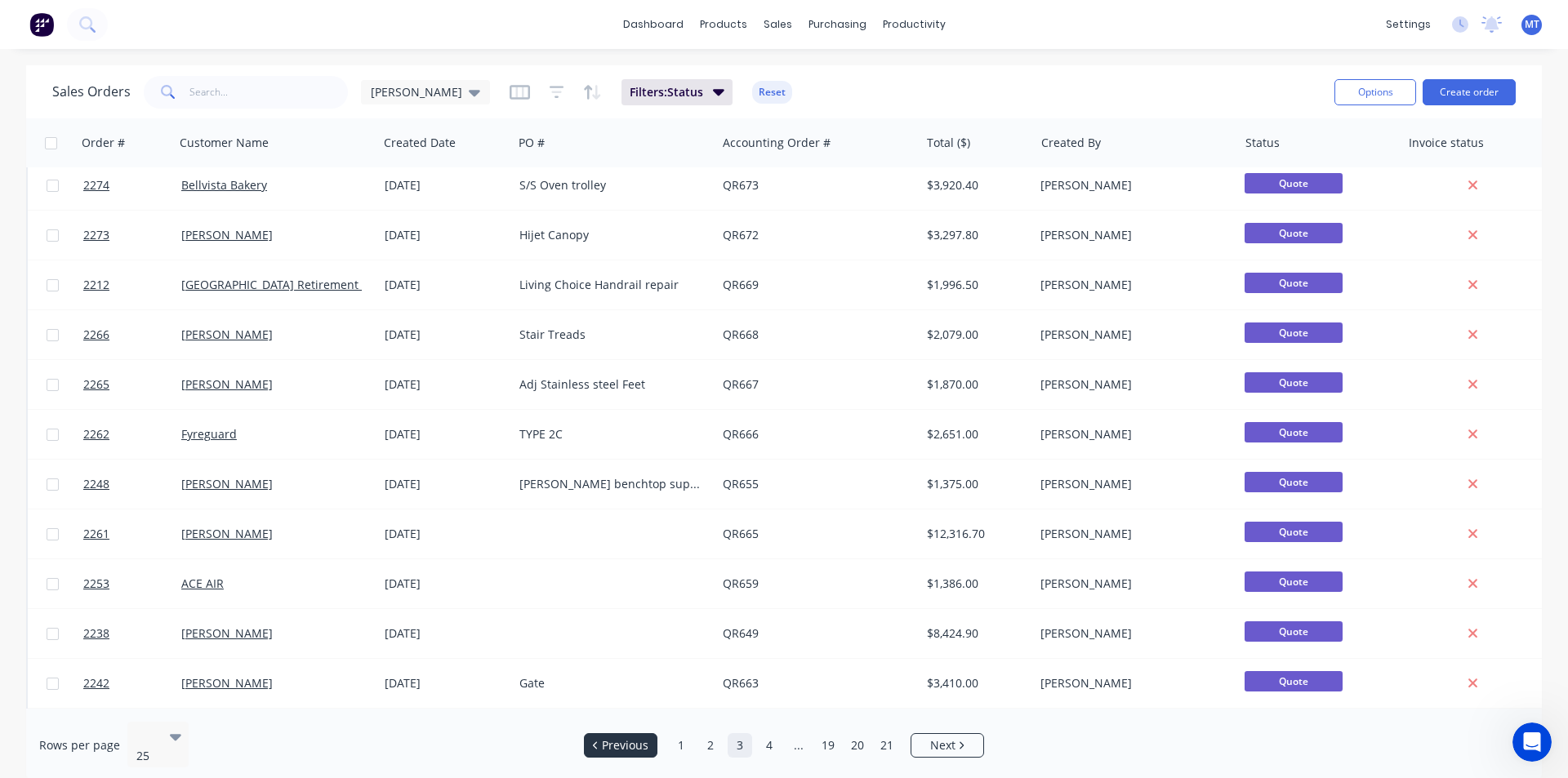
scroll to position [0, 0]
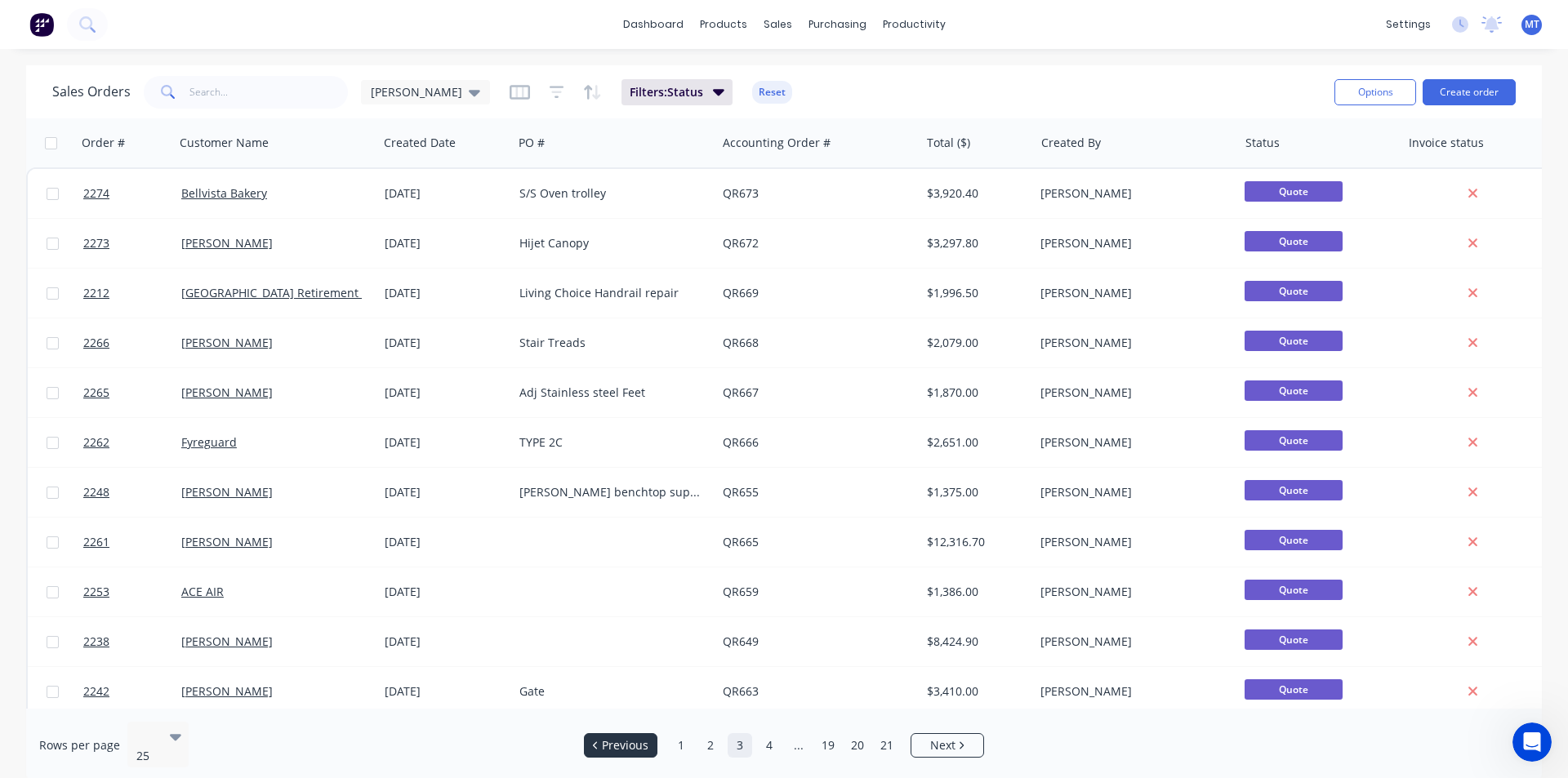
click at [607, 741] on span "Previous" at bounding box center [625, 745] width 46 height 16
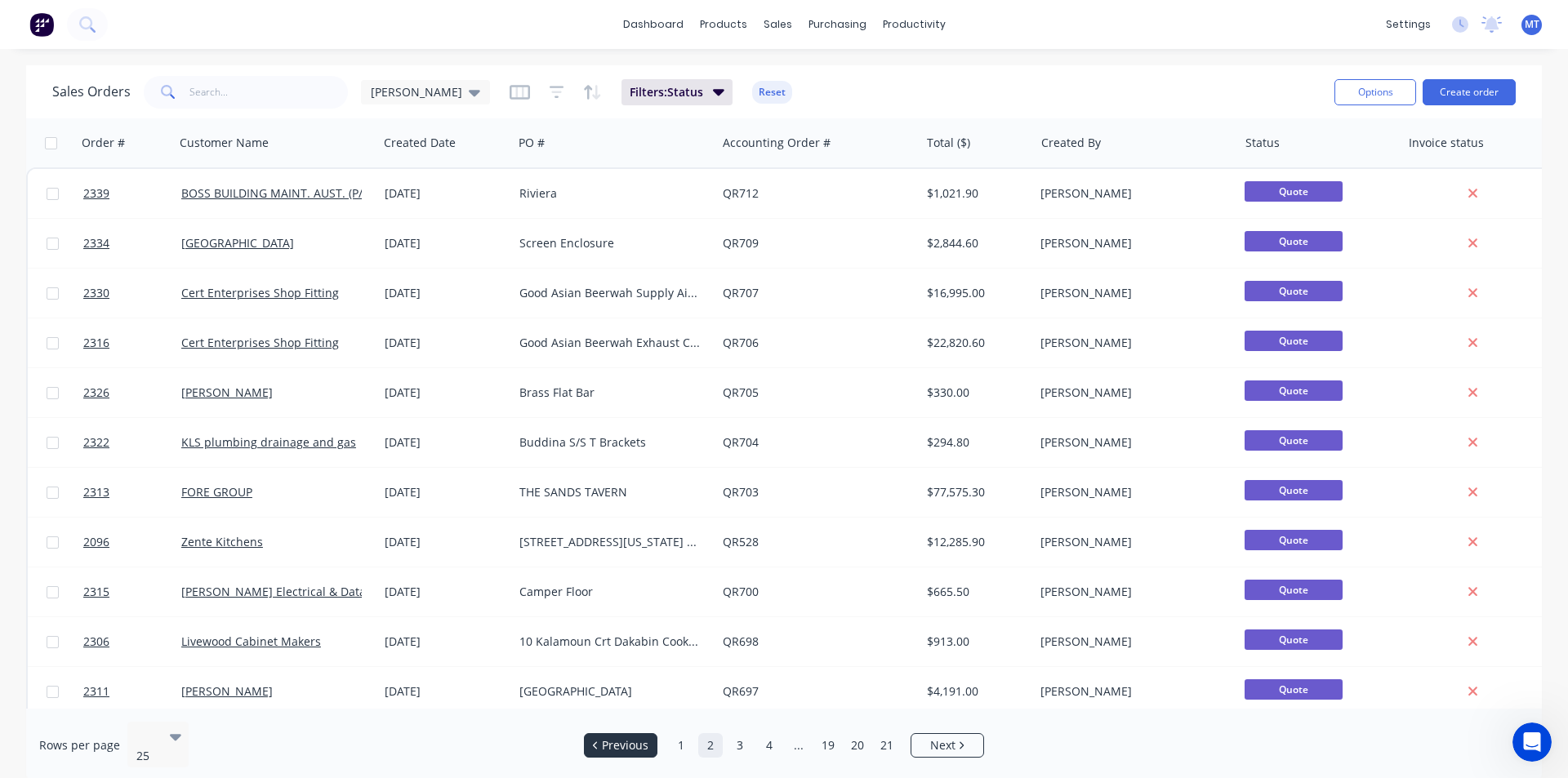
click at [607, 741] on span "Previous" at bounding box center [625, 745] width 46 height 16
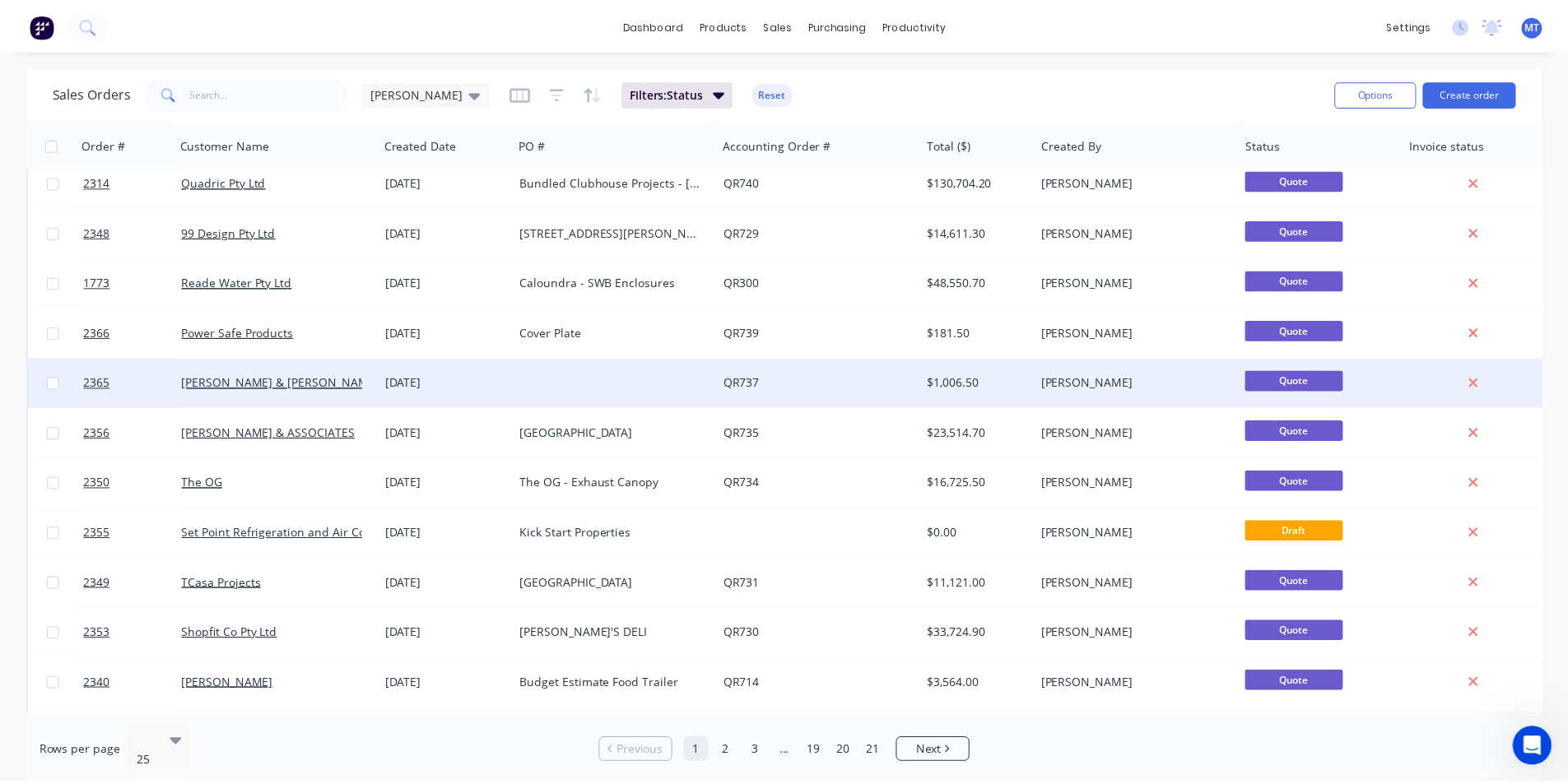
scroll to position [329, 0]
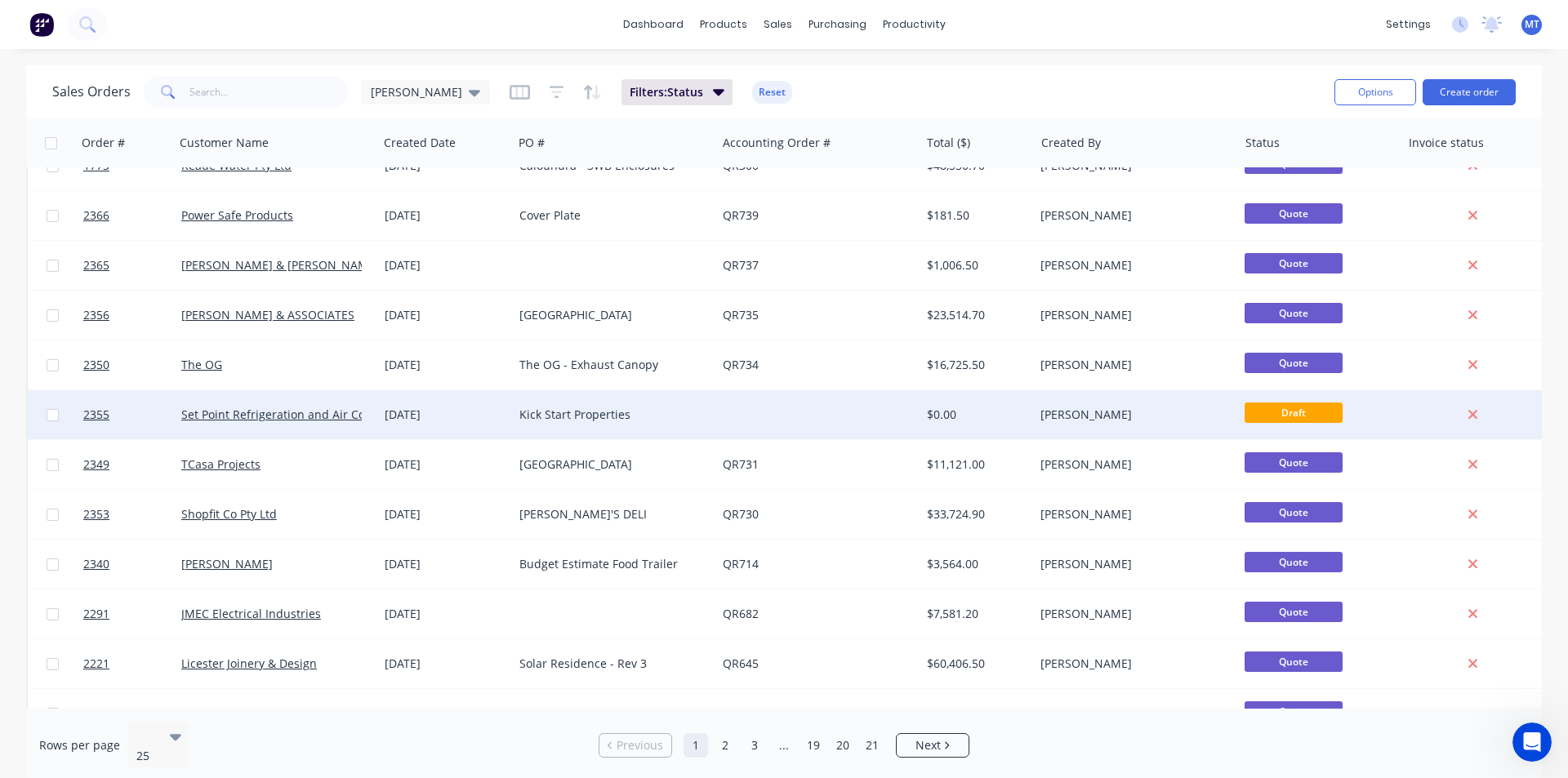
click at [509, 415] on div "[DATE]" at bounding box center [445, 415] width 135 height 49
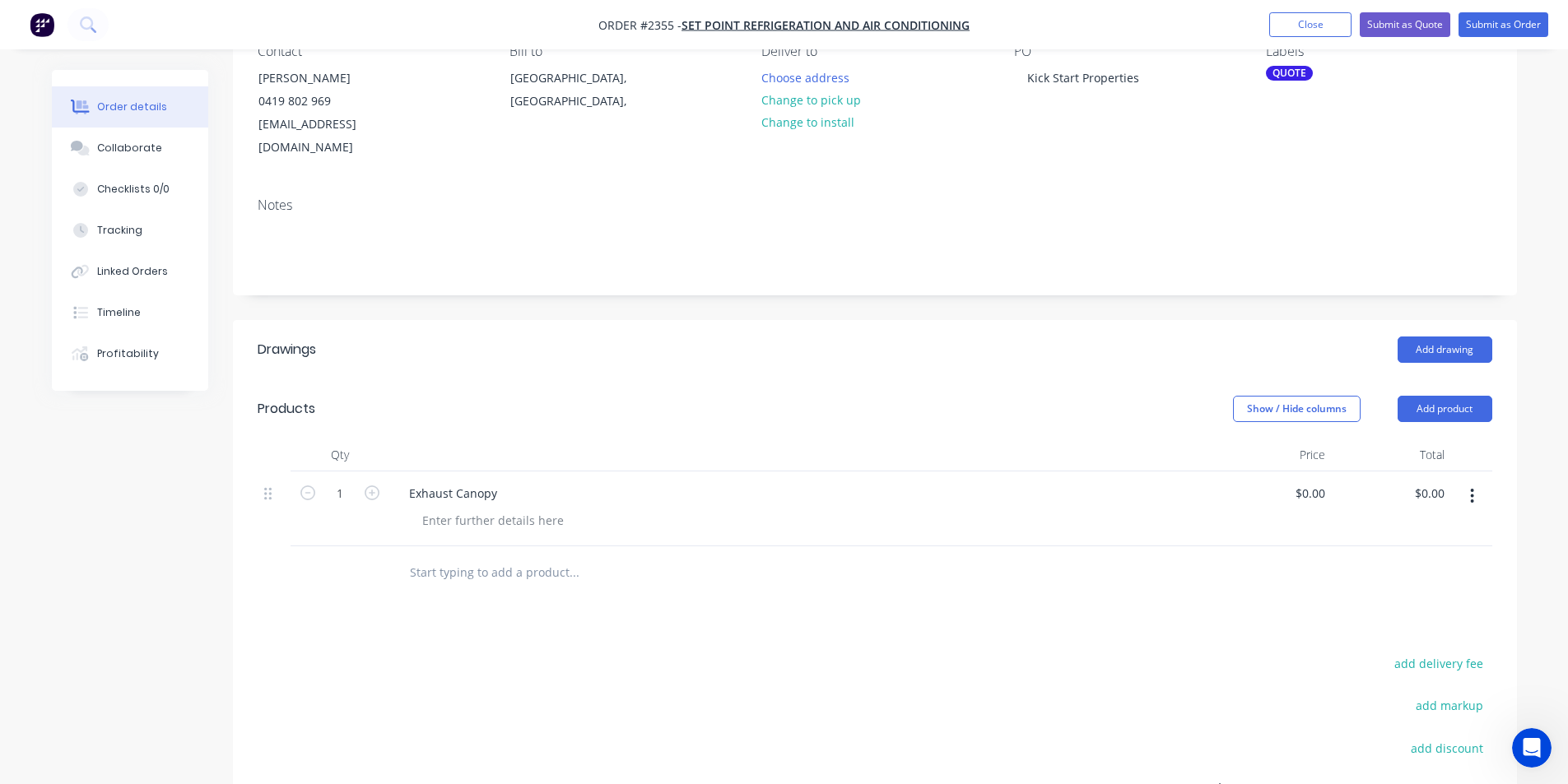
scroll to position [165, 0]
click at [123, 154] on div "Collaborate" at bounding box center [129, 148] width 65 height 14
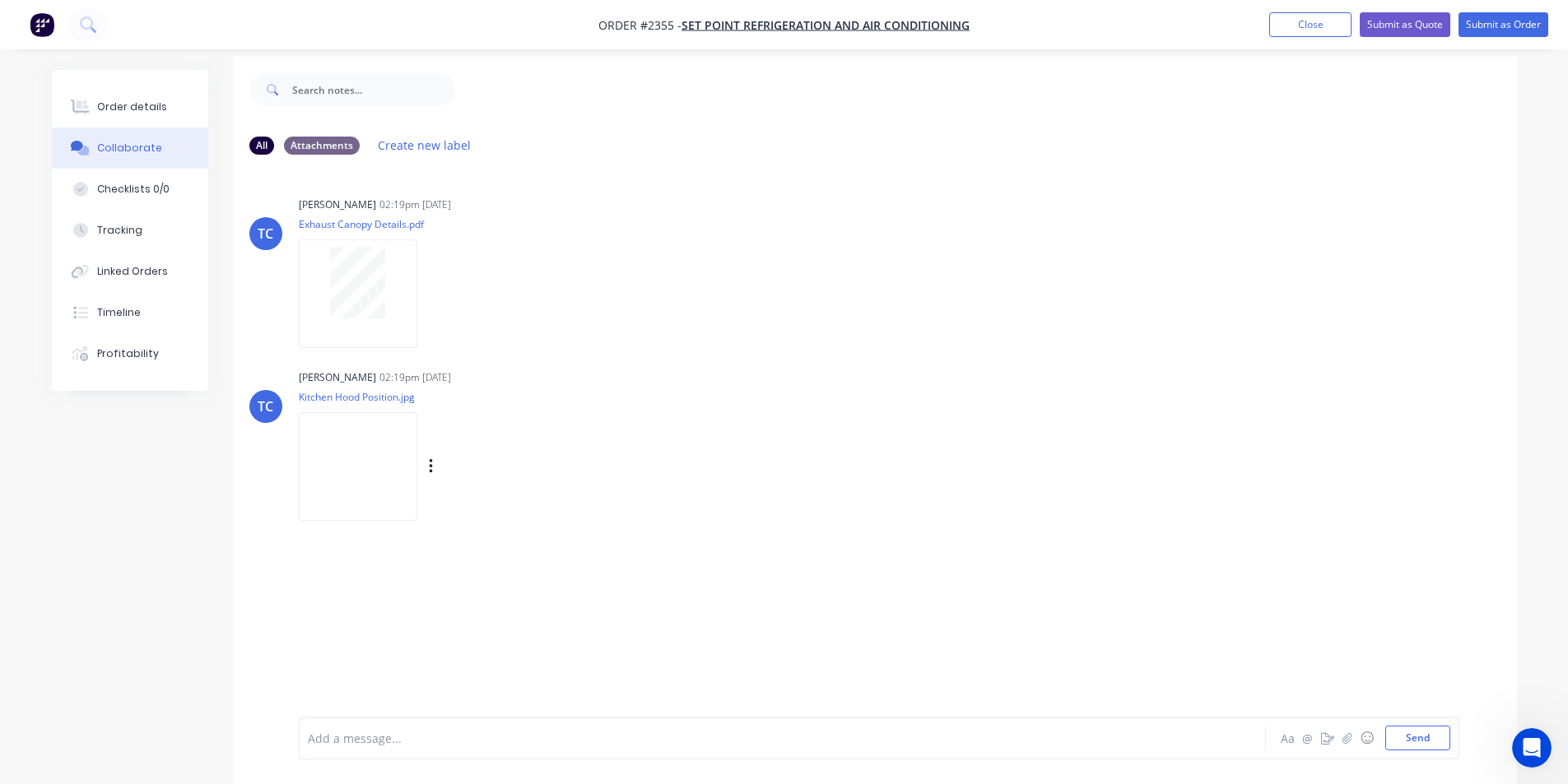
scroll to position [25, 0]
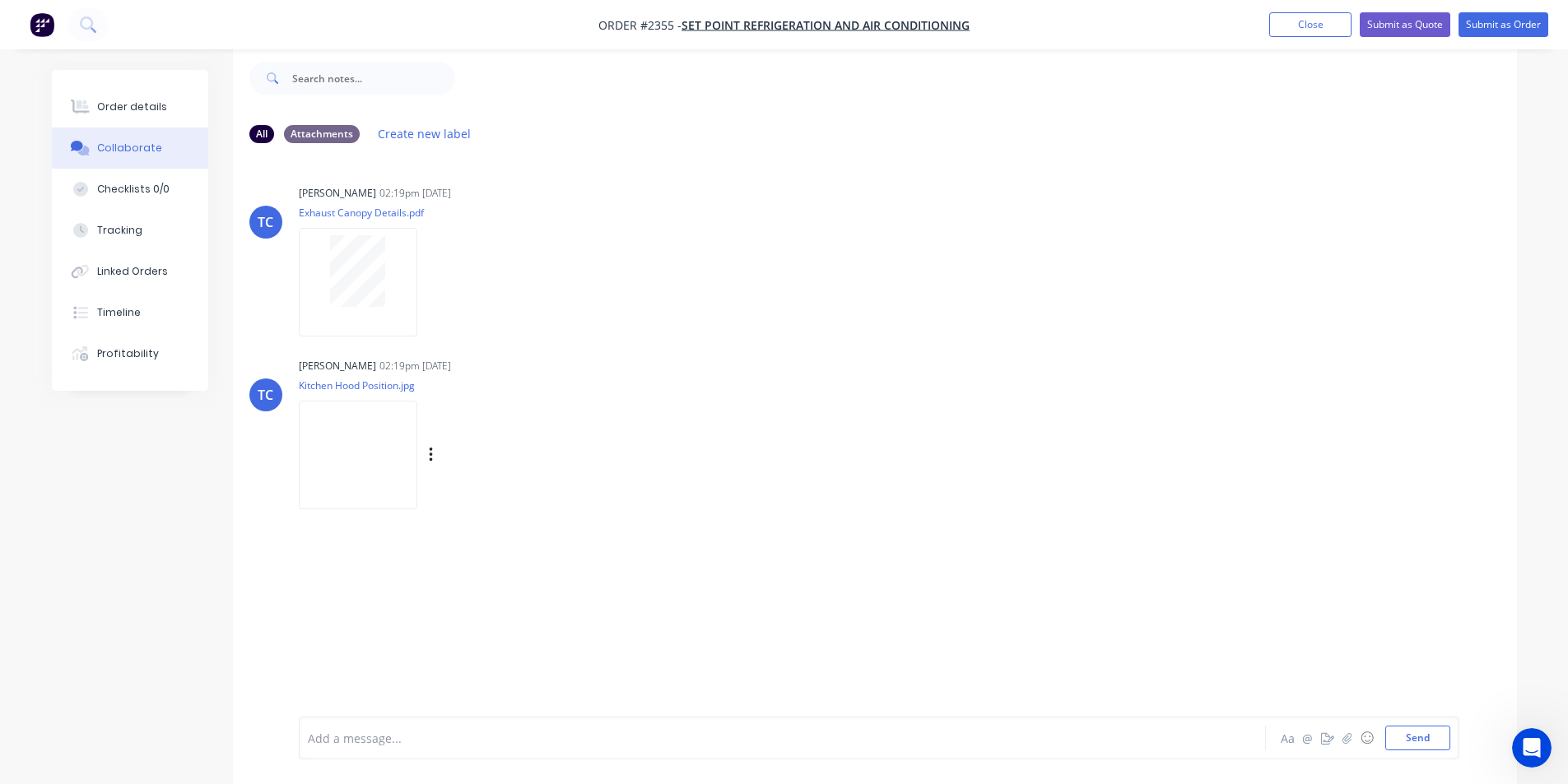
click at [361, 456] on img at bounding box center [358, 454] width 119 height 108
click at [1304, 19] on button "Close" at bounding box center [1310, 25] width 82 height 25
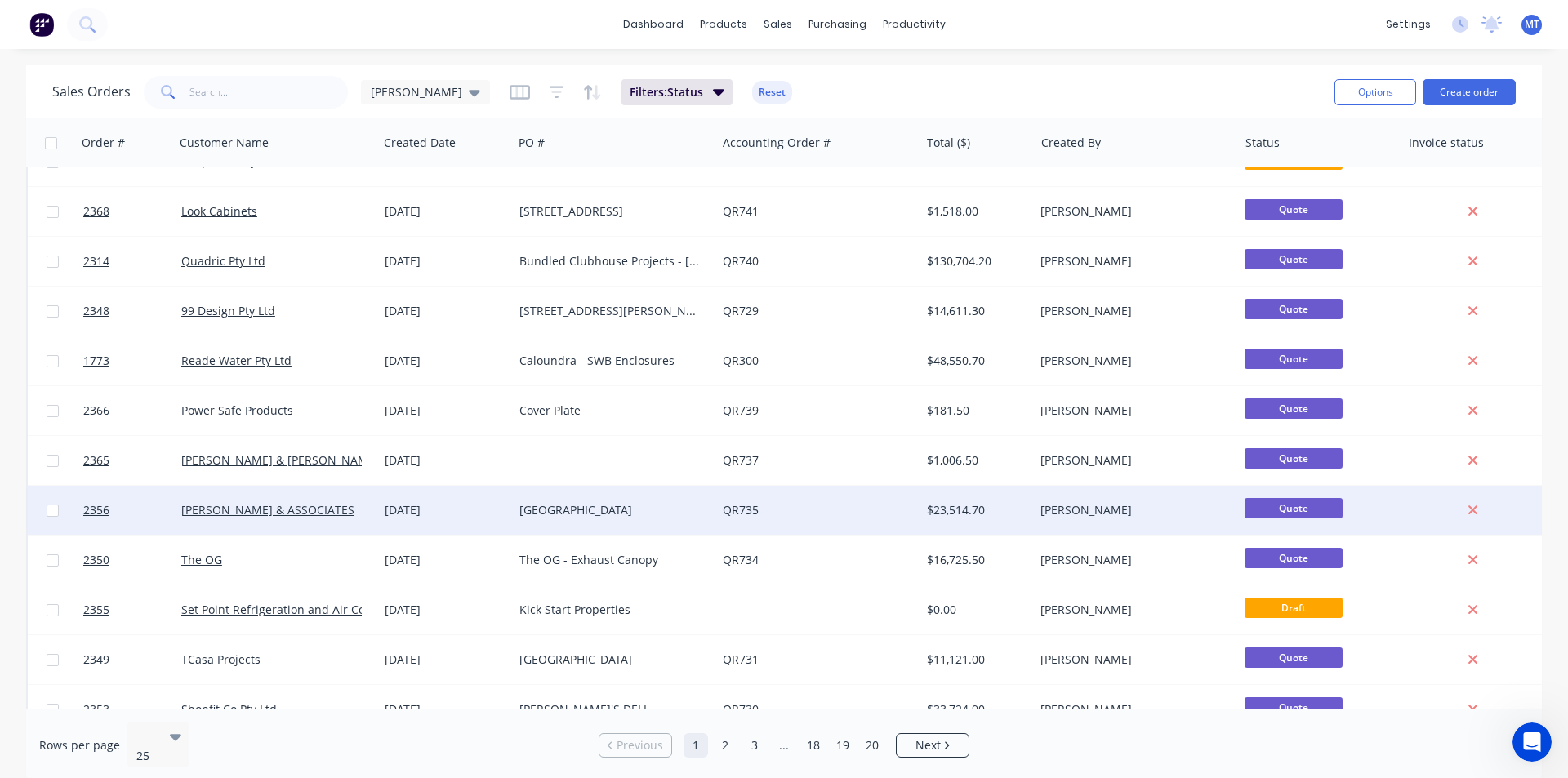
scroll to position [163, 0]
